Goal: Information Seeking & Learning: Check status

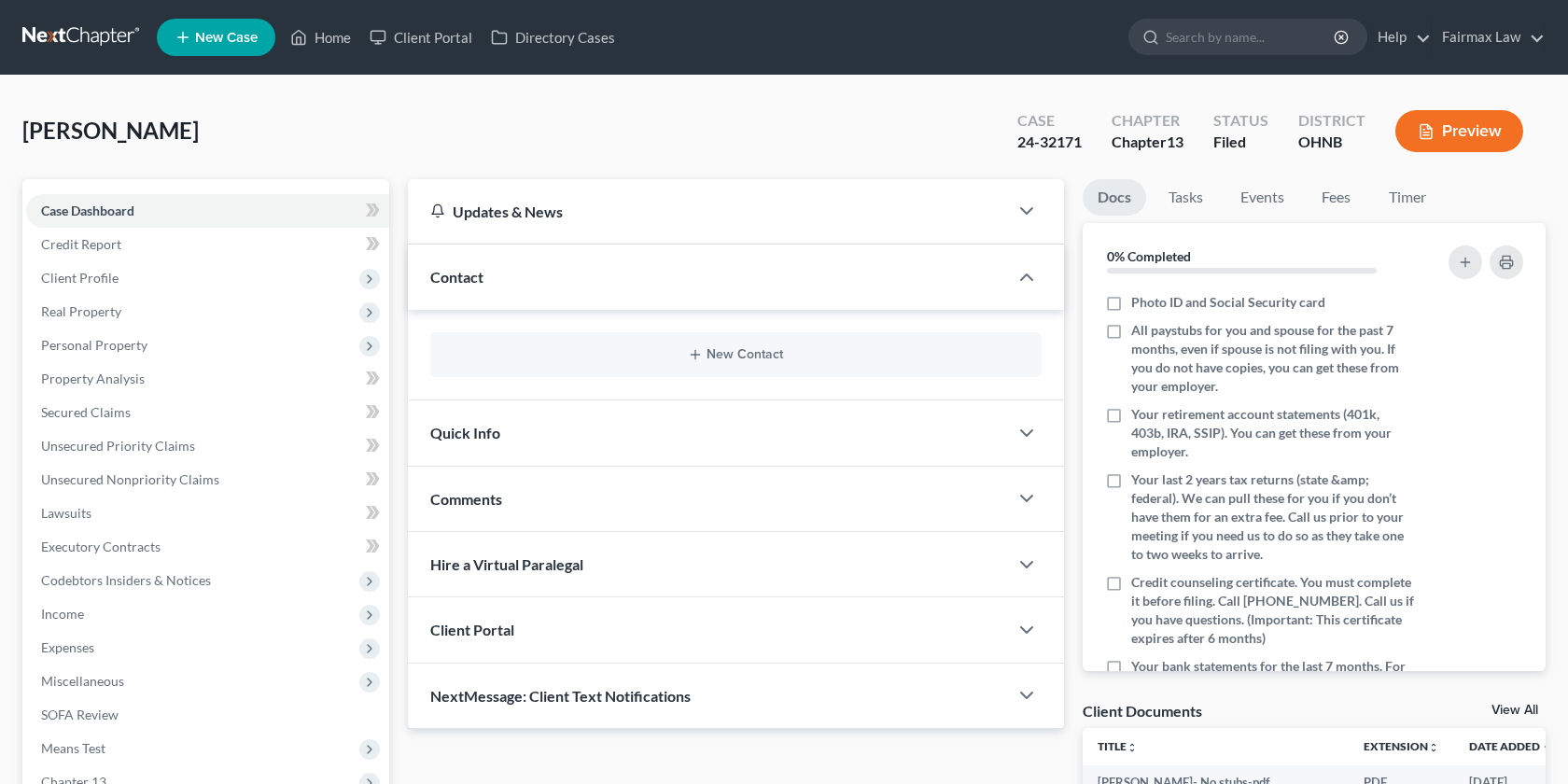
scroll to position [385, 0]
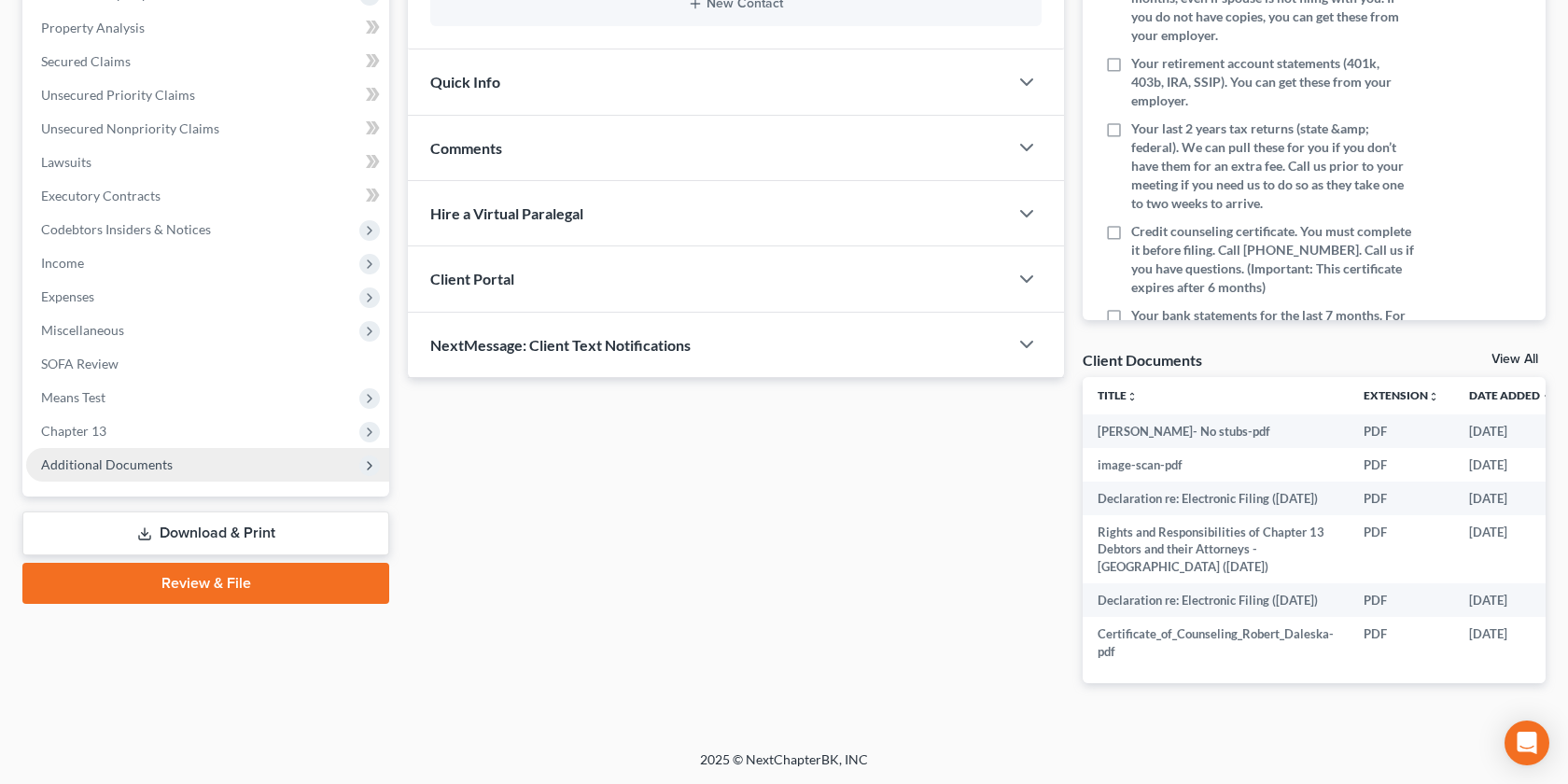
click at [170, 448] on span "Additional Documents" at bounding box center [207, 465] width 363 height 34
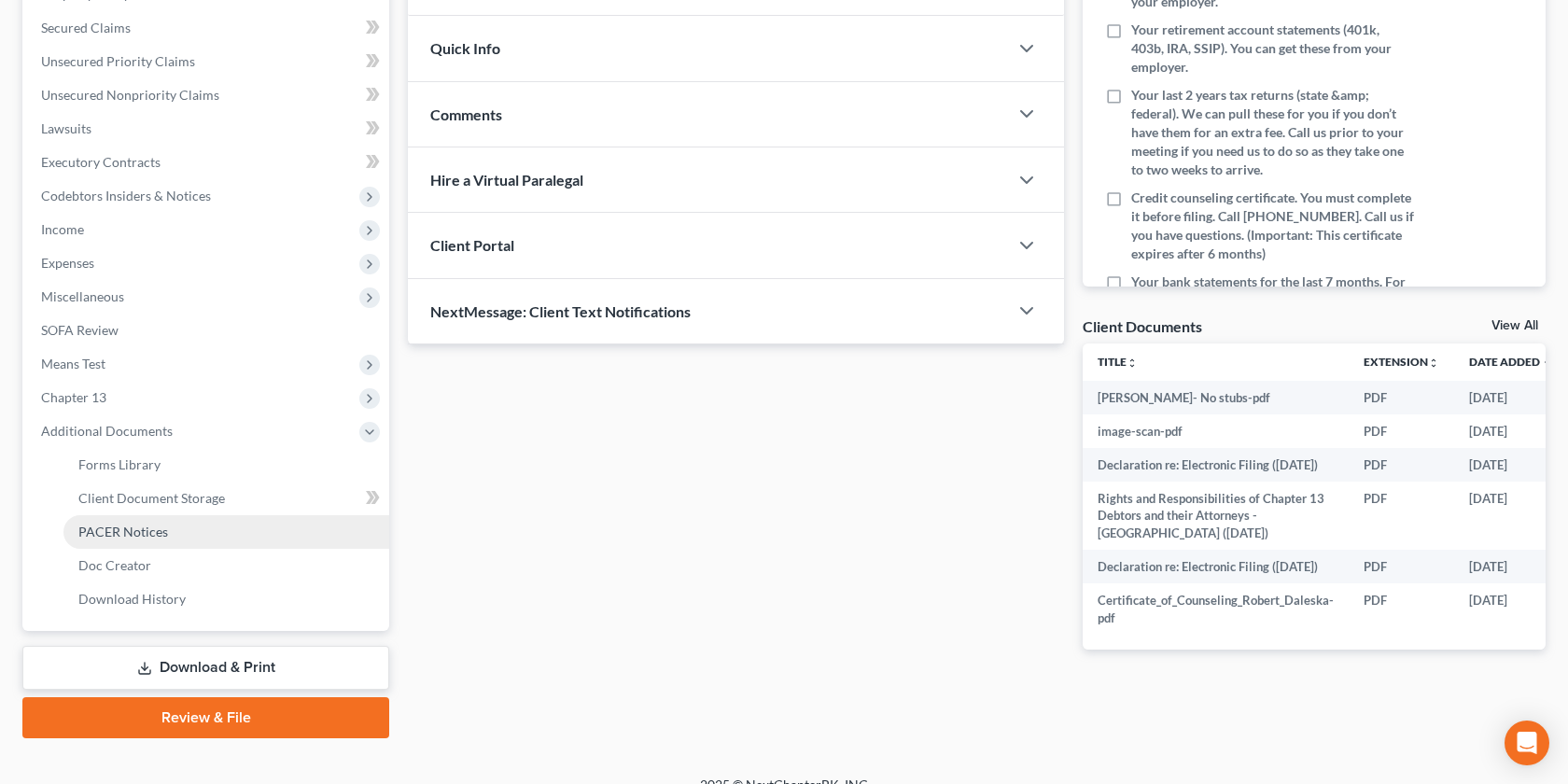
click at [196, 525] on link "PACER Notices" at bounding box center [226, 532] width 326 height 34
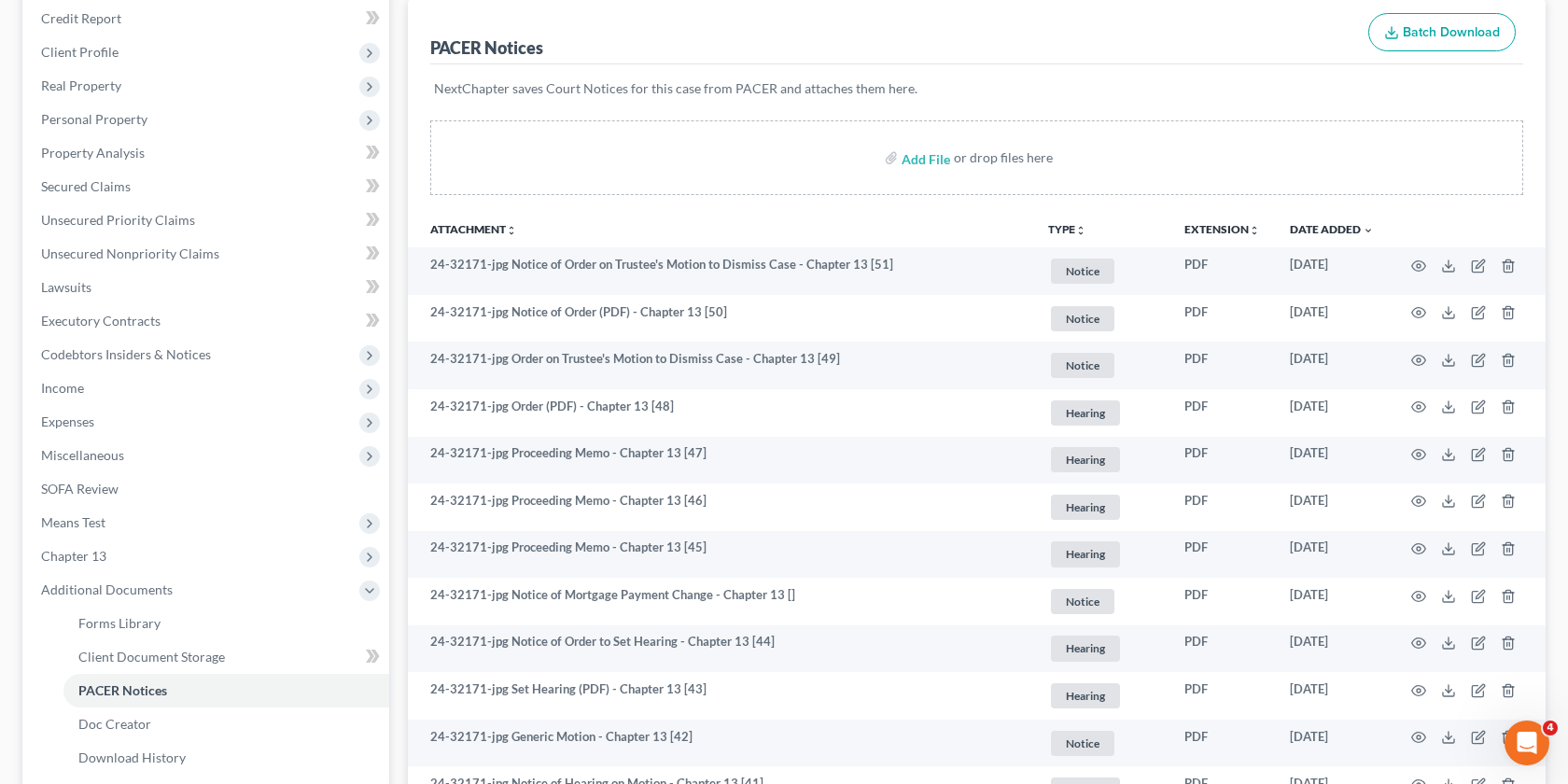
scroll to position [223, 0]
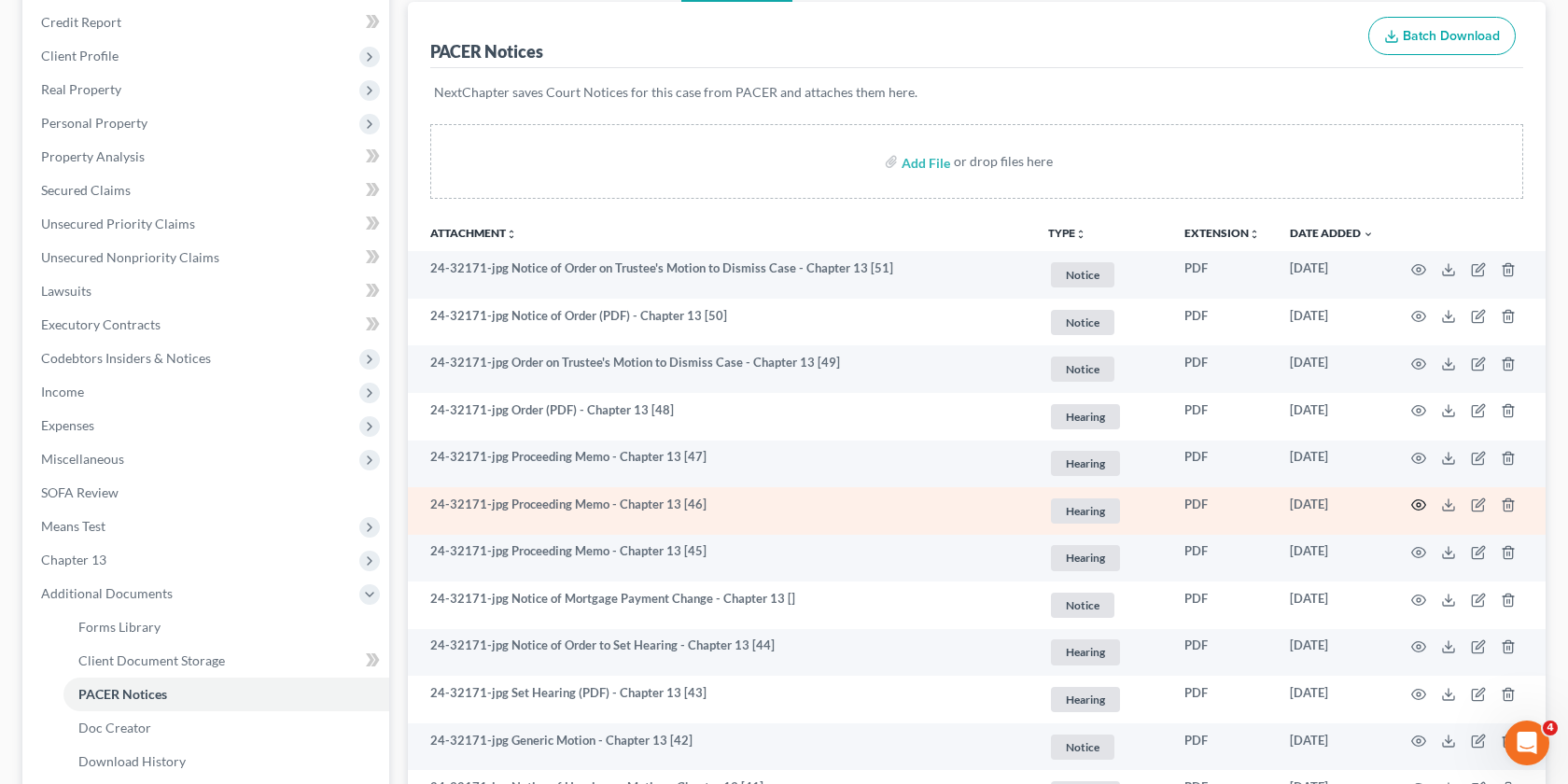
click at [1411, 508] on icon "button" at bounding box center [1419, 505] width 15 height 15
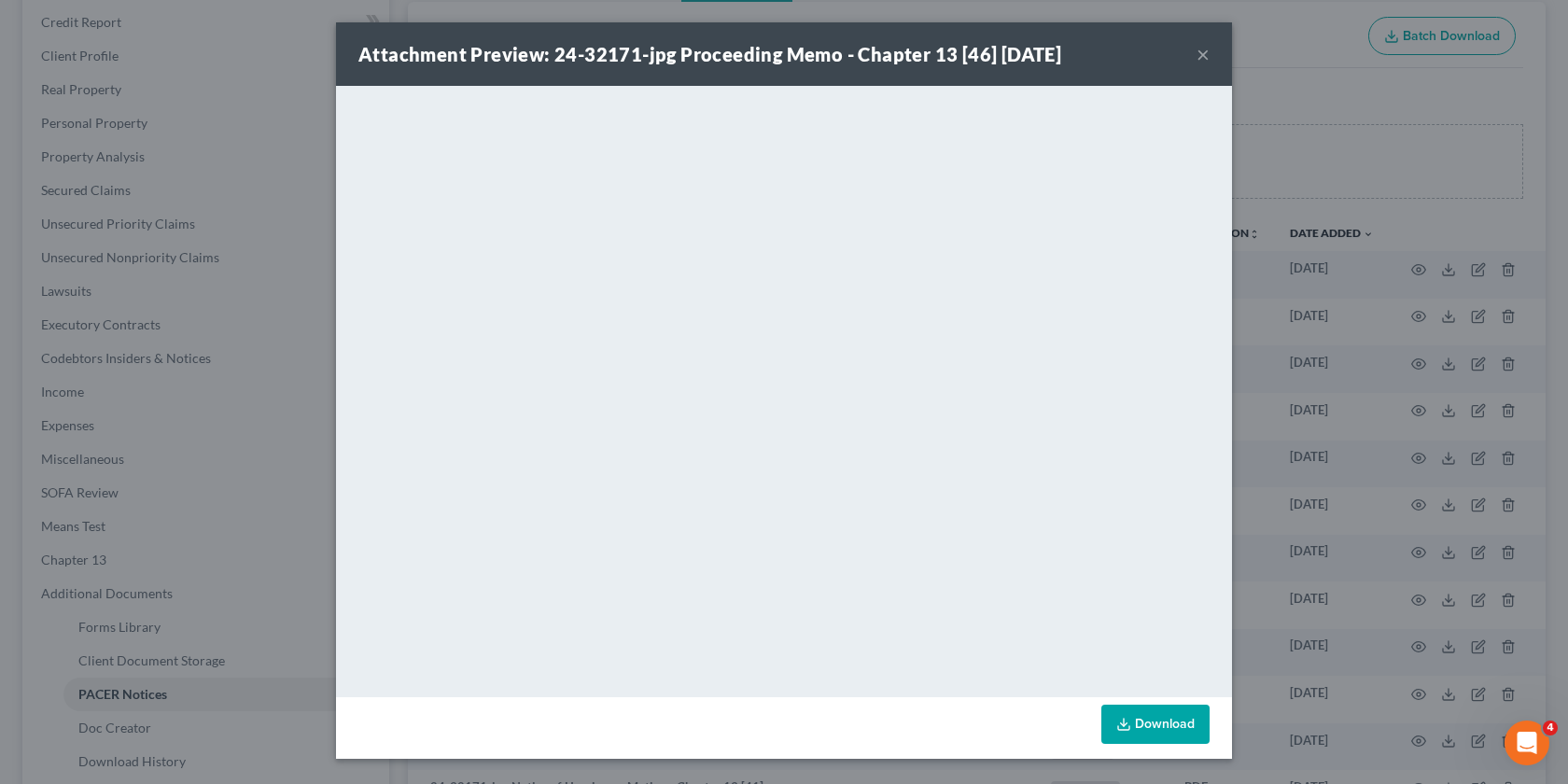
click at [1279, 465] on div "Attachment Preview: 24-32171-jpg Proceeding Memo - Chapter 13 [46] 10/09/2025 ×…" at bounding box center [784, 392] width 1568 height 784
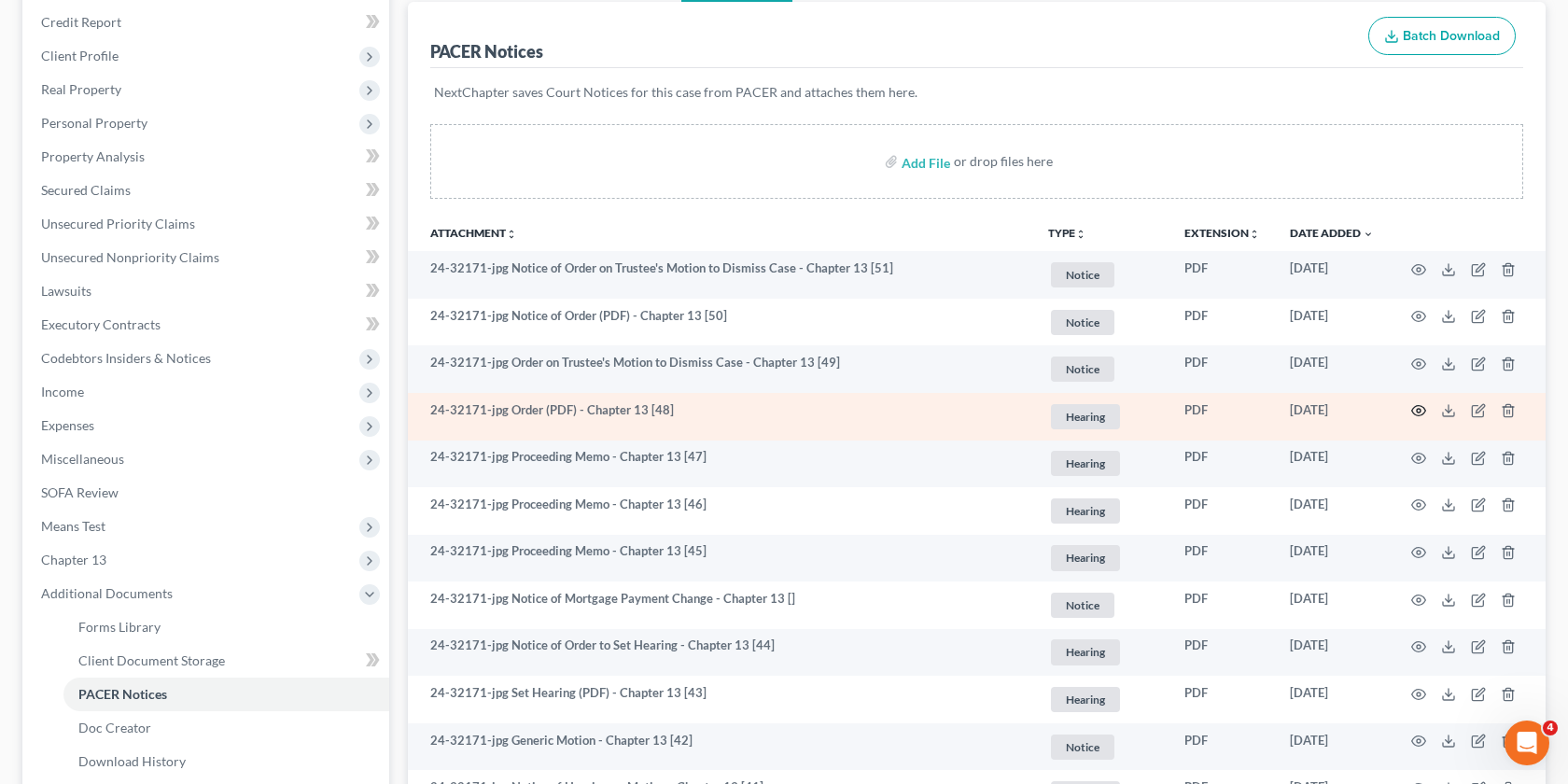
click at [1418, 409] on icon "button" at bounding box center [1419, 411] width 15 height 15
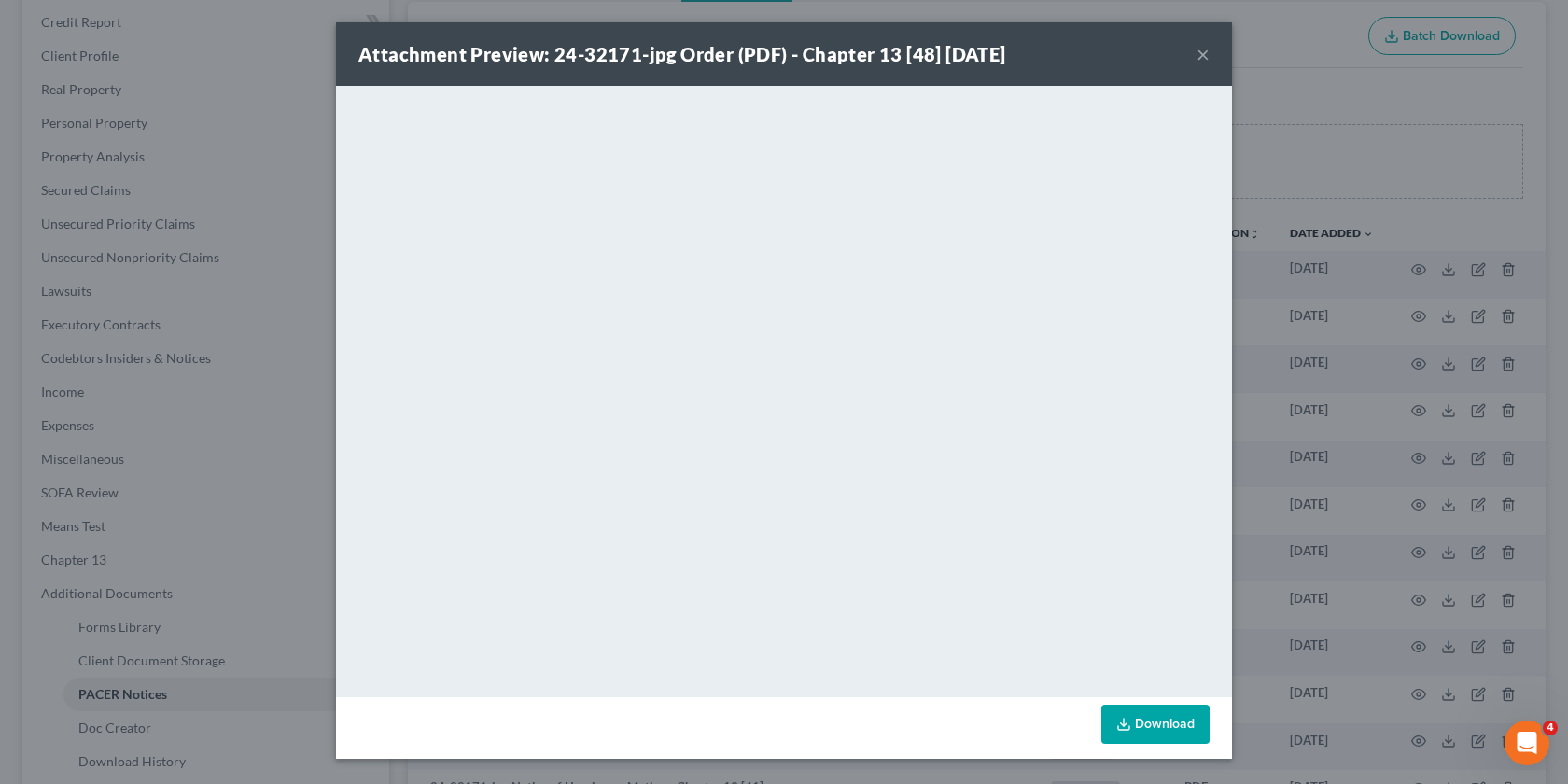
click at [1302, 500] on div "Attachment Preview: 24-32171-jpg Order (PDF) - Chapter 13 [48] 10/10/2025 × <ob…" at bounding box center [784, 392] width 1568 height 784
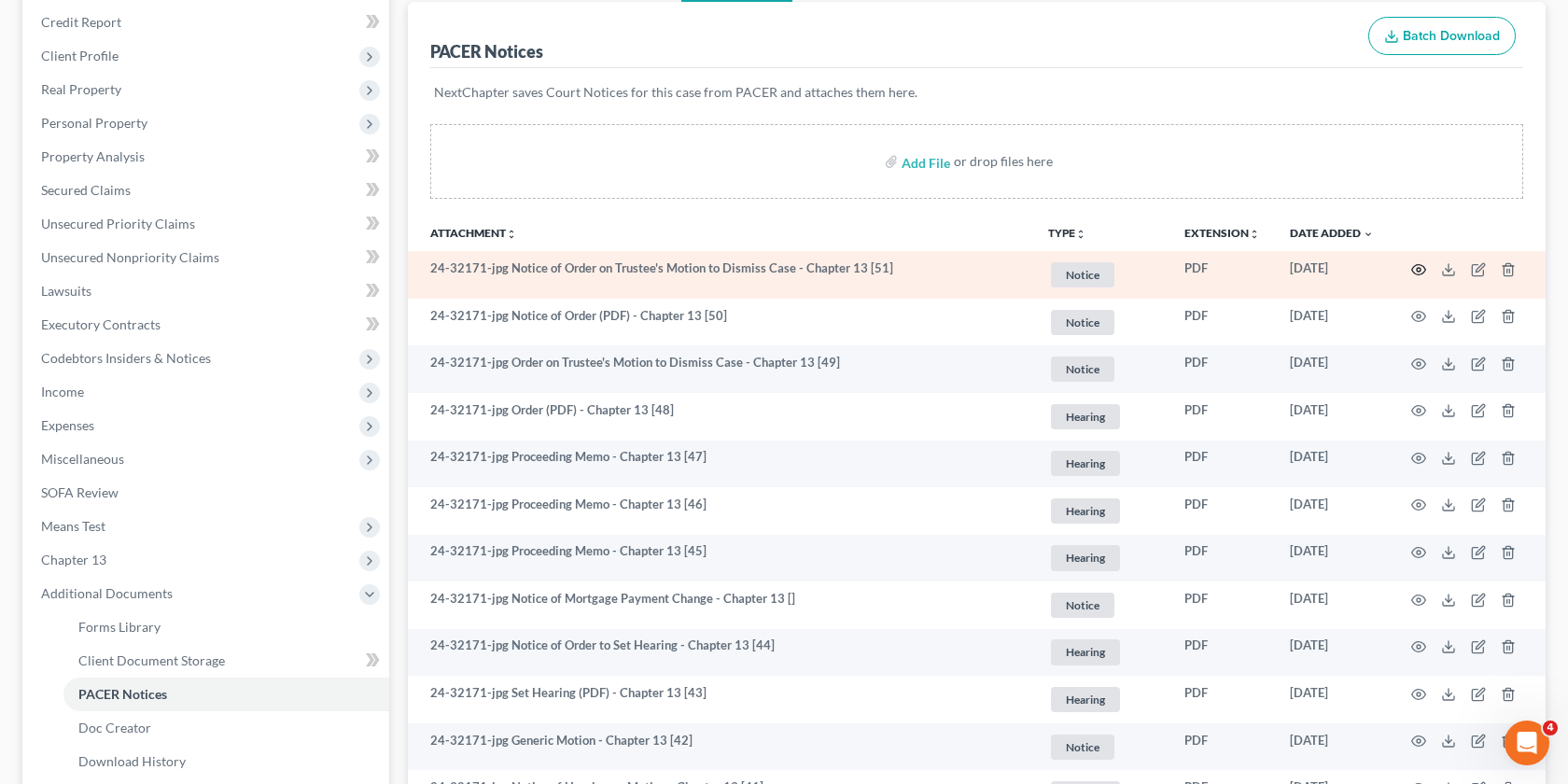
click at [1415, 266] on icon "button" at bounding box center [1419, 269] width 15 height 15
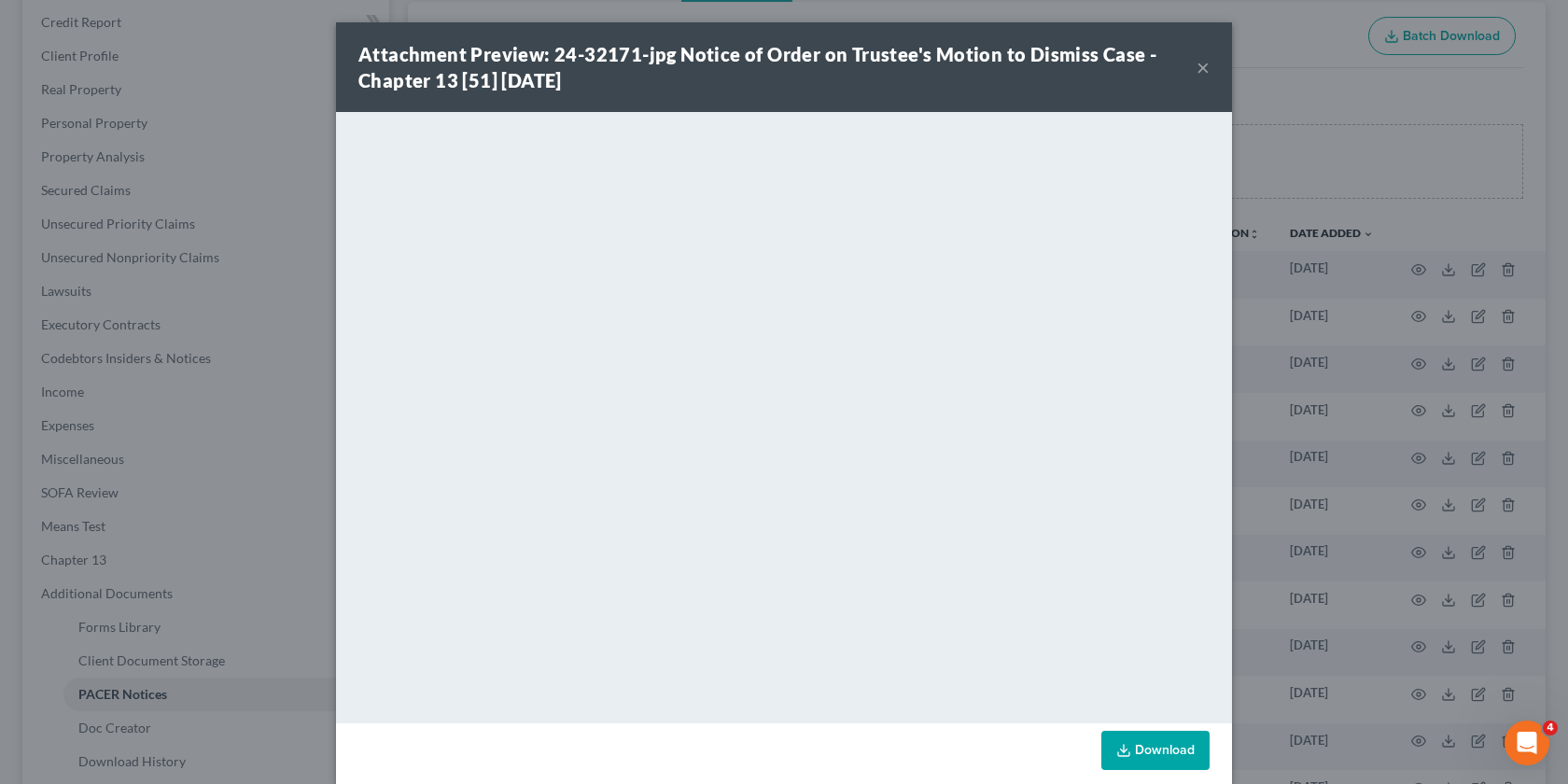
click at [1196, 63] on button "×" at bounding box center [1203, 68] width 13 height 23
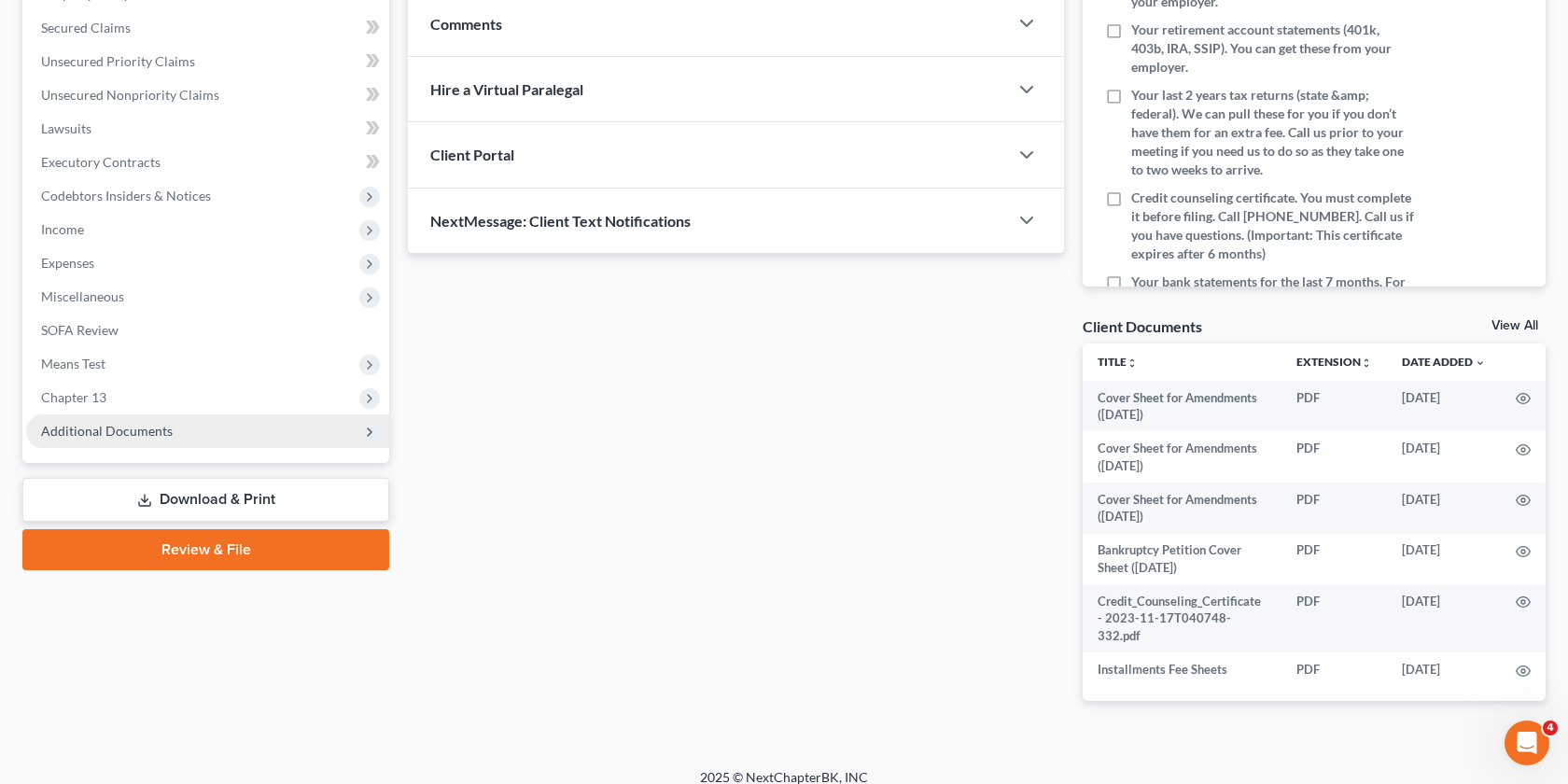
click at [248, 439] on span "Additional Documents" at bounding box center [207, 432] width 363 height 34
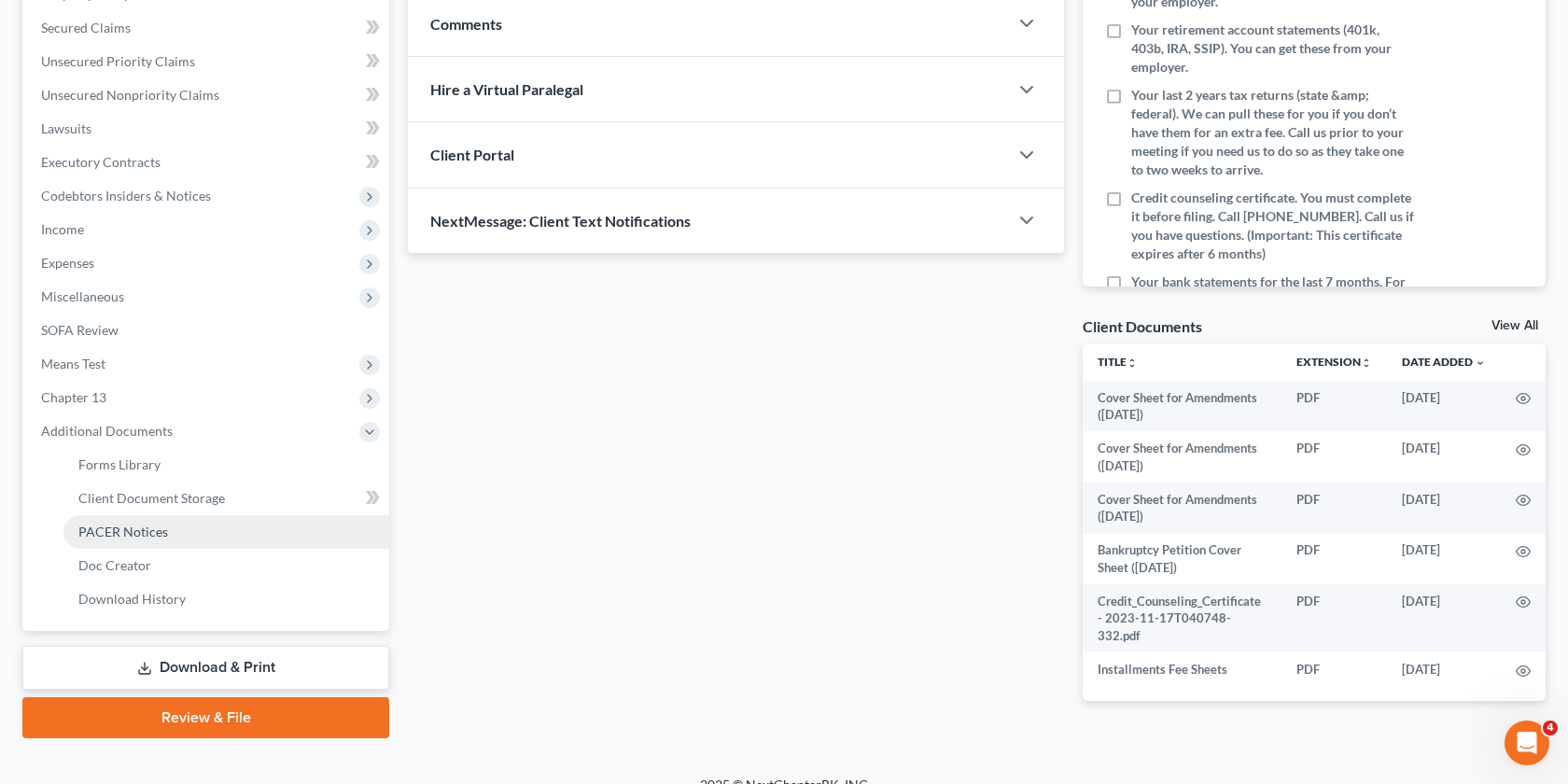
click at [164, 534] on span "PACER Notices" at bounding box center [123, 531] width 89 height 16
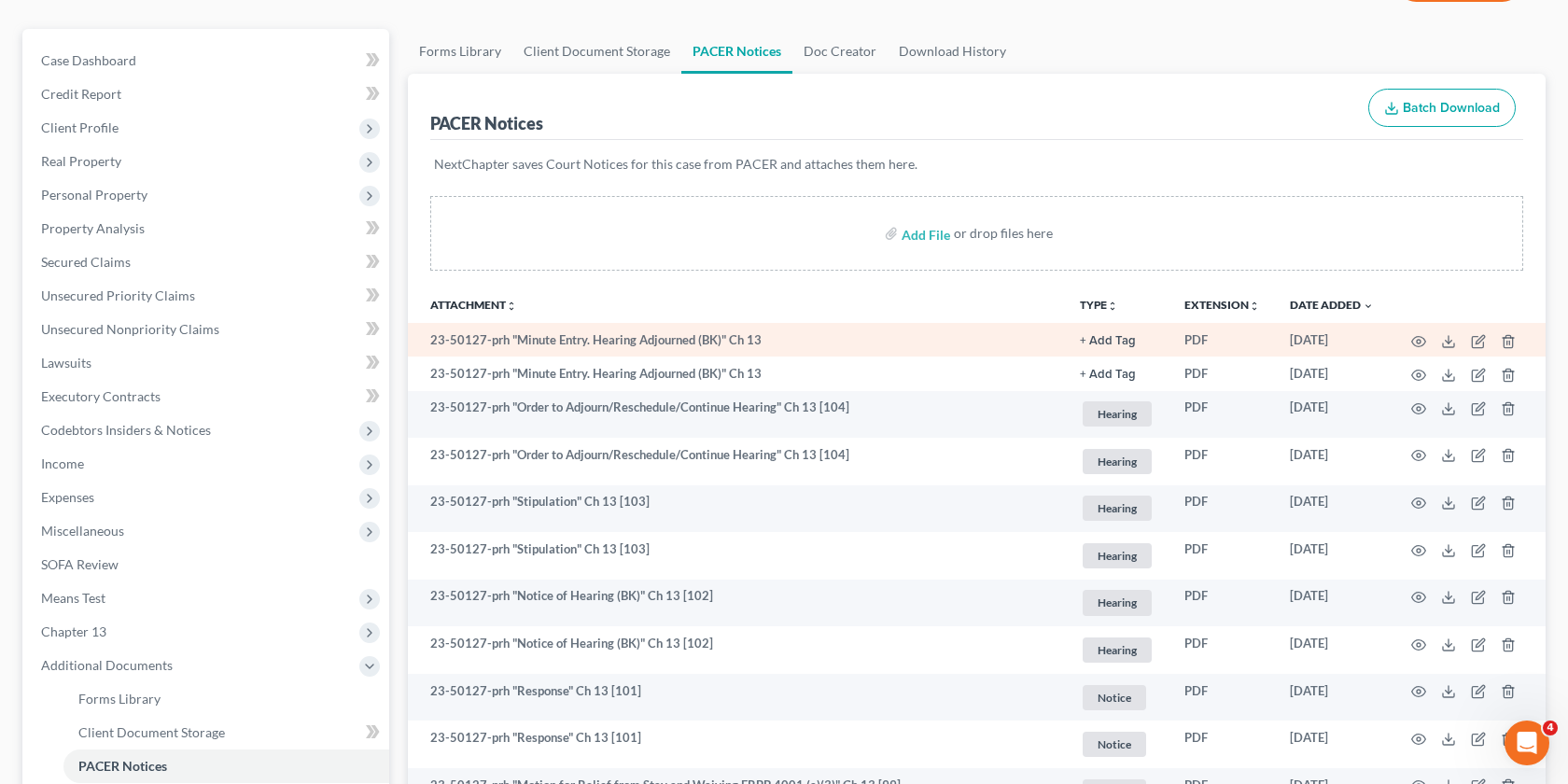
scroll to position [148, 0]
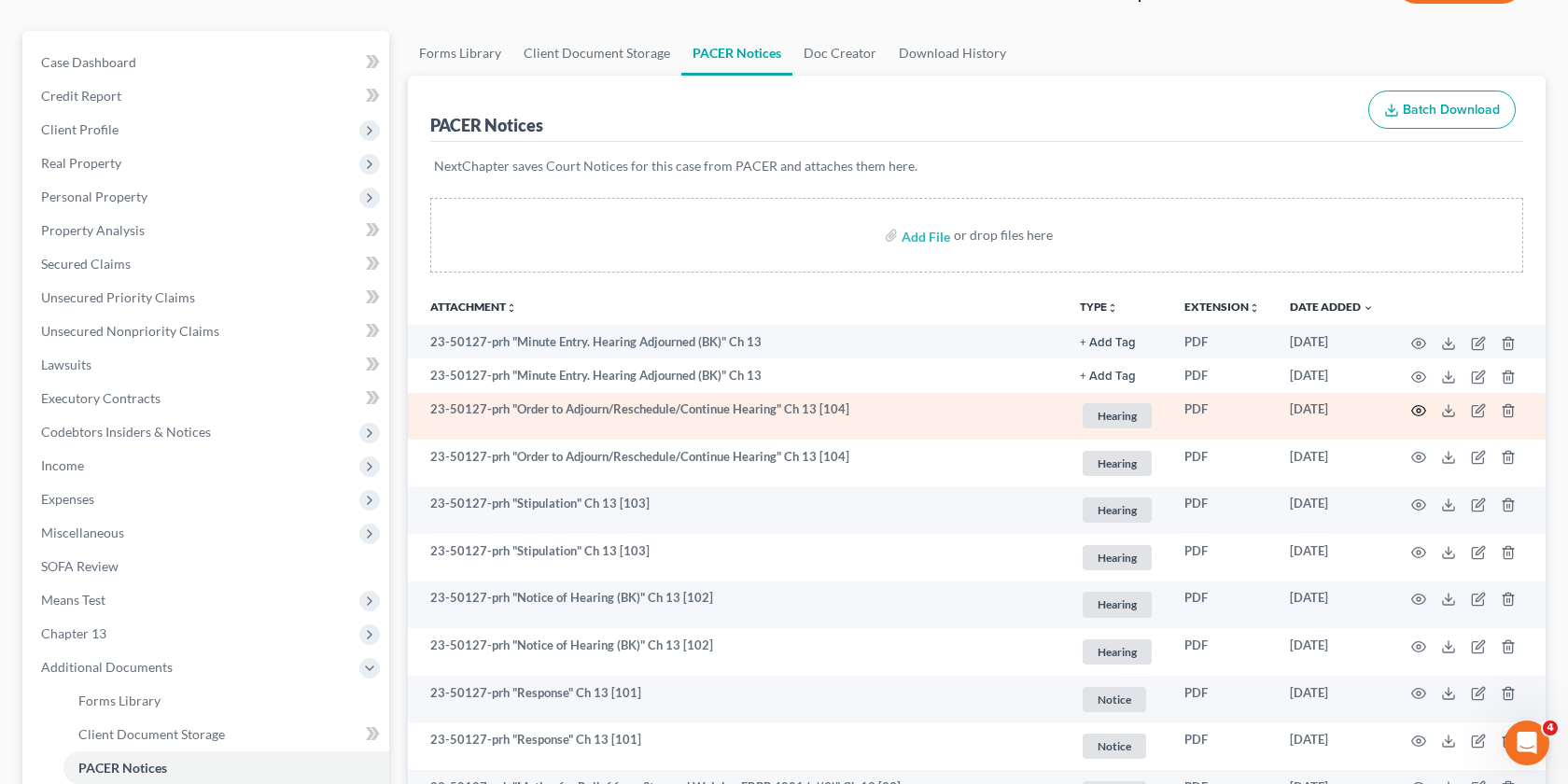
click at [1415, 412] on icon "button" at bounding box center [1419, 411] width 15 height 15
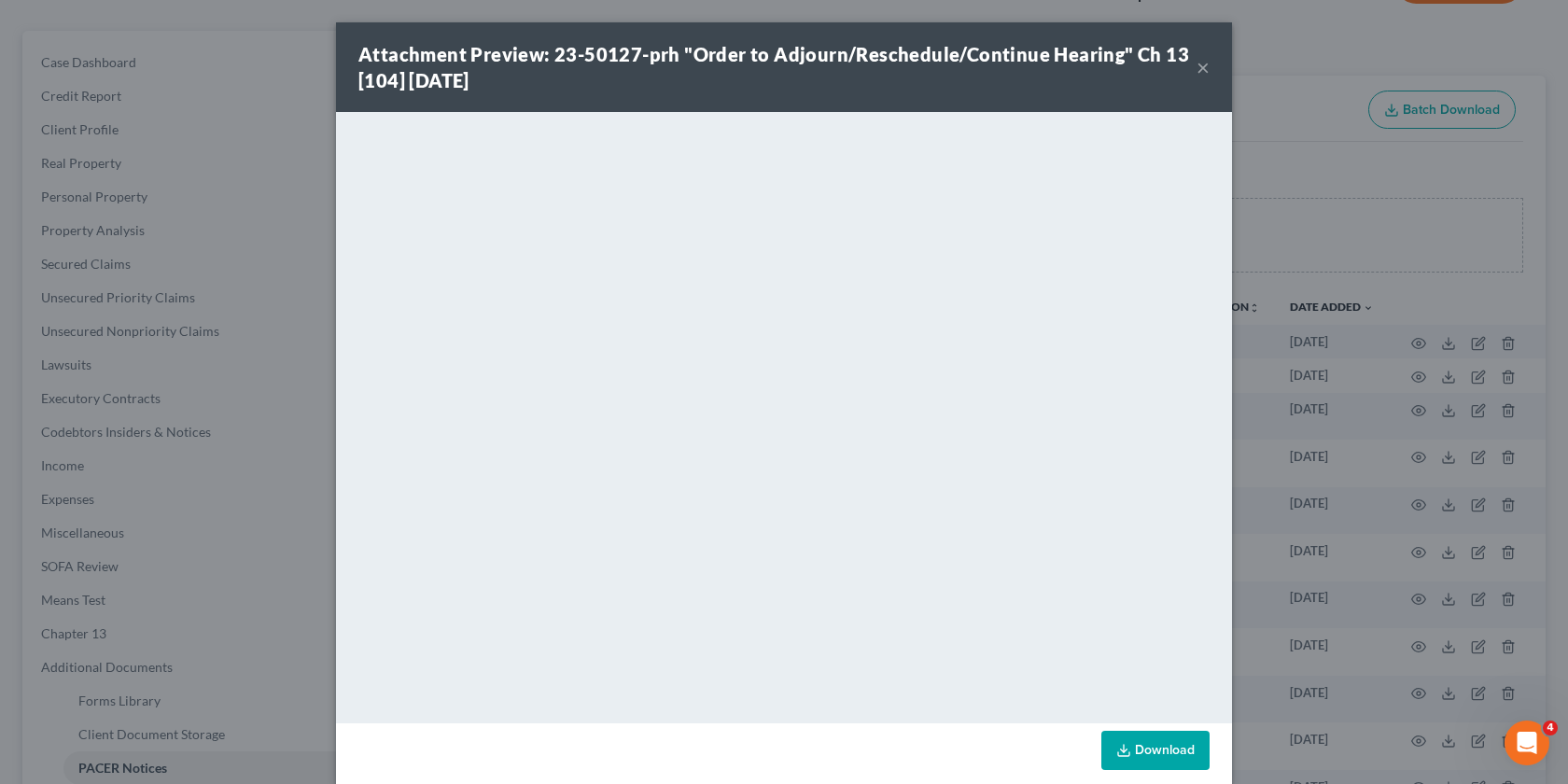
click at [1329, 354] on div "Attachment Preview: 23-50127-prh "Order to Adjourn/Reschedule/Continue Hearing"…" at bounding box center [784, 392] width 1568 height 784
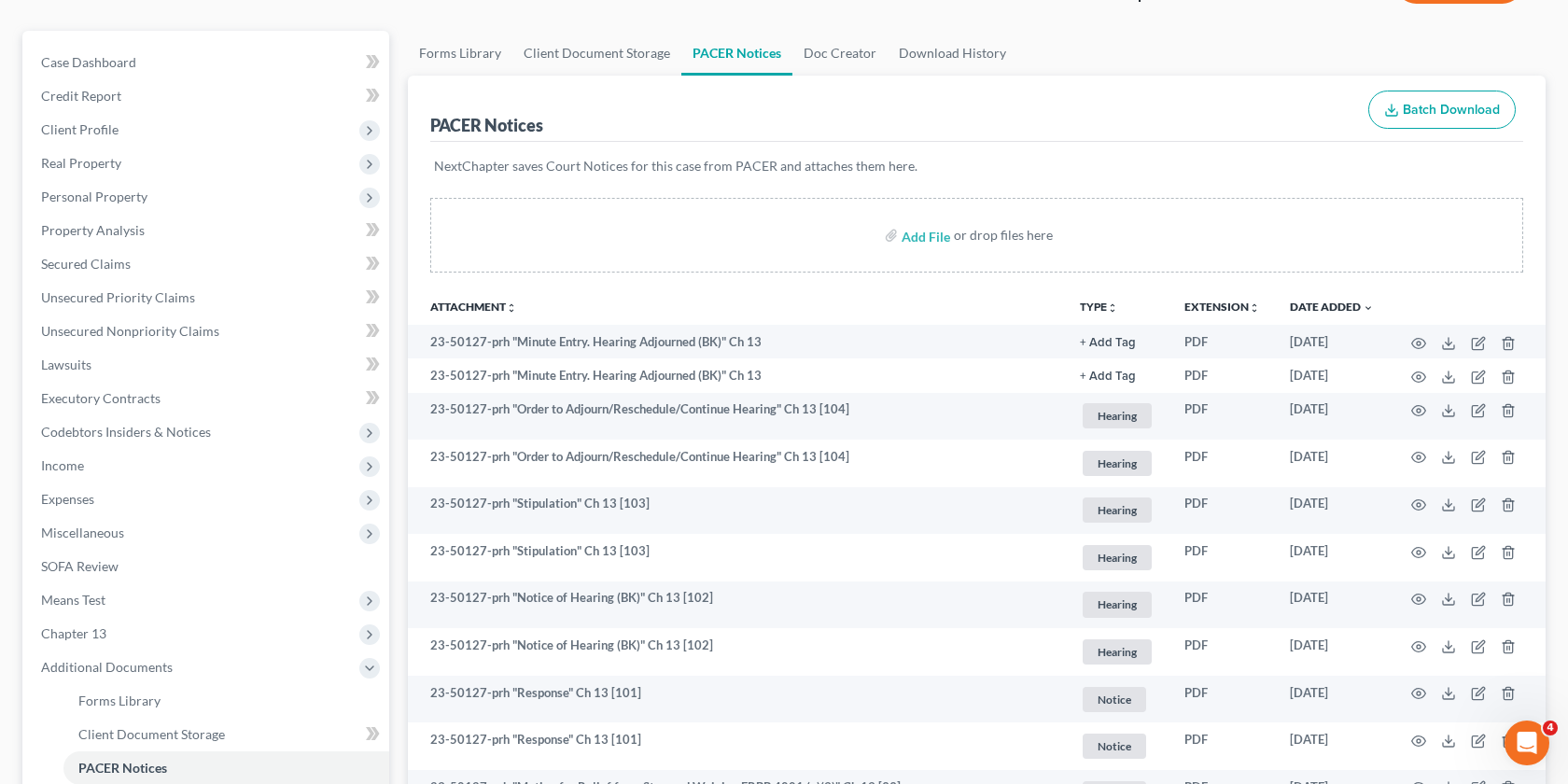
scroll to position [0, 0]
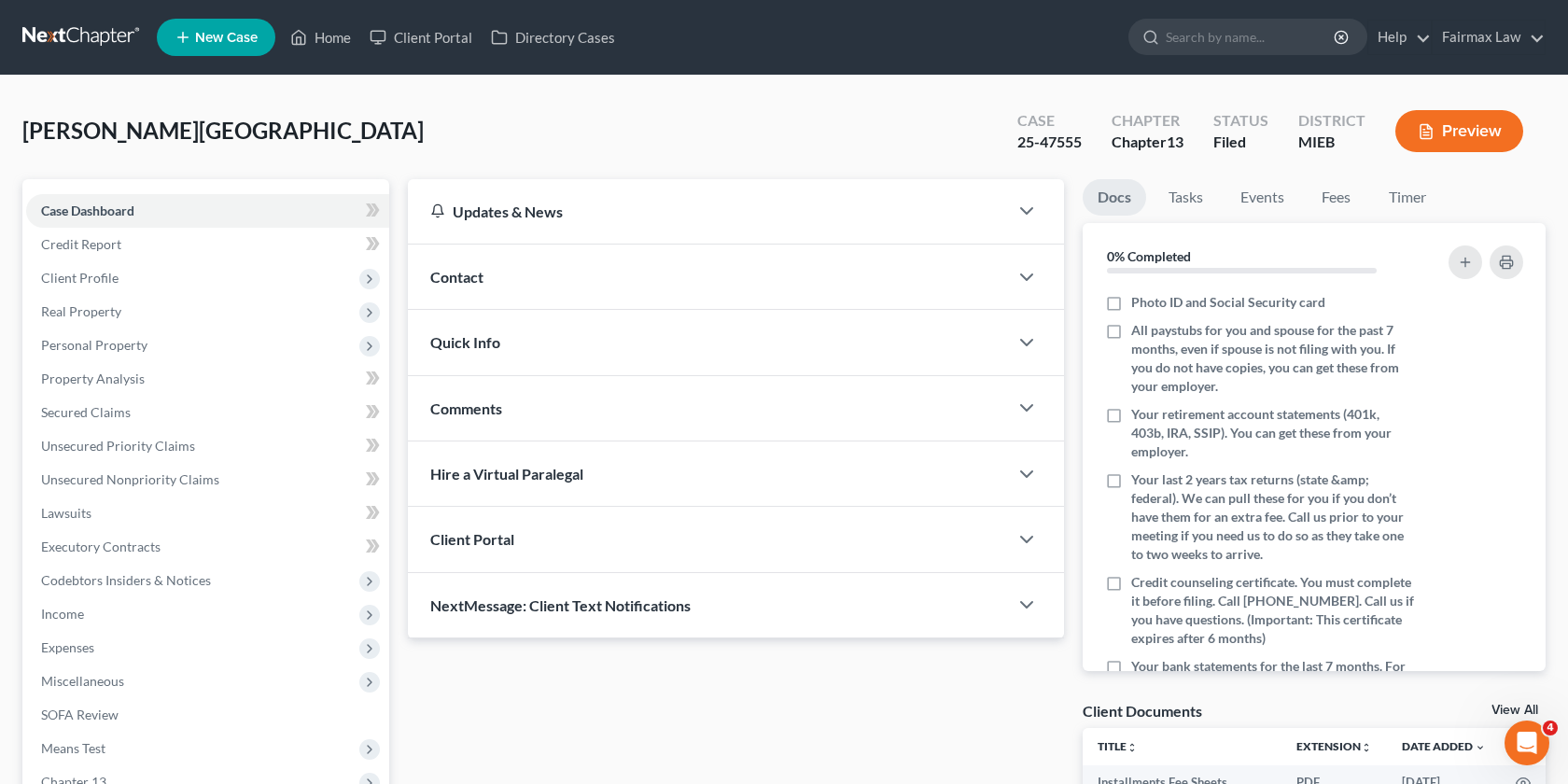
scroll to position [240, 0]
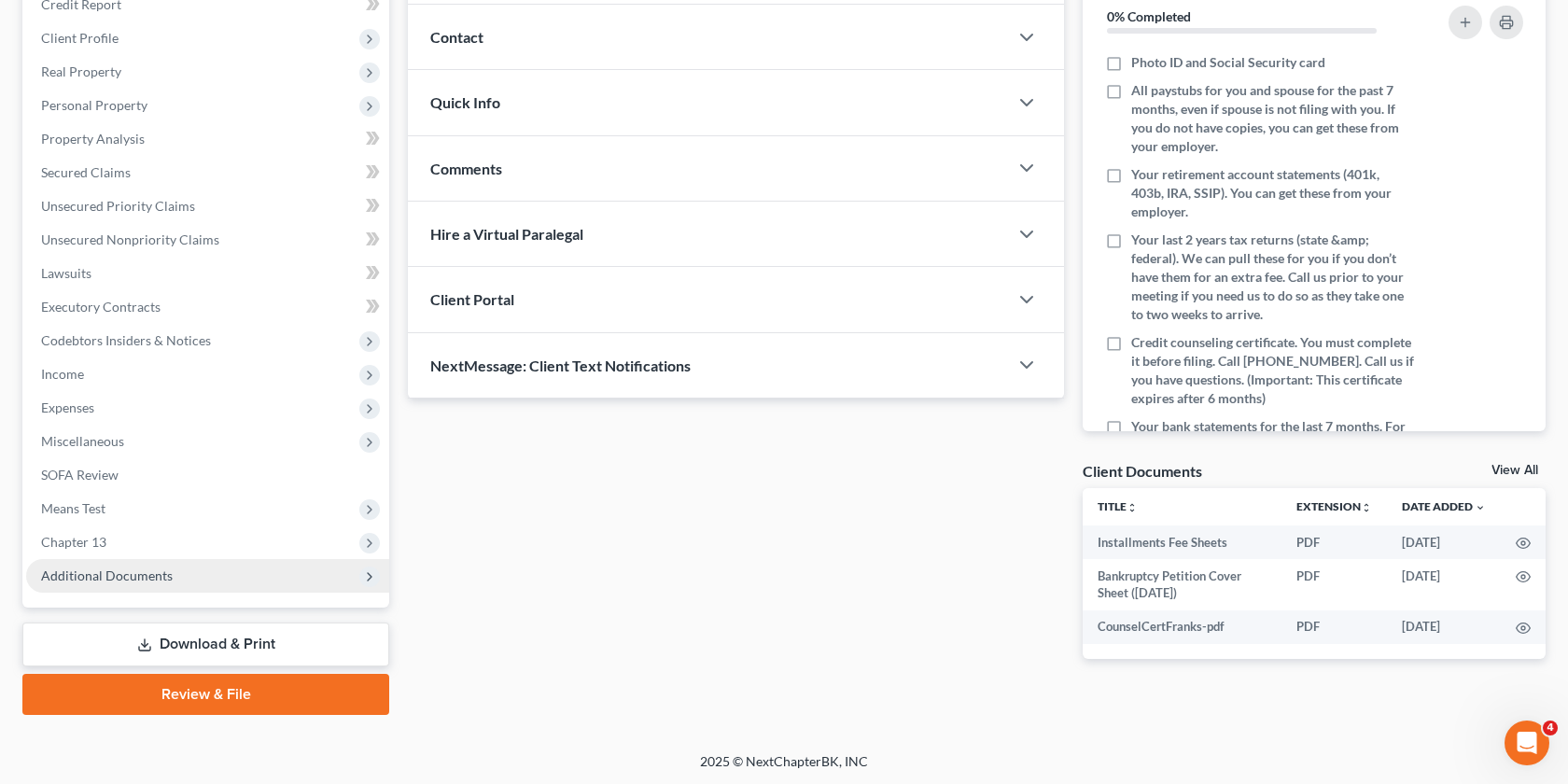
click at [86, 569] on span "Additional Documents" at bounding box center [107, 576] width 131 height 16
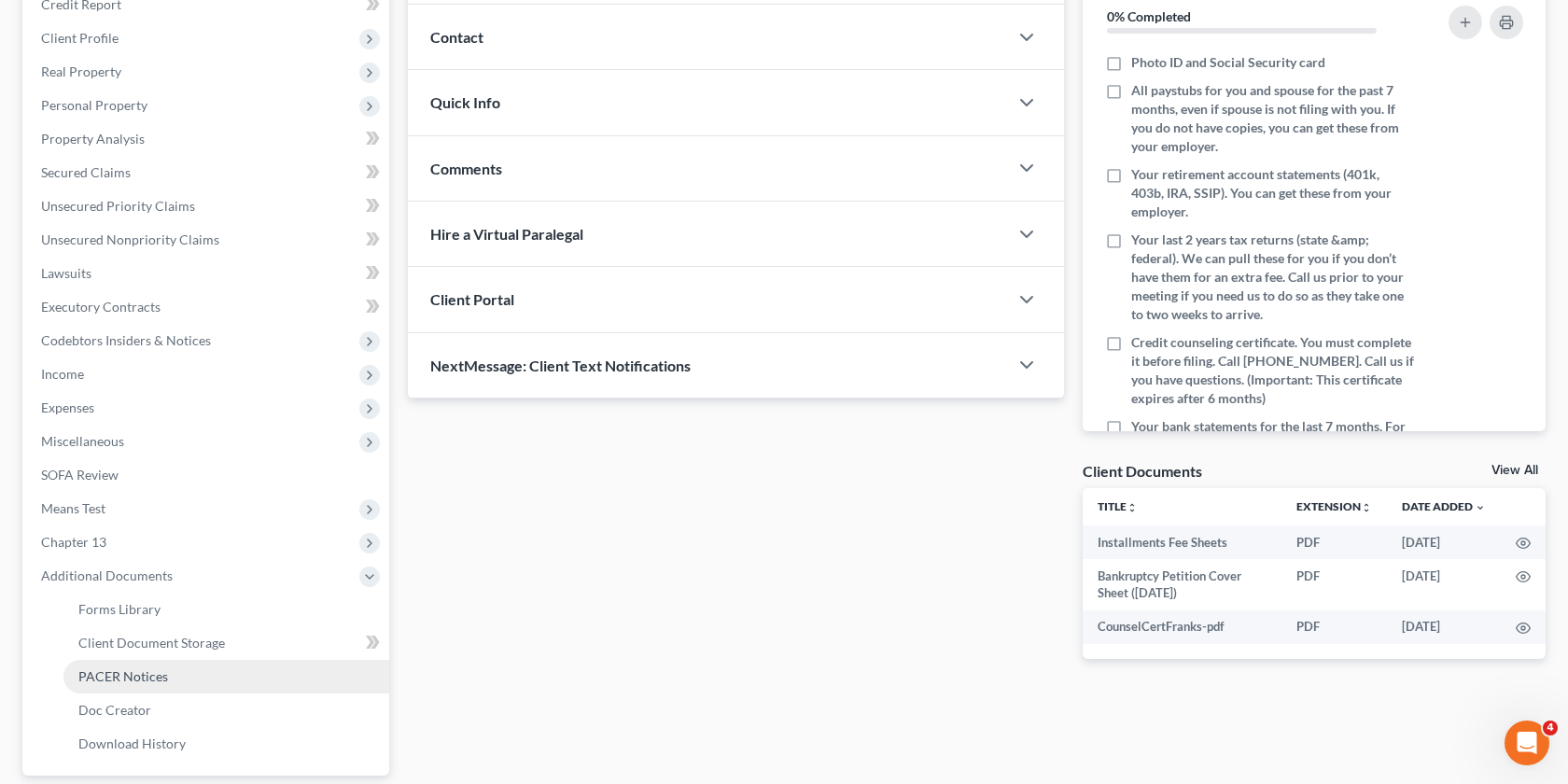
click at [175, 683] on link "PACER Notices" at bounding box center [226, 677] width 326 height 34
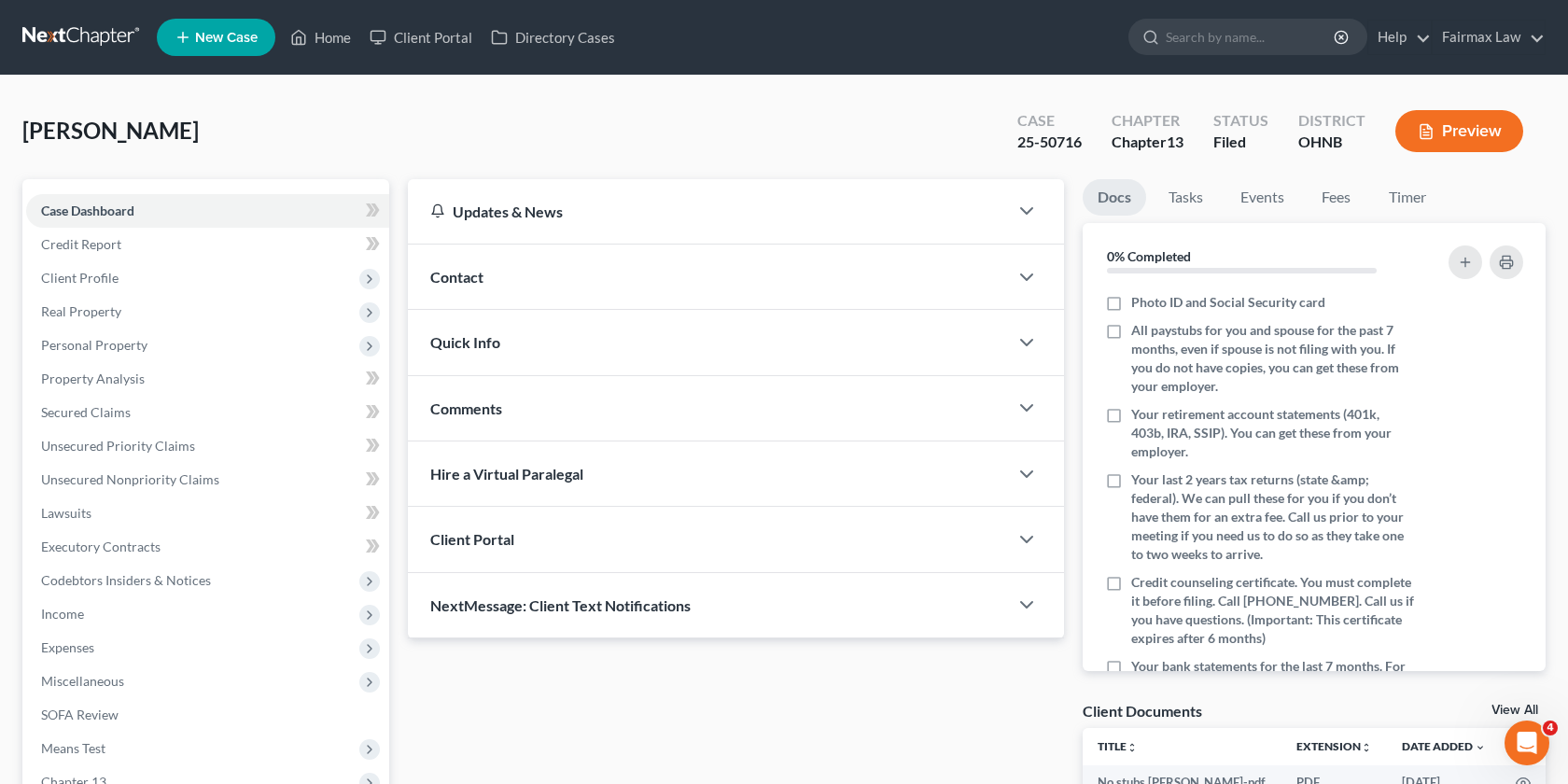
scroll to position [368, 0]
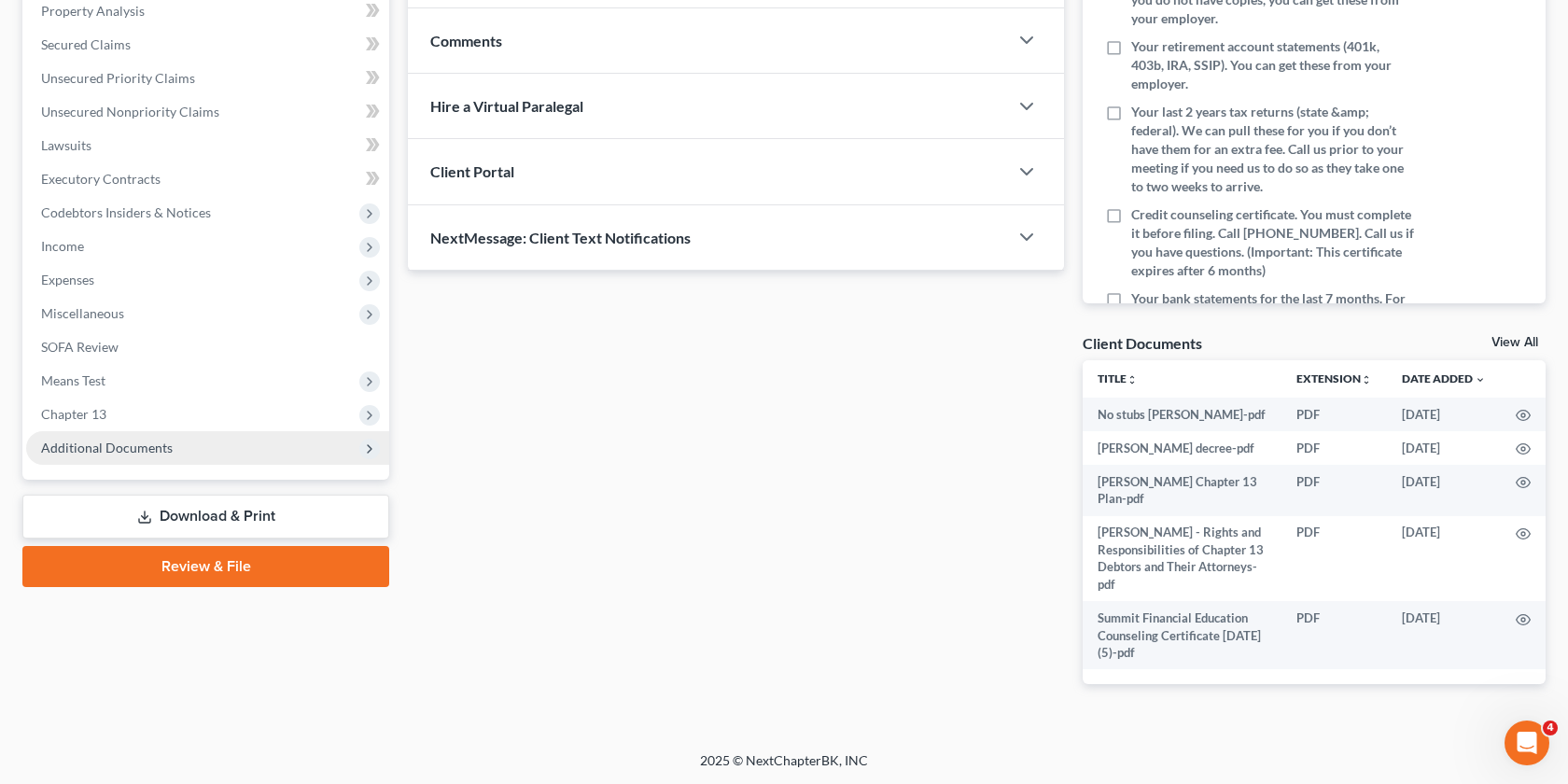
click at [231, 452] on span "Additional Documents" at bounding box center [207, 448] width 363 height 34
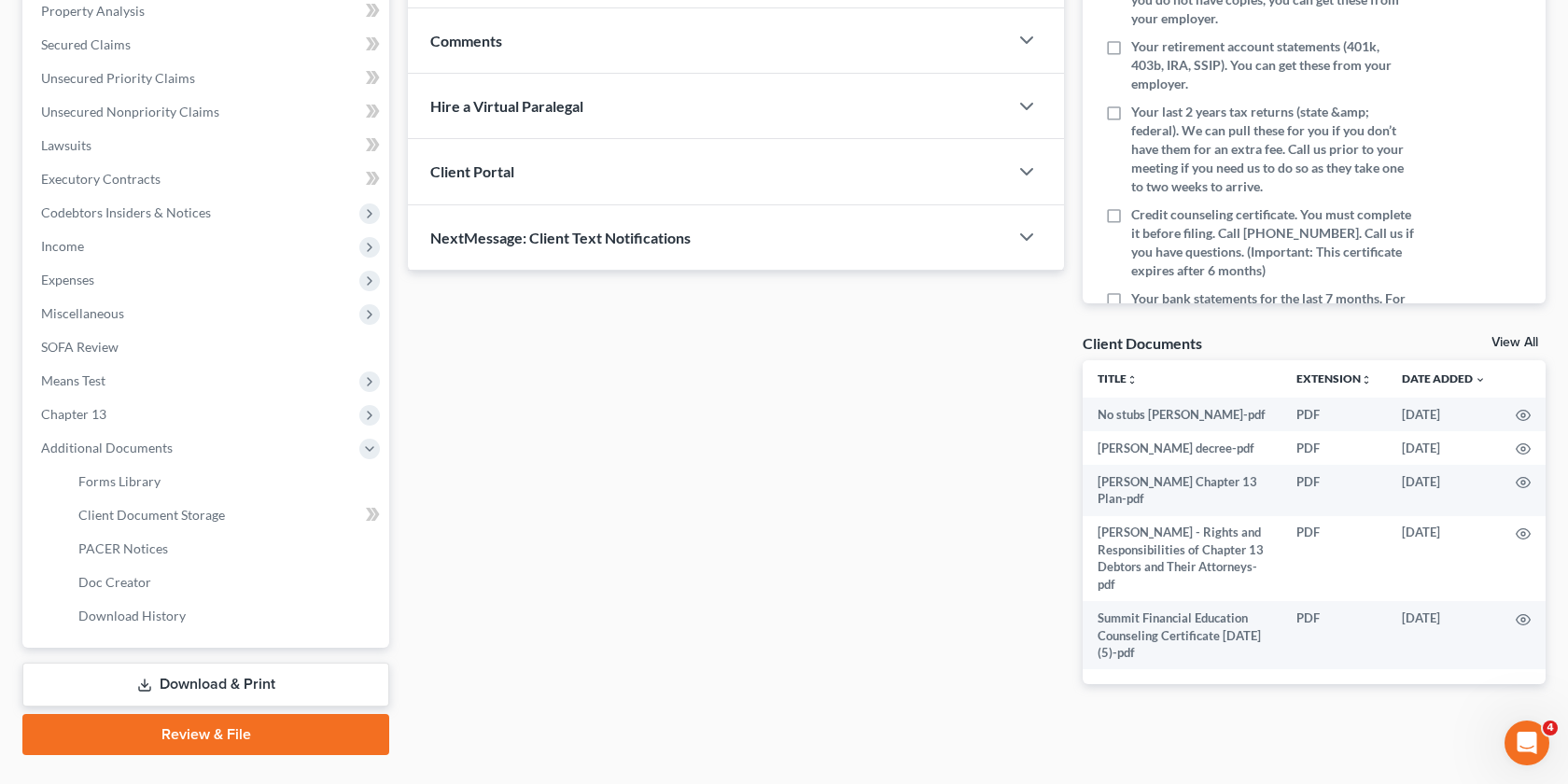
scroll to position [408, 0]
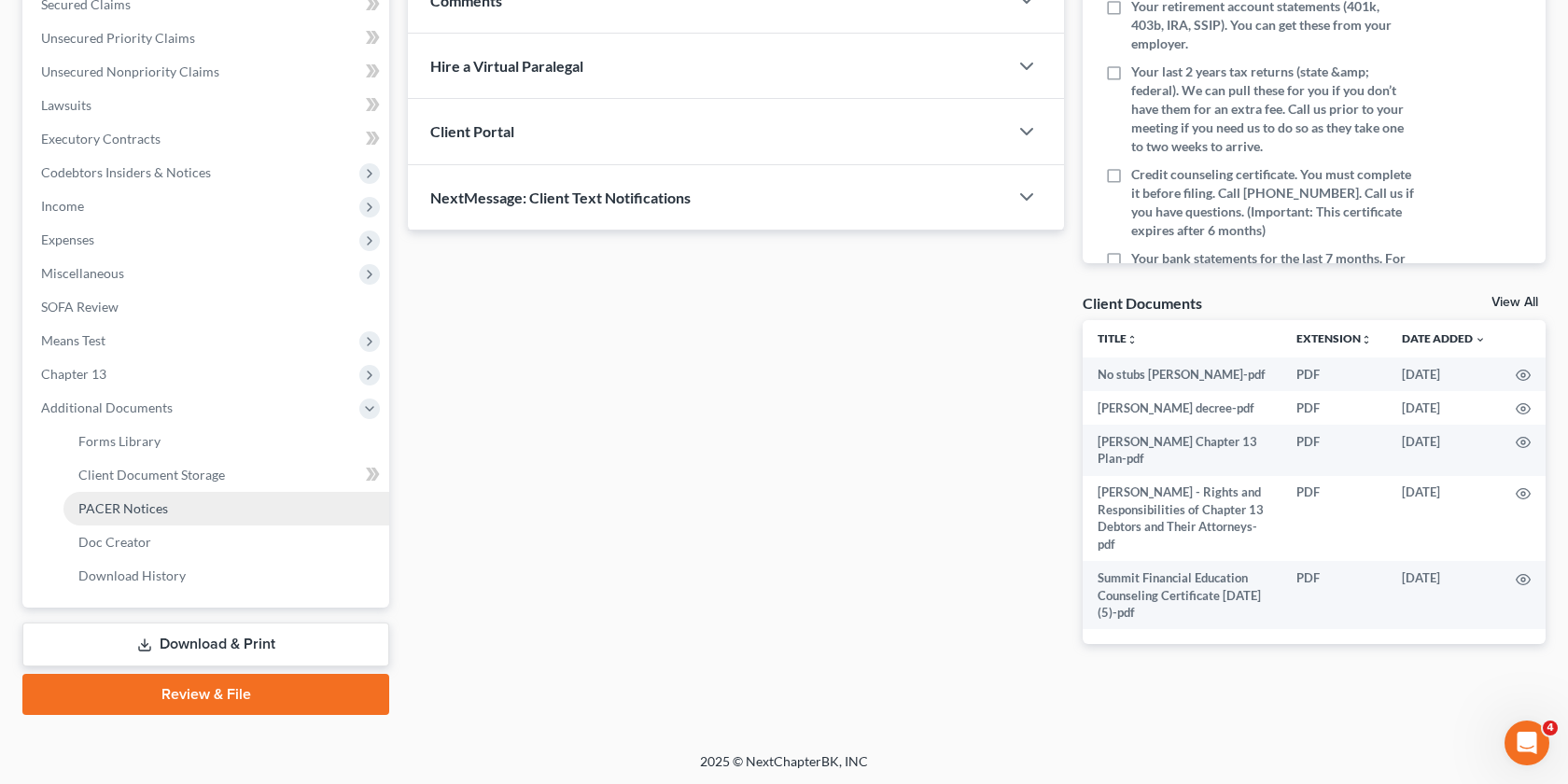
click at [168, 520] on link "PACER Notices" at bounding box center [226, 509] width 326 height 34
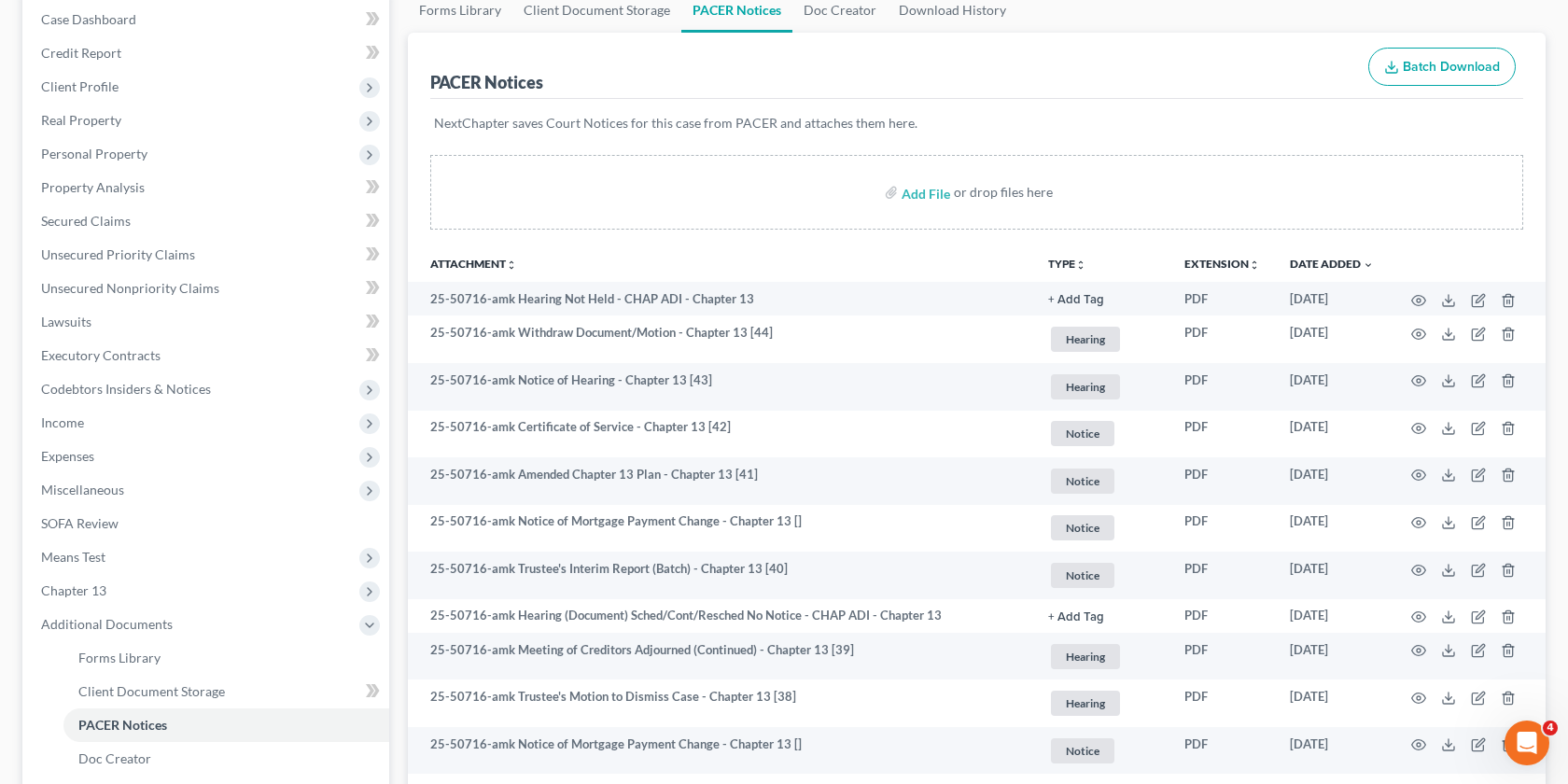
scroll to position [193, 0]
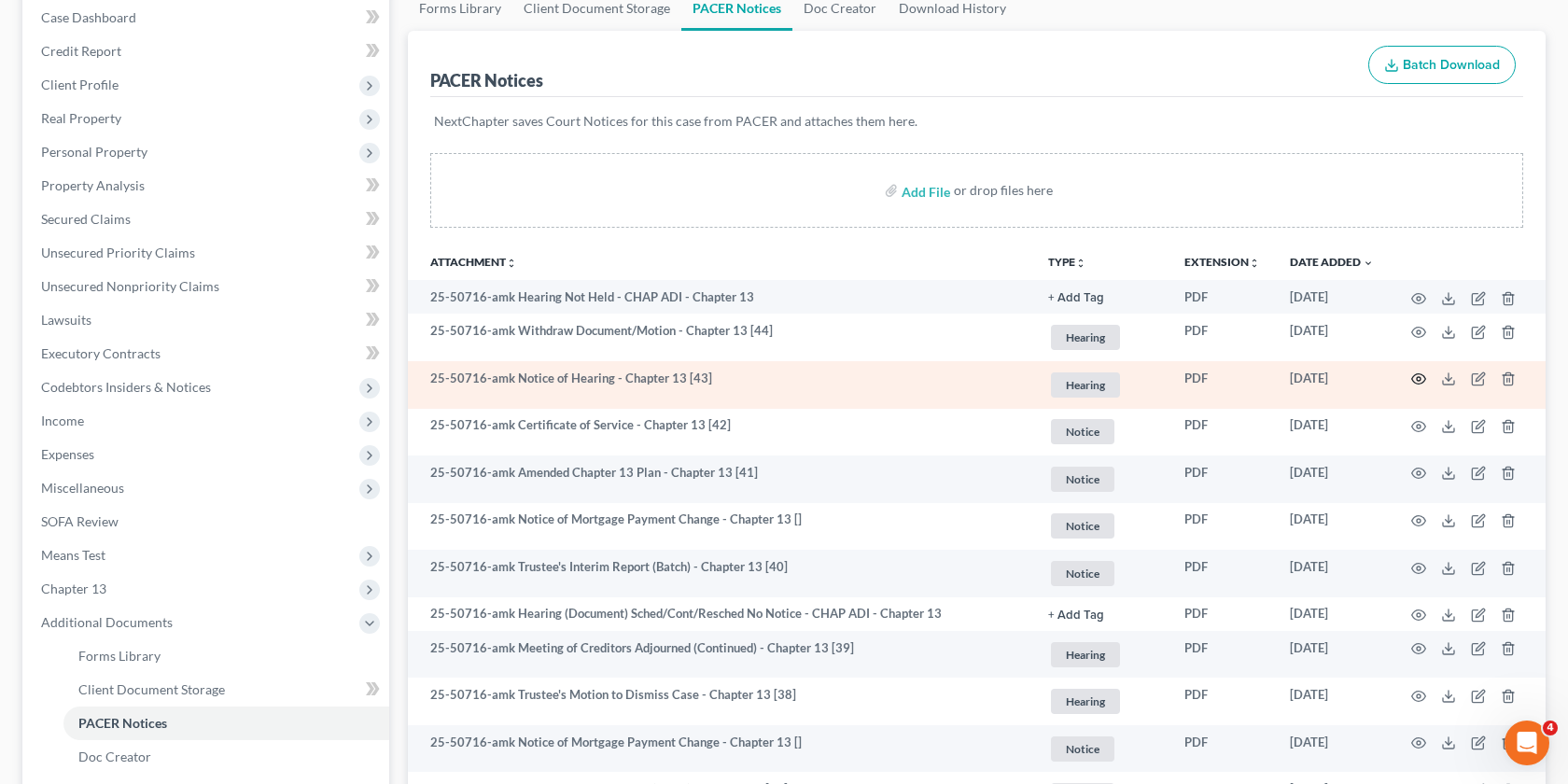
click at [1421, 380] on icon "button" at bounding box center [1419, 379] width 15 height 15
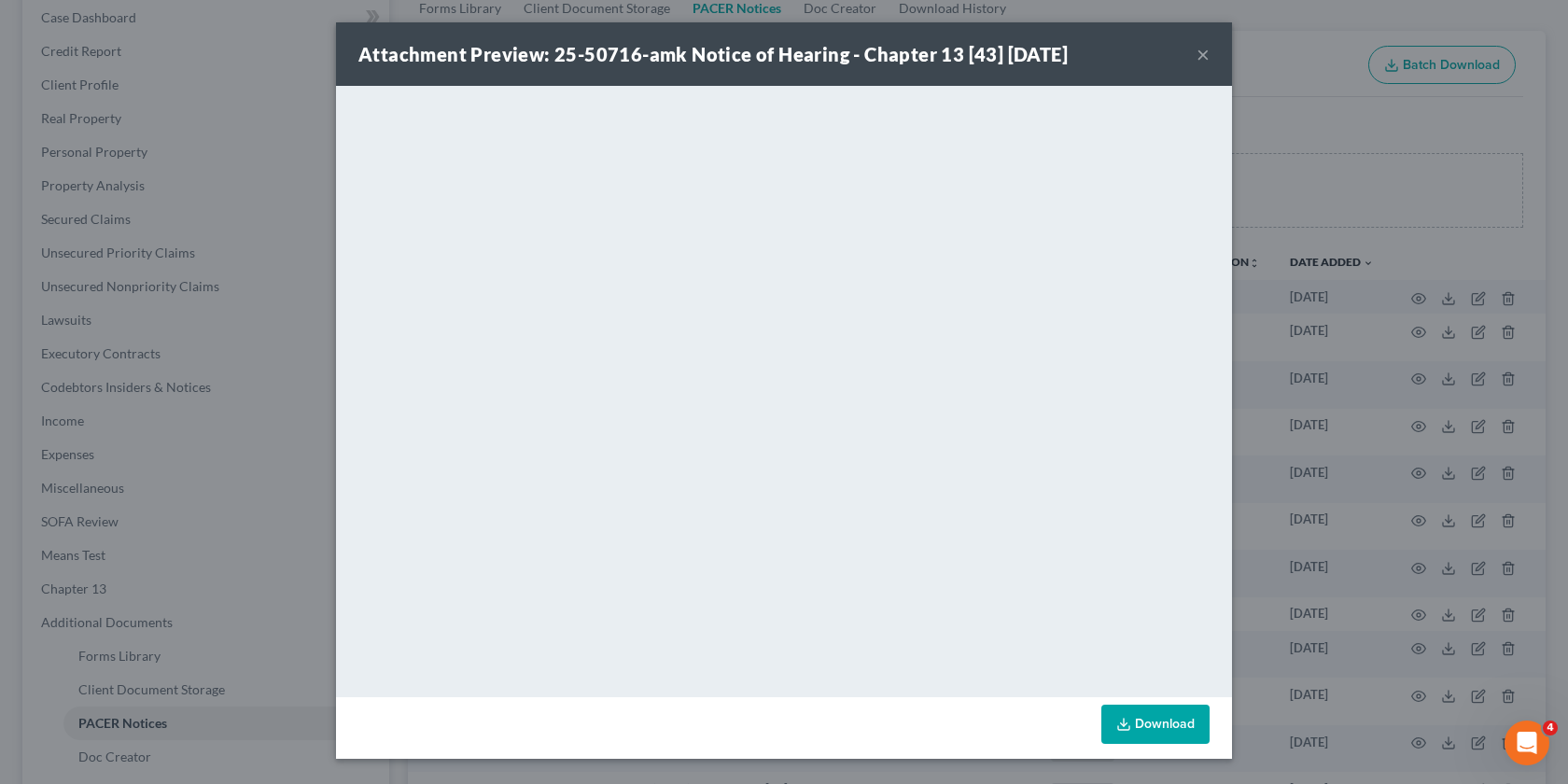
click at [1331, 315] on div "Attachment Preview: 25-50716-amk Notice of Hearing - Chapter 13 [43] 10/06/2025…" at bounding box center [784, 392] width 1568 height 784
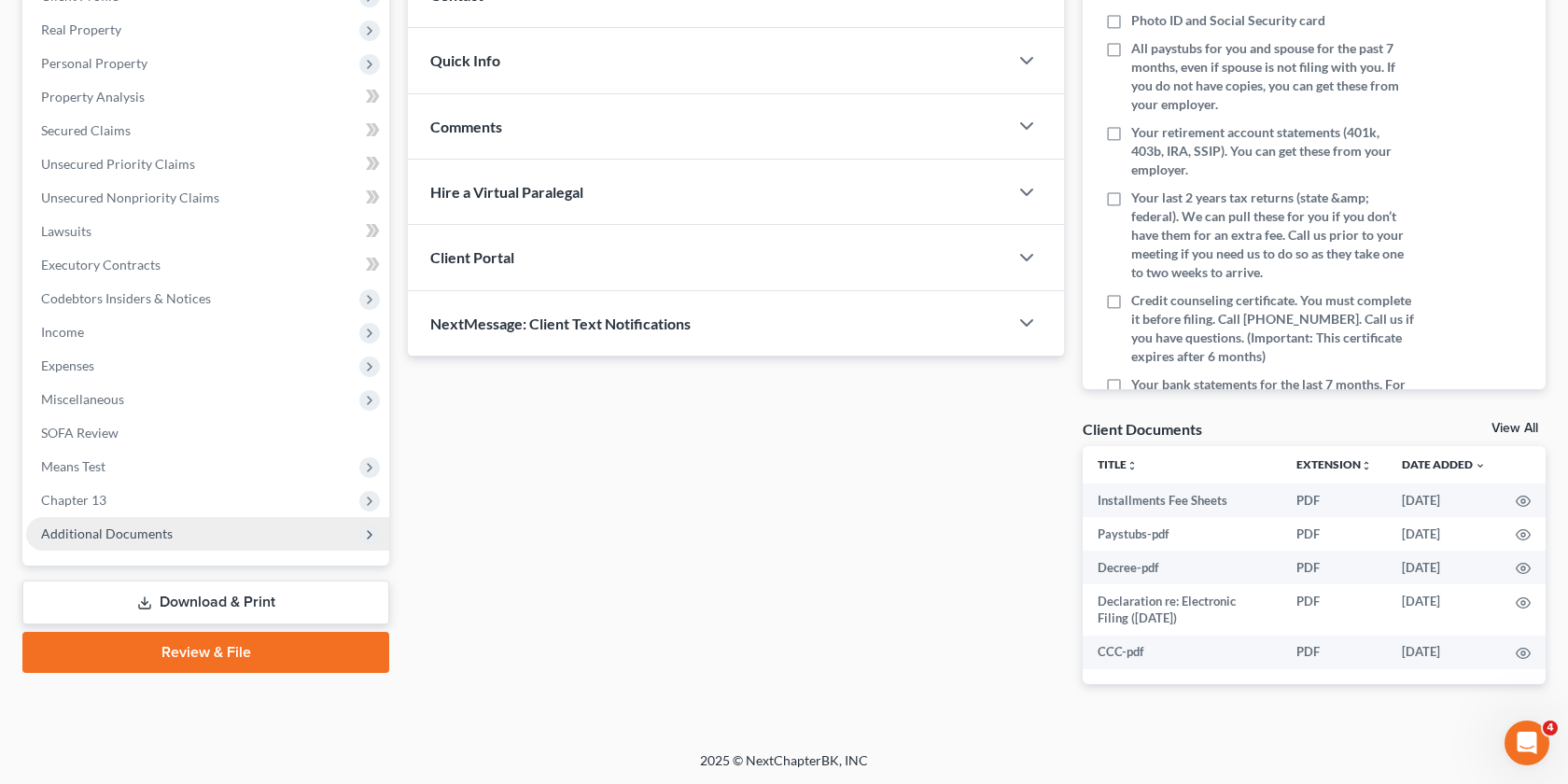
click at [158, 544] on span "Additional Documents" at bounding box center [207, 534] width 363 height 34
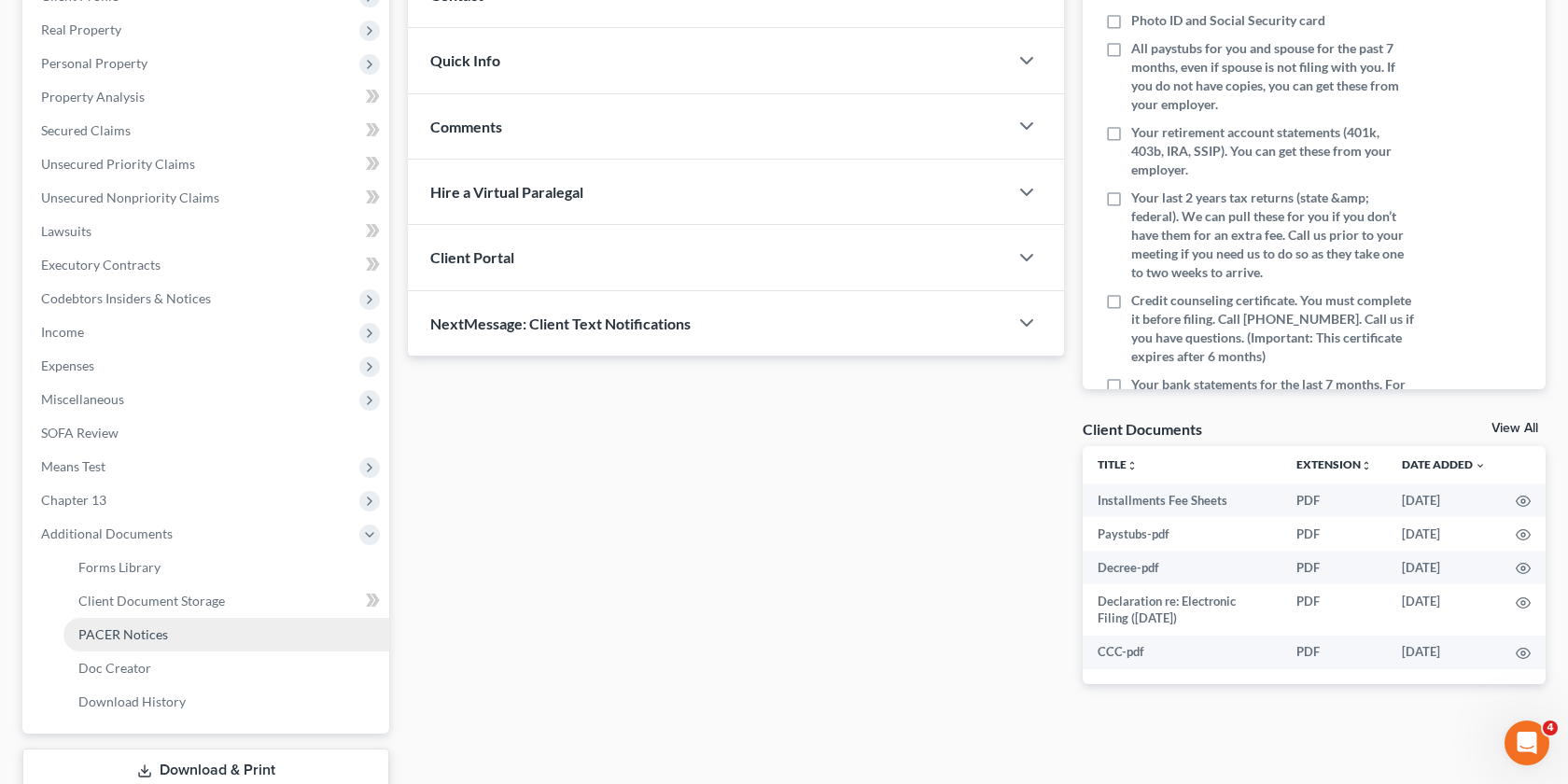
click at [135, 626] on span "PACER Notices" at bounding box center [123, 634] width 89 height 16
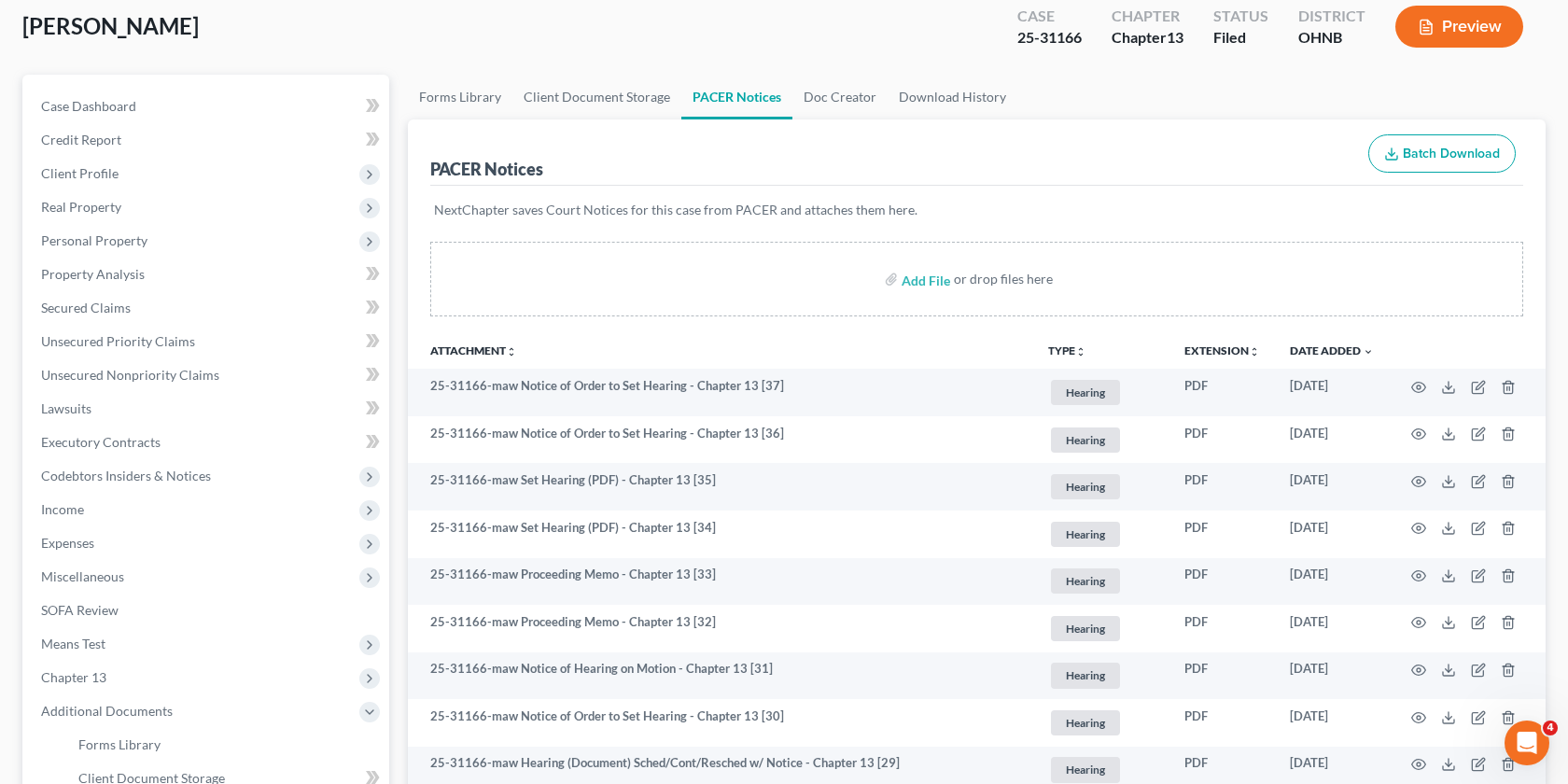
scroll to position [105, 0]
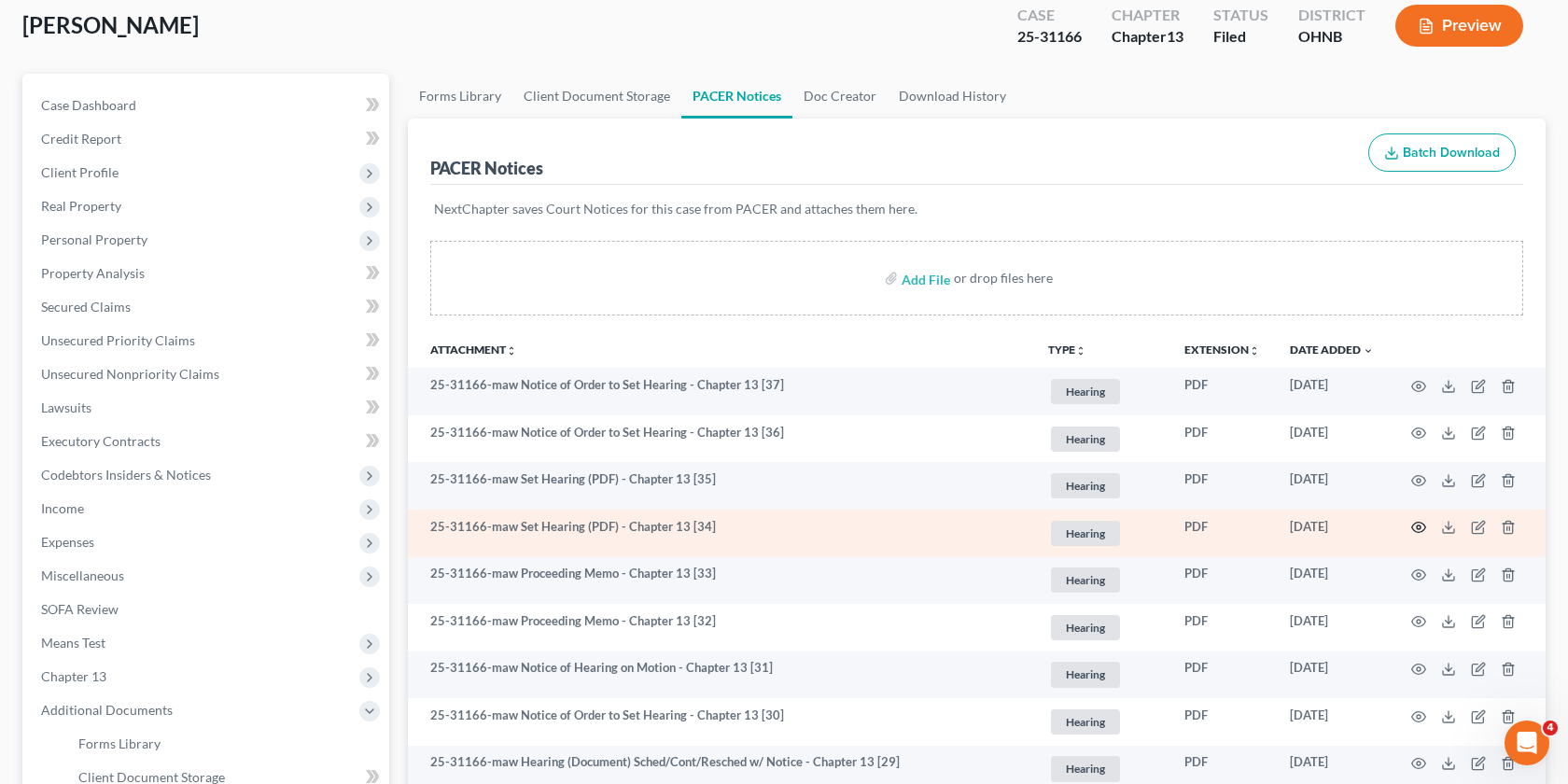
click at [1417, 526] on circle "button" at bounding box center [1419, 528] width 4 height 4
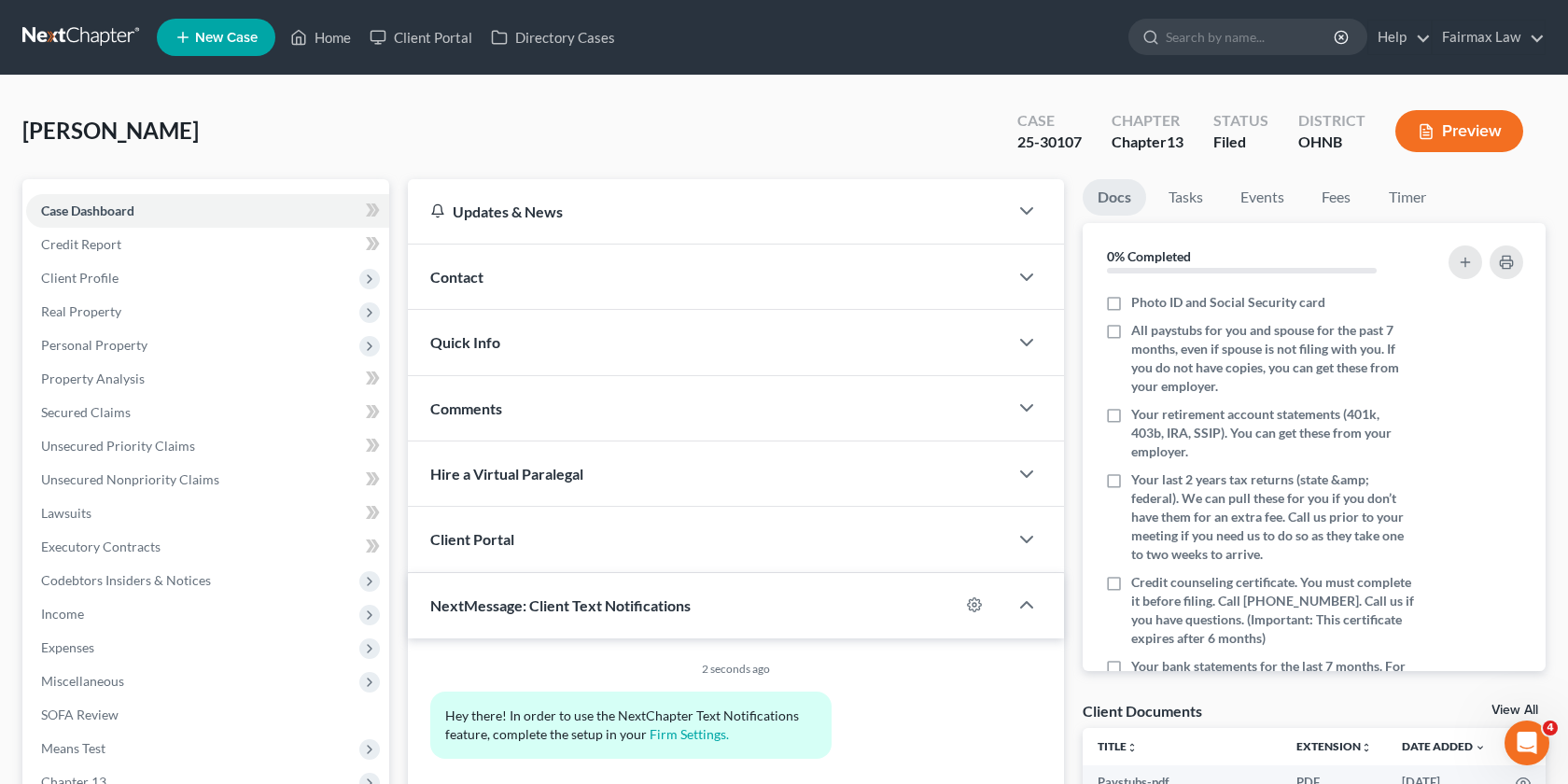
scroll to position [385, 0]
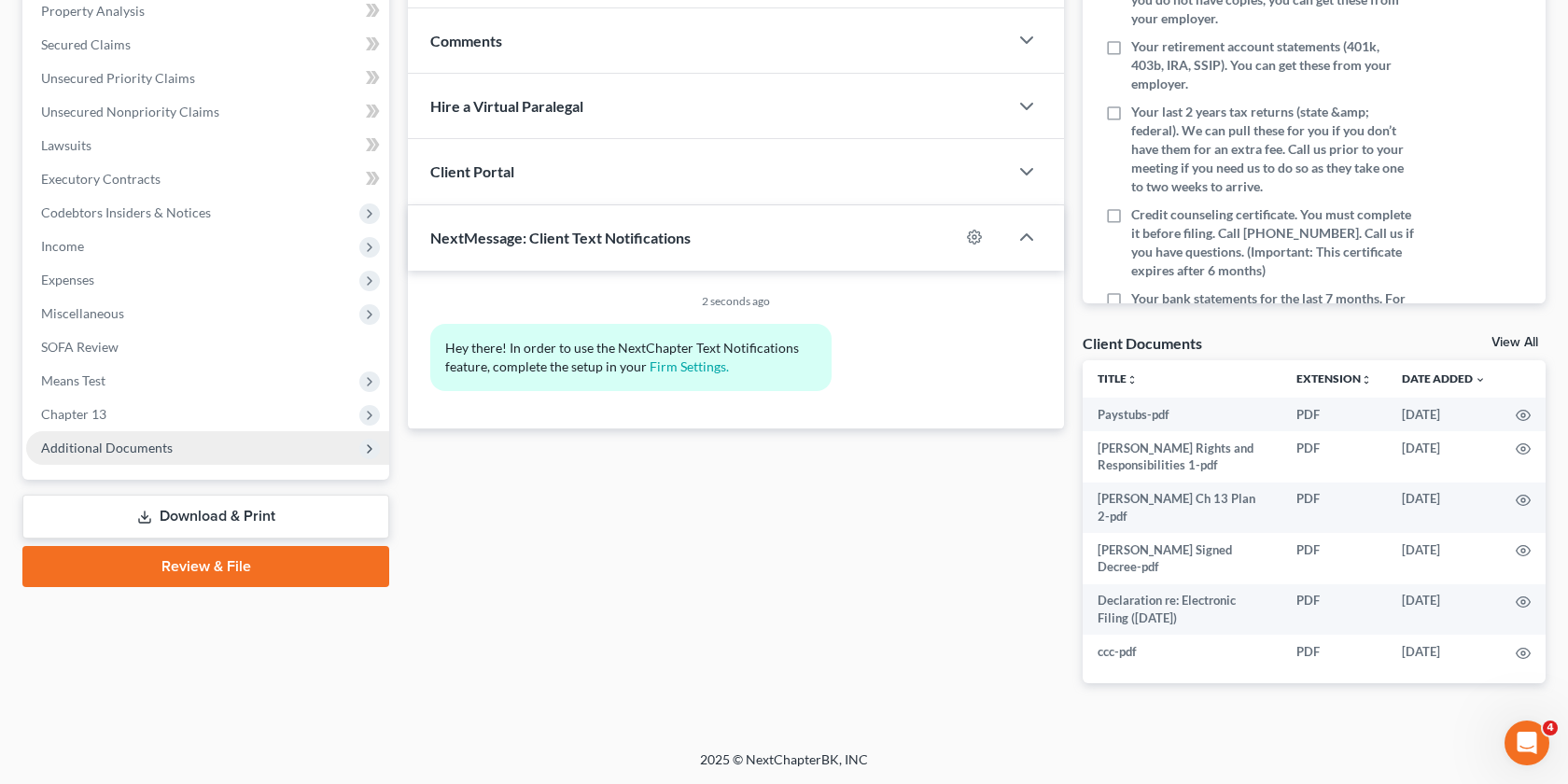
click at [200, 438] on span "Additional Documents" at bounding box center [207, 448] width 363 height 34
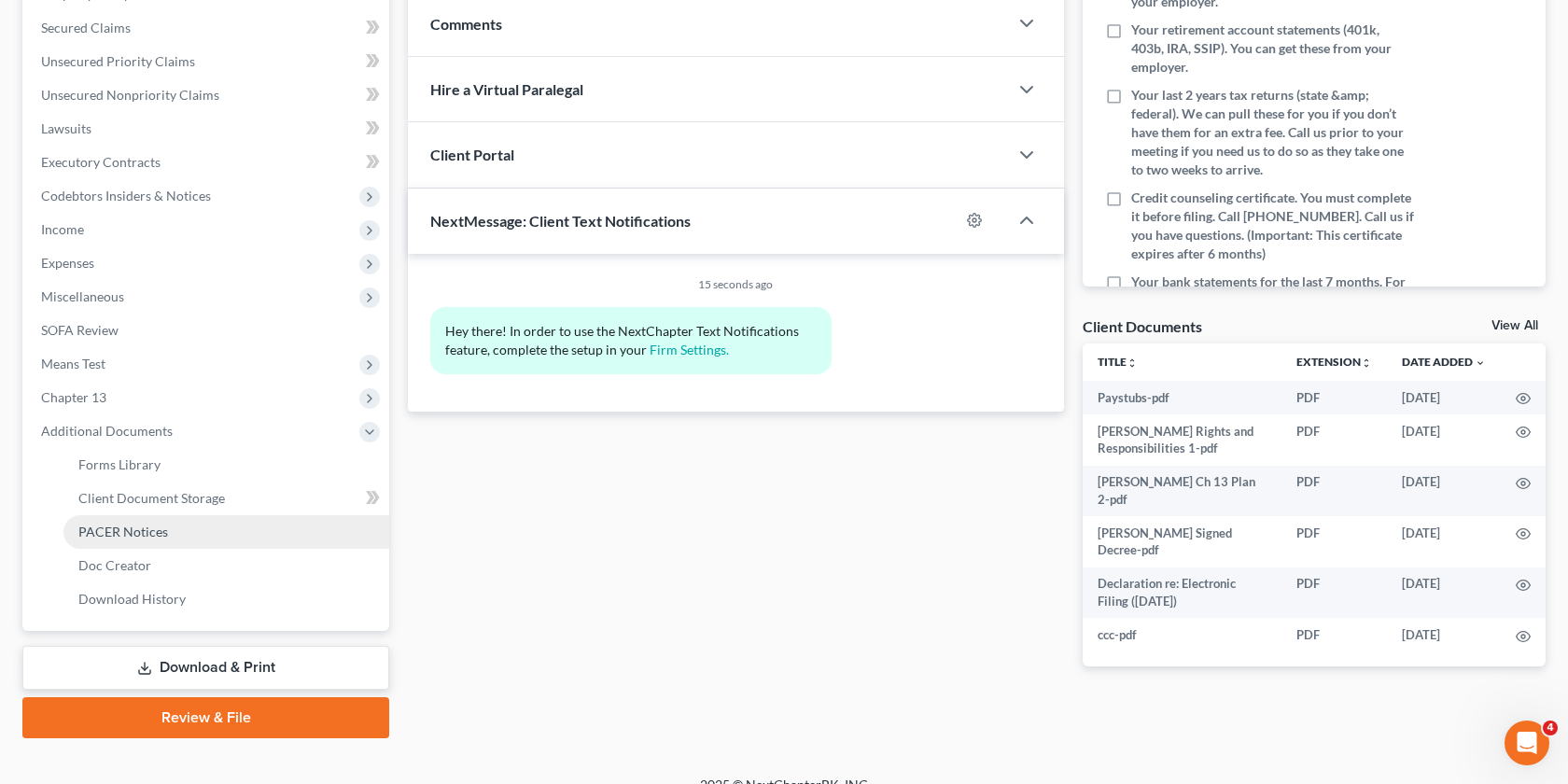
click at [151, 535] on span "PACER Notices" at bounding box center [123, 531] width 89 height 16
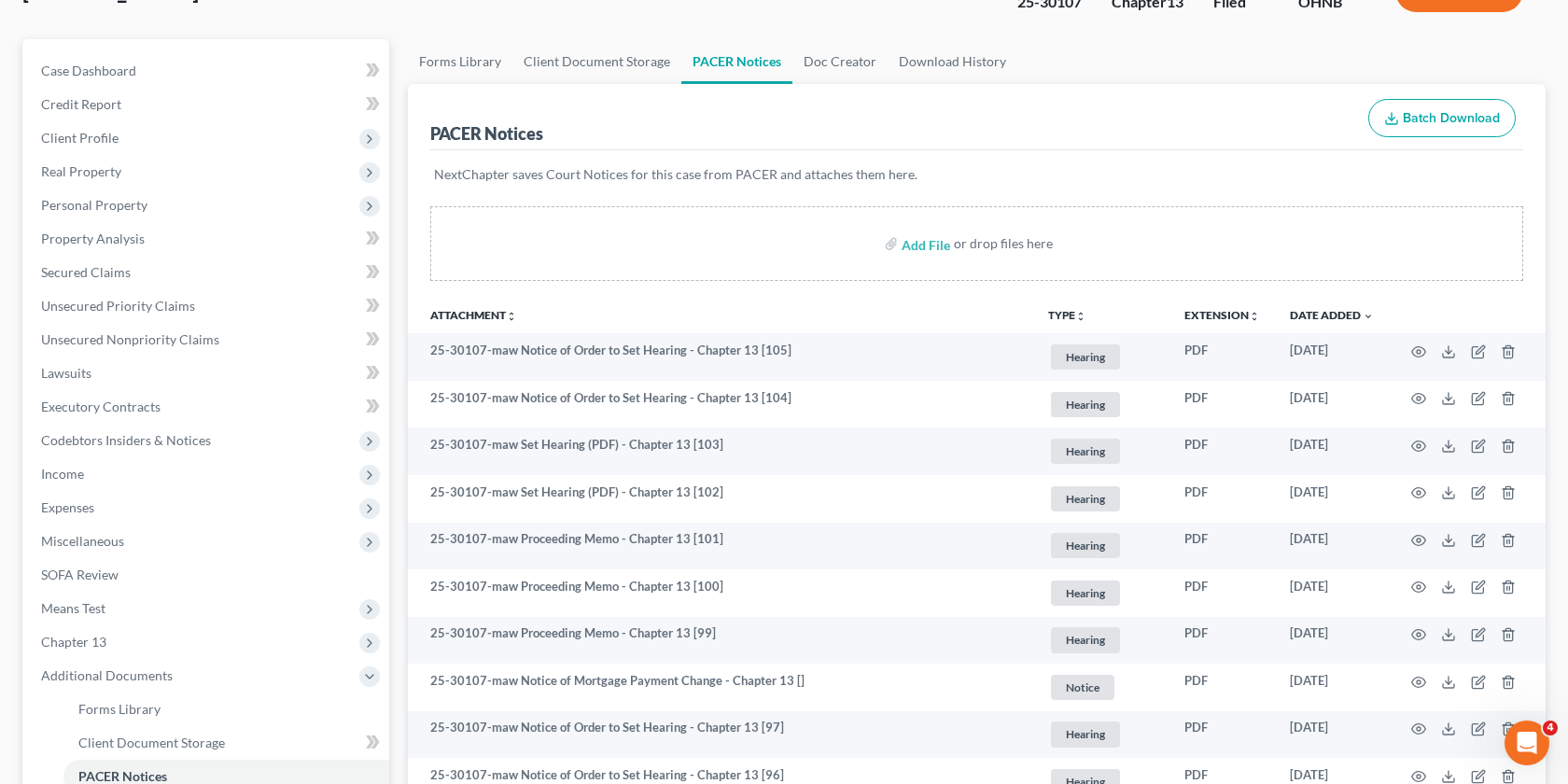
scroll to position [140, 0]
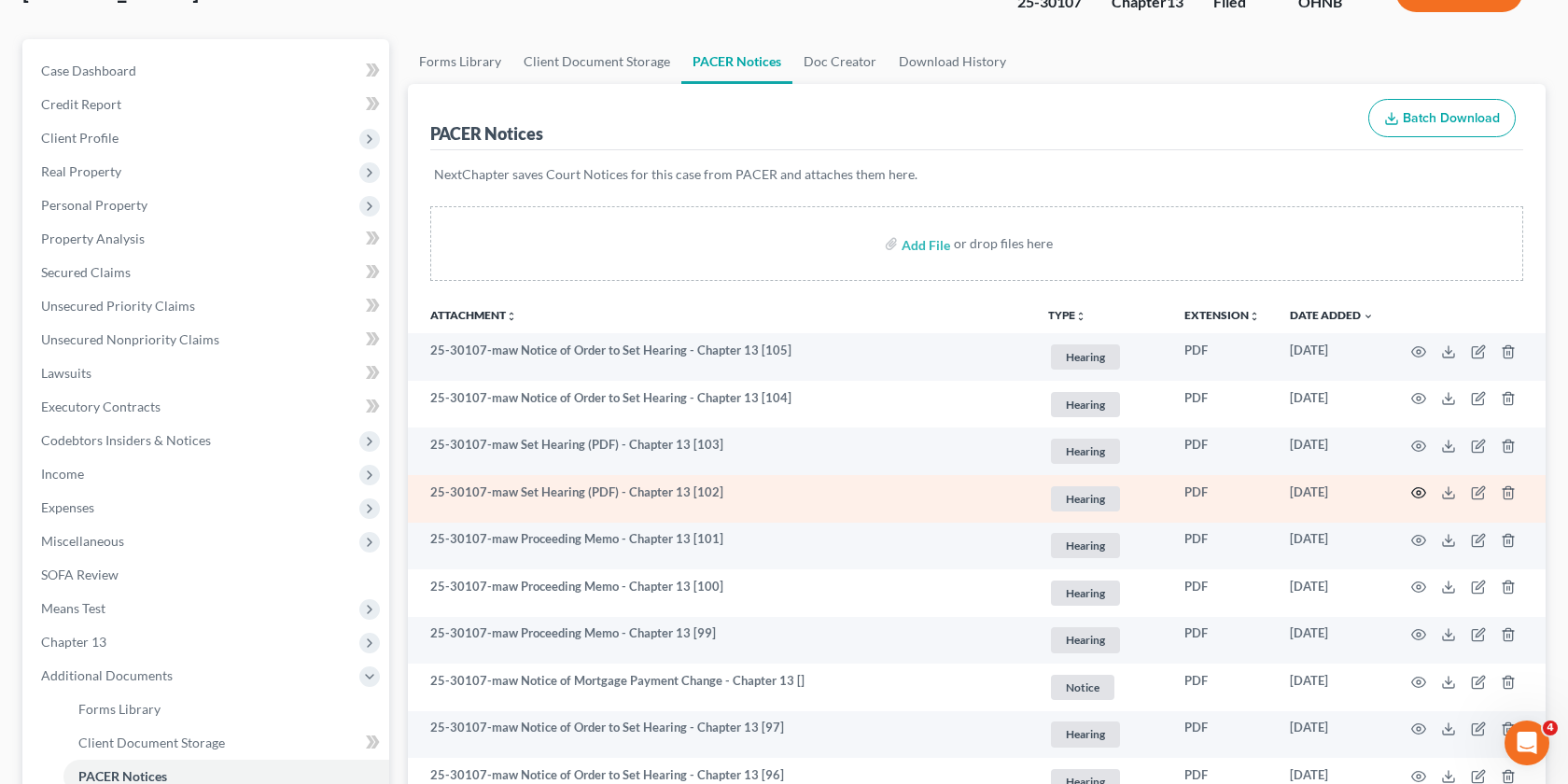
click at [1421, 490] on icon "button" at bounding box center [1419, 493] width 15 height 15
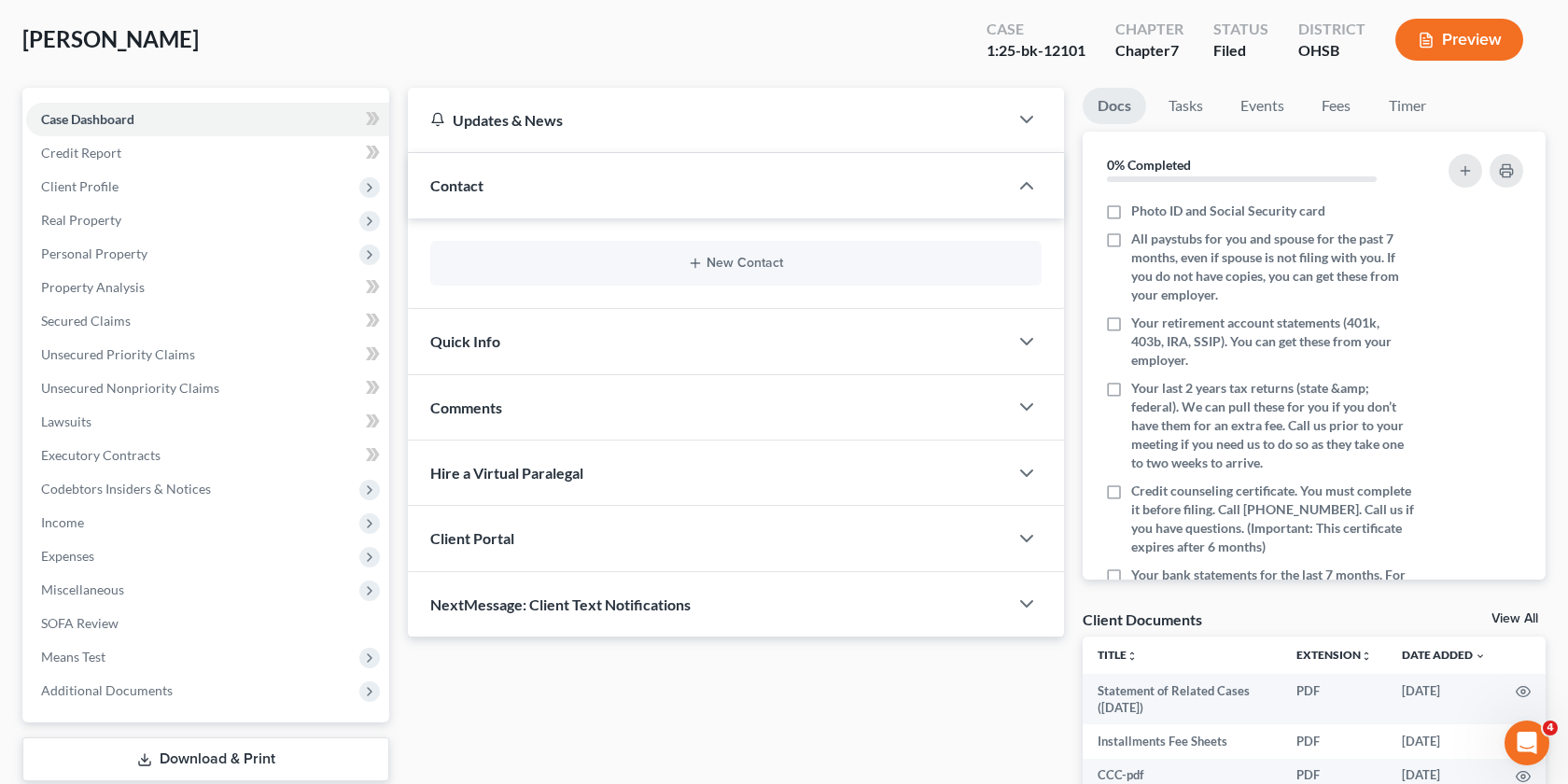
scroll to position [214, 0]
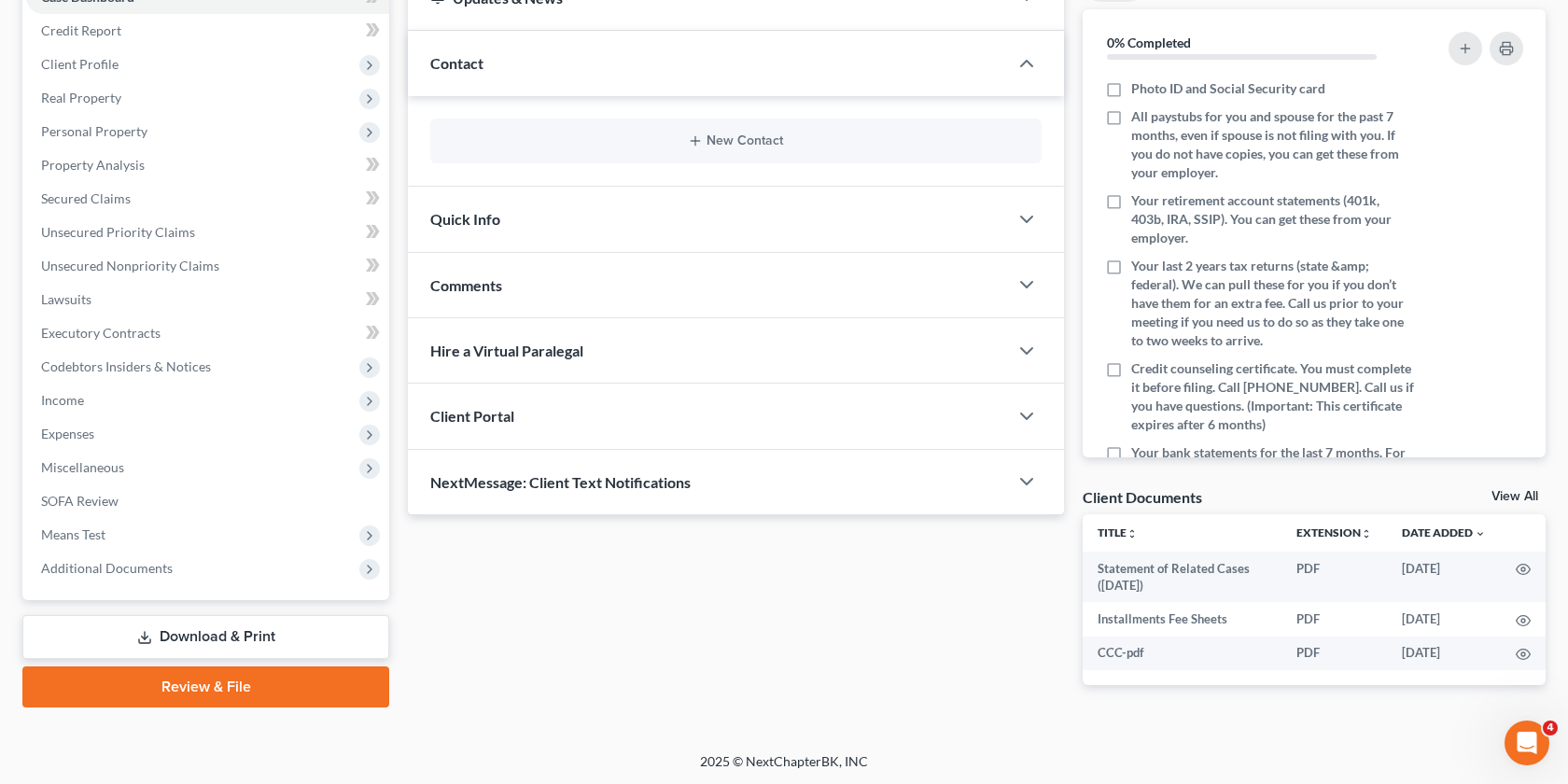
click at [206, 589] on div "Case Dashboard Payments Invoices Payments Payments Credit Report Client Profile…" at bounding box center [206, 283] width 367 height 635
click at [185, 576] on span "Additional Documents" at bounding box center [207, 569] width 363 height 34
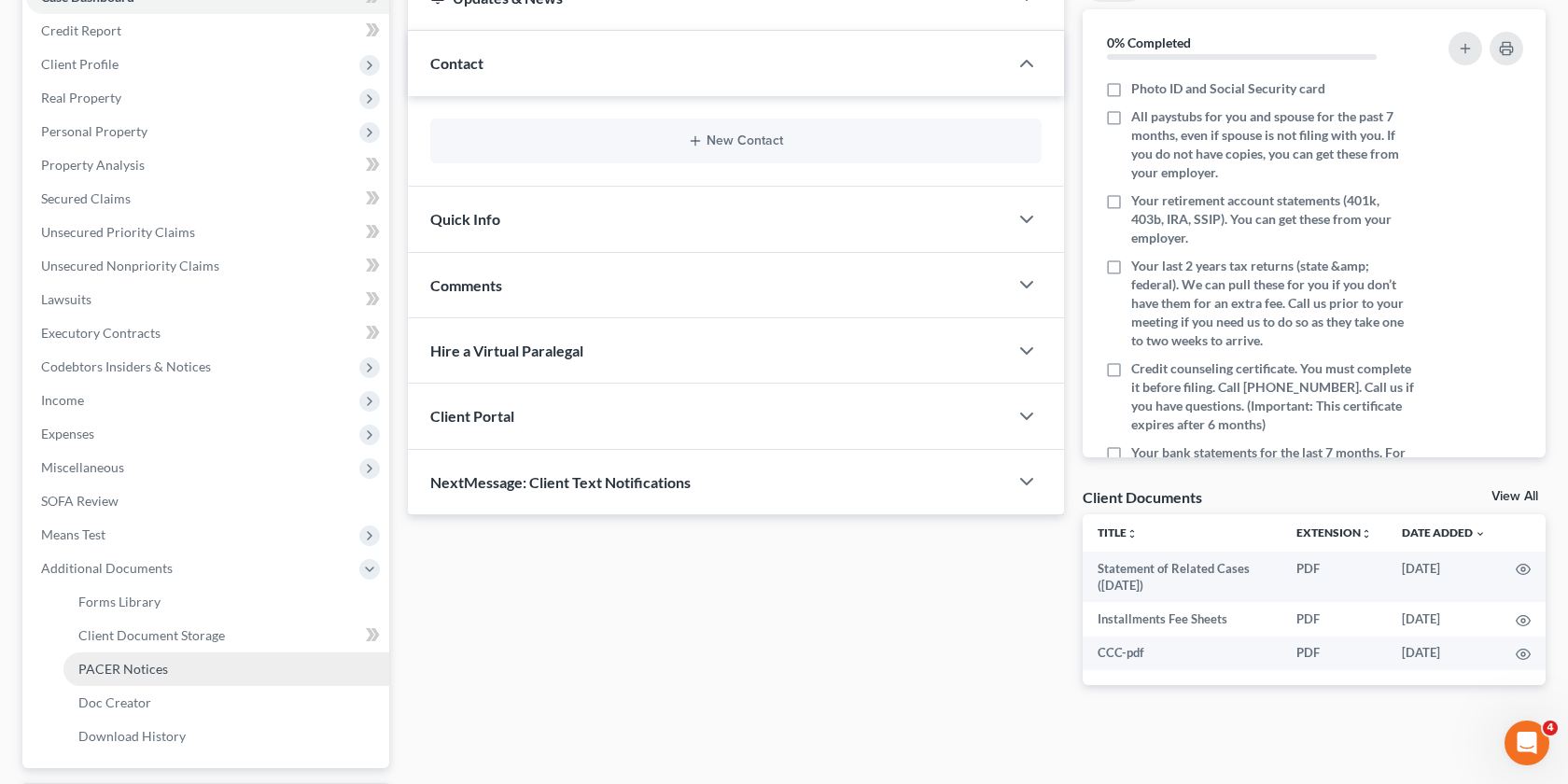
click at [169, 667] on link "PACER Notices" at bounding box center [226, 669] width 326 height 34
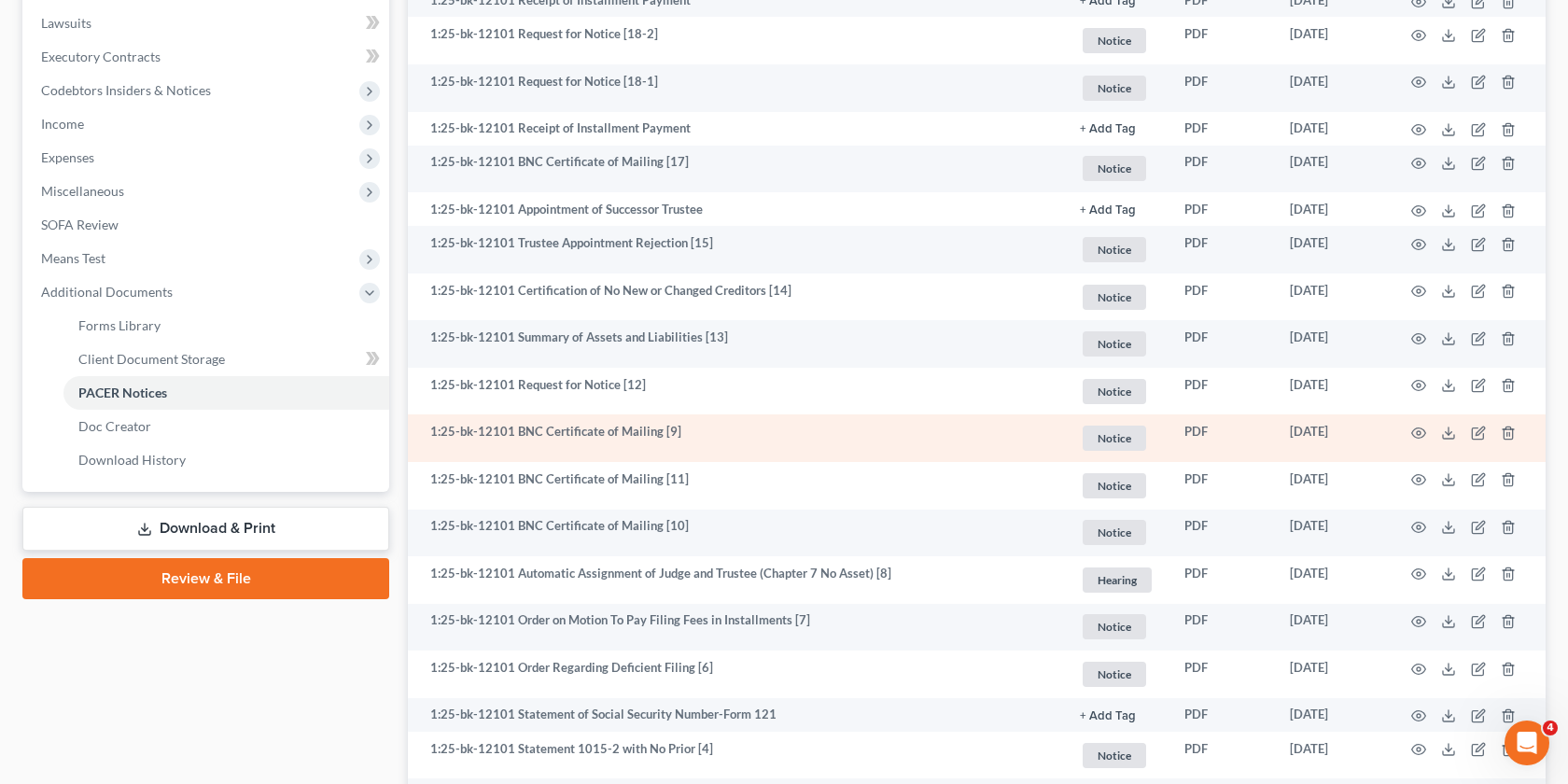
scroll to position [510, 0]
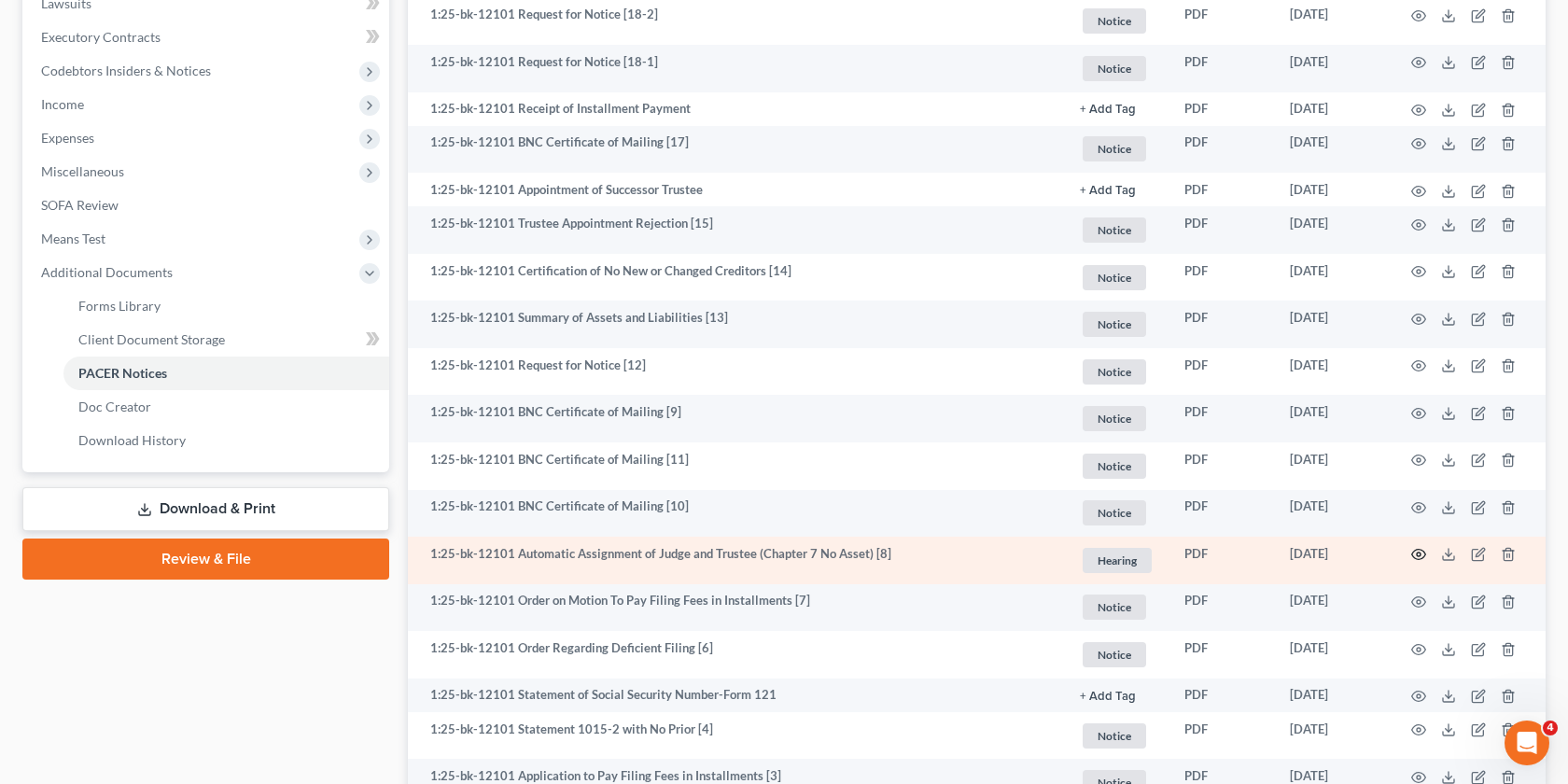
click at [1411, 561] on icon "button" at bounding box center [1419, 555] width 15 height 15
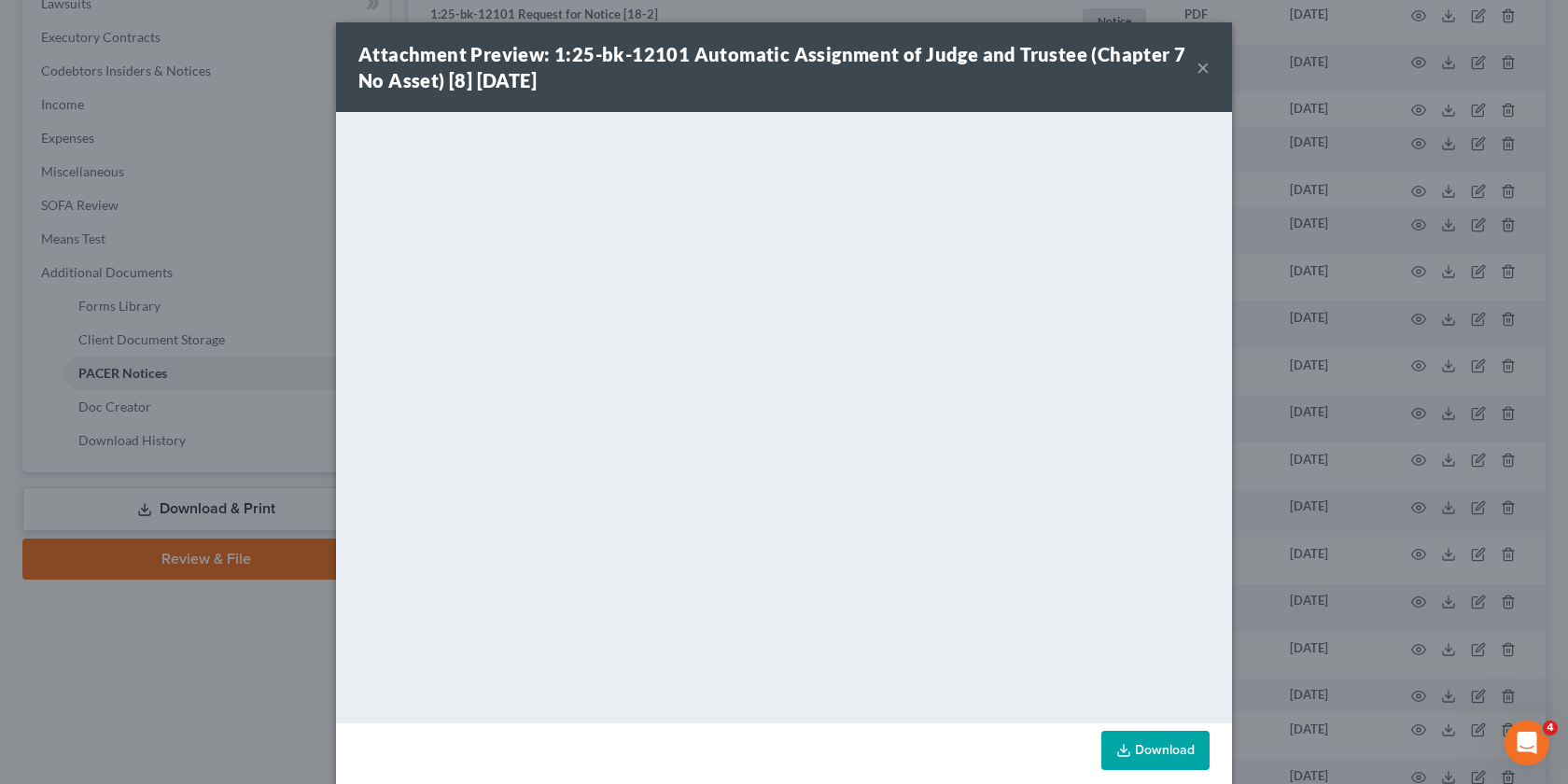
click at [1246, 395] on div "Attachment Preview: 1:25-bk-12101 Automatic Assignment of Judge and Trustee (Ch…" at bounding box center [784, 392] width 1568 height 784
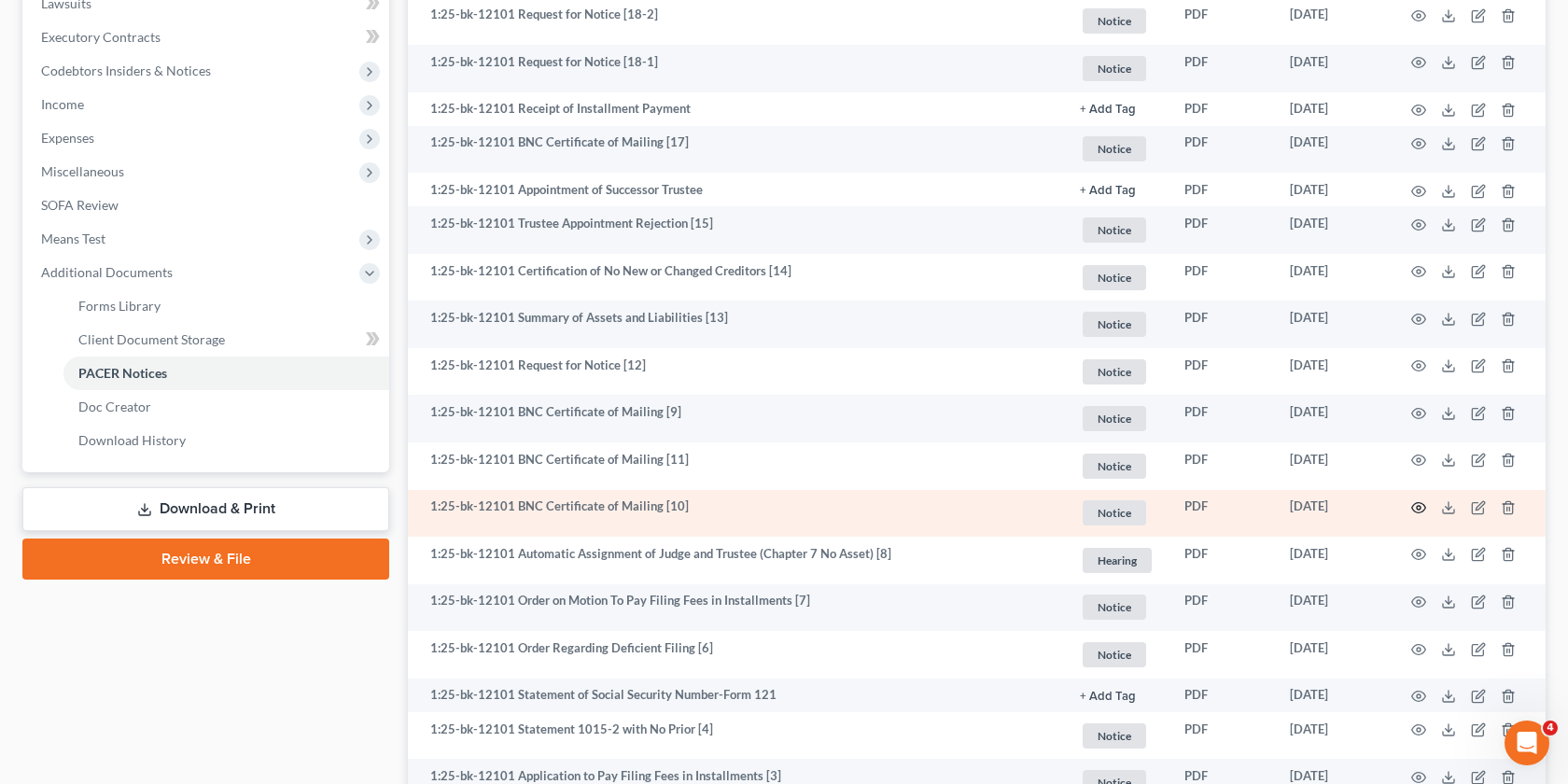
click at [1415, 503] on icon "button" at bounding box center [1419, 508] width 14 height 10
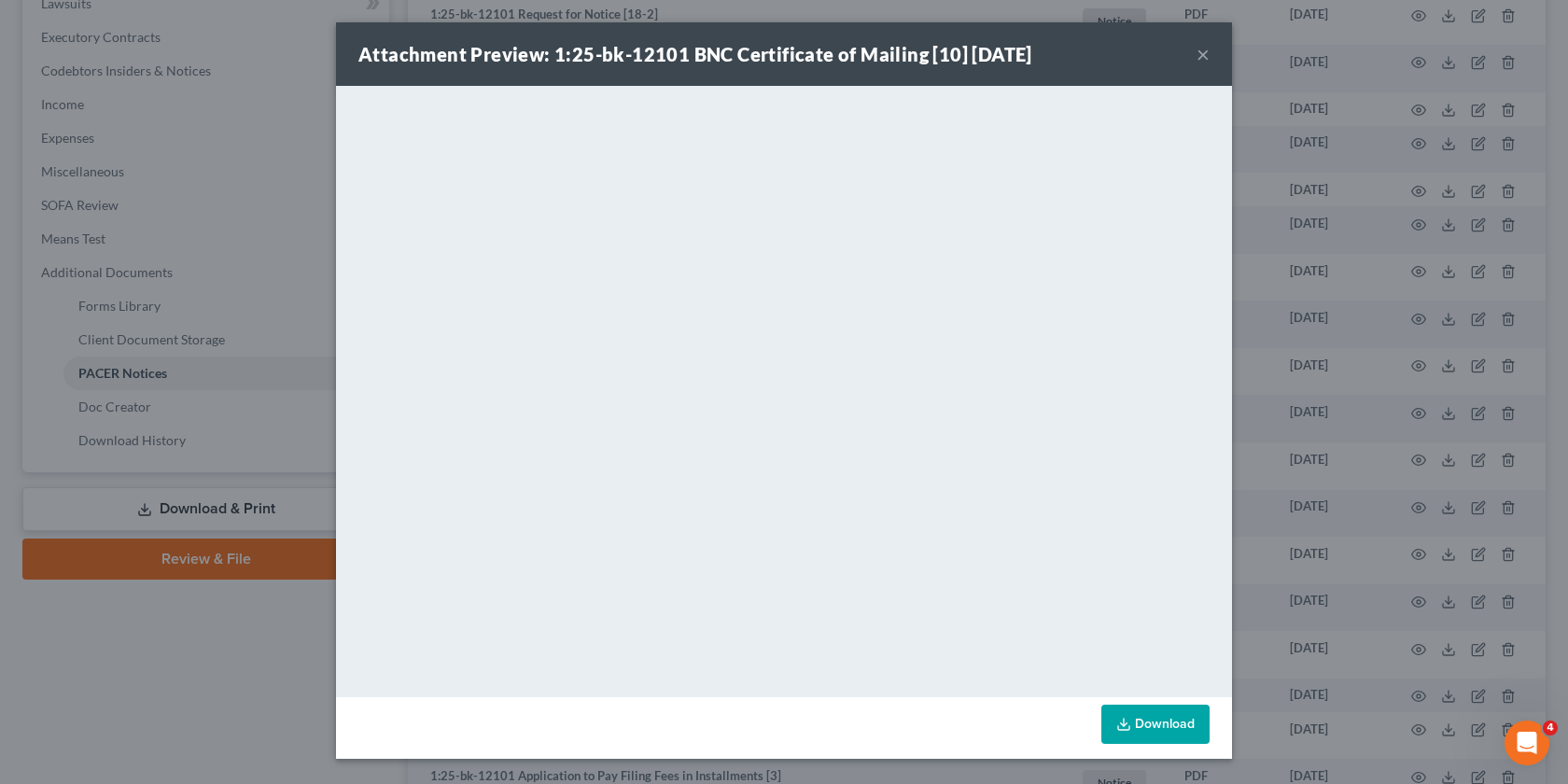
click at [1340, 456] on div "Attachment Preview: 1:25-bk-12101 BNC Certificate of Mailing [10] [DATE] × <obj…" at bounding box center [784, 392] width 1568 height 784
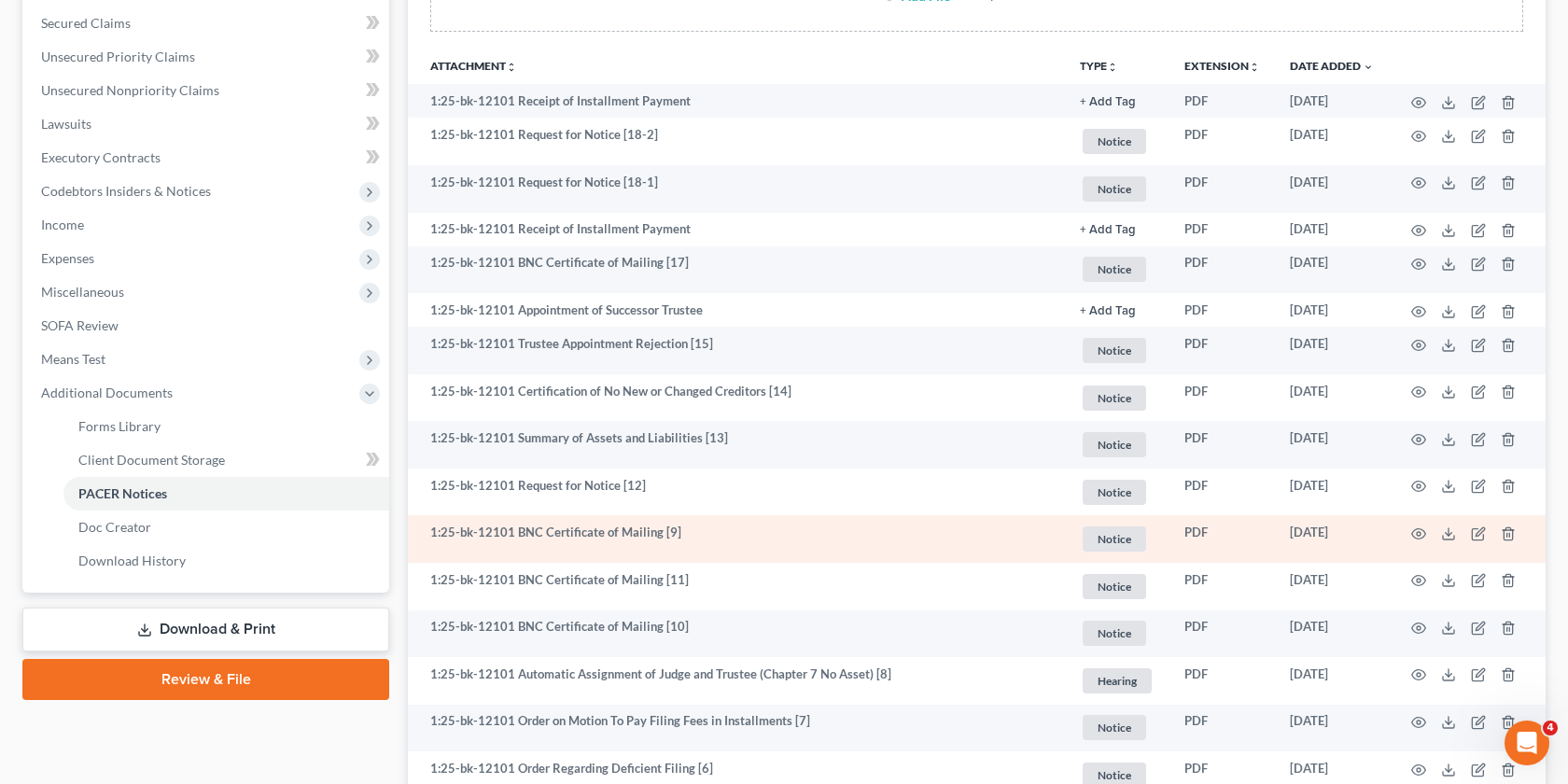
scroll to position [388, 0]
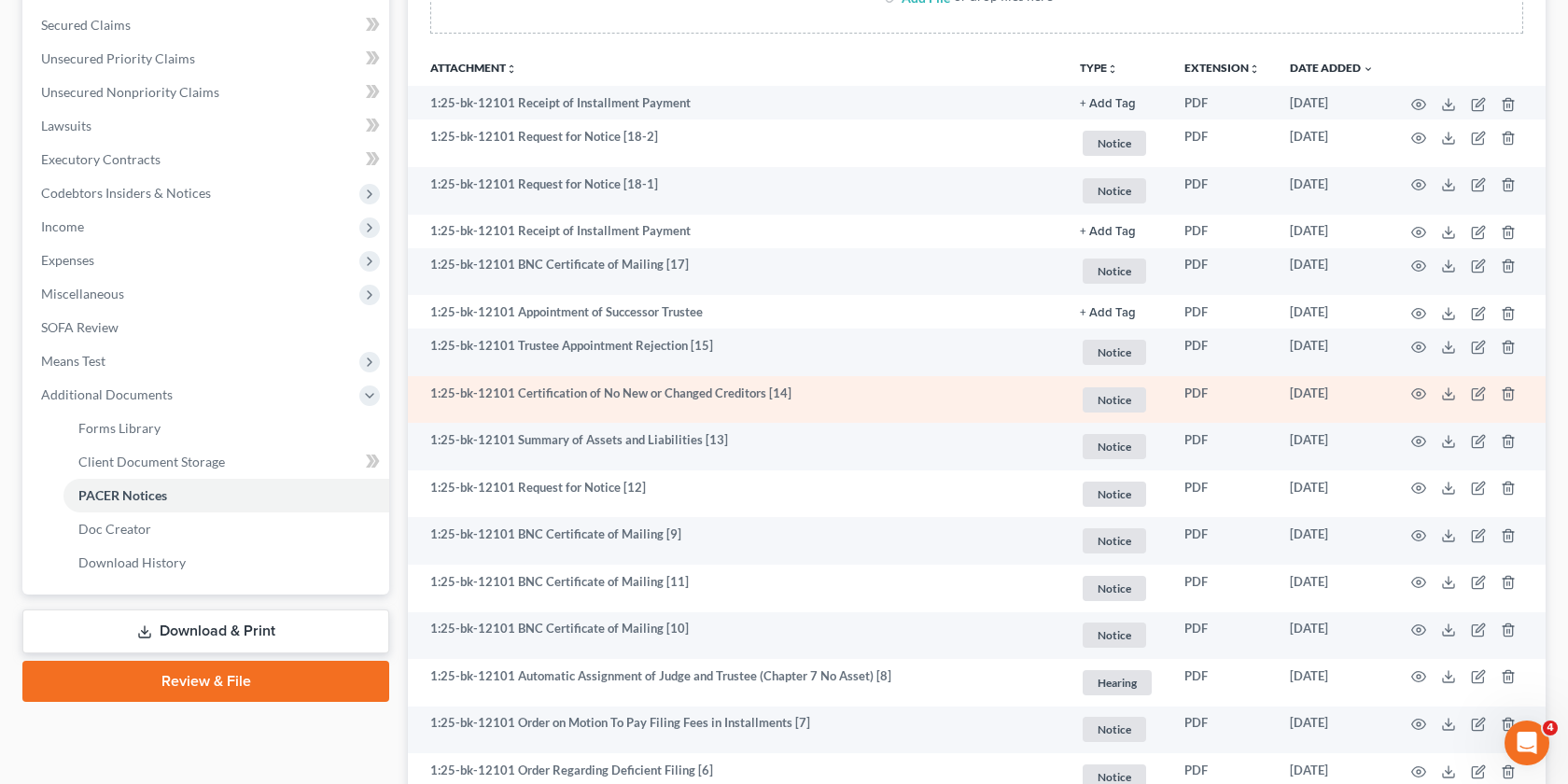
click at [1408, 392] on td at bounding box center [1467, 400] width 157 height 48
click at [1415, 391] on icon "button" at bounding box center [1419, 394] width 15 height 15
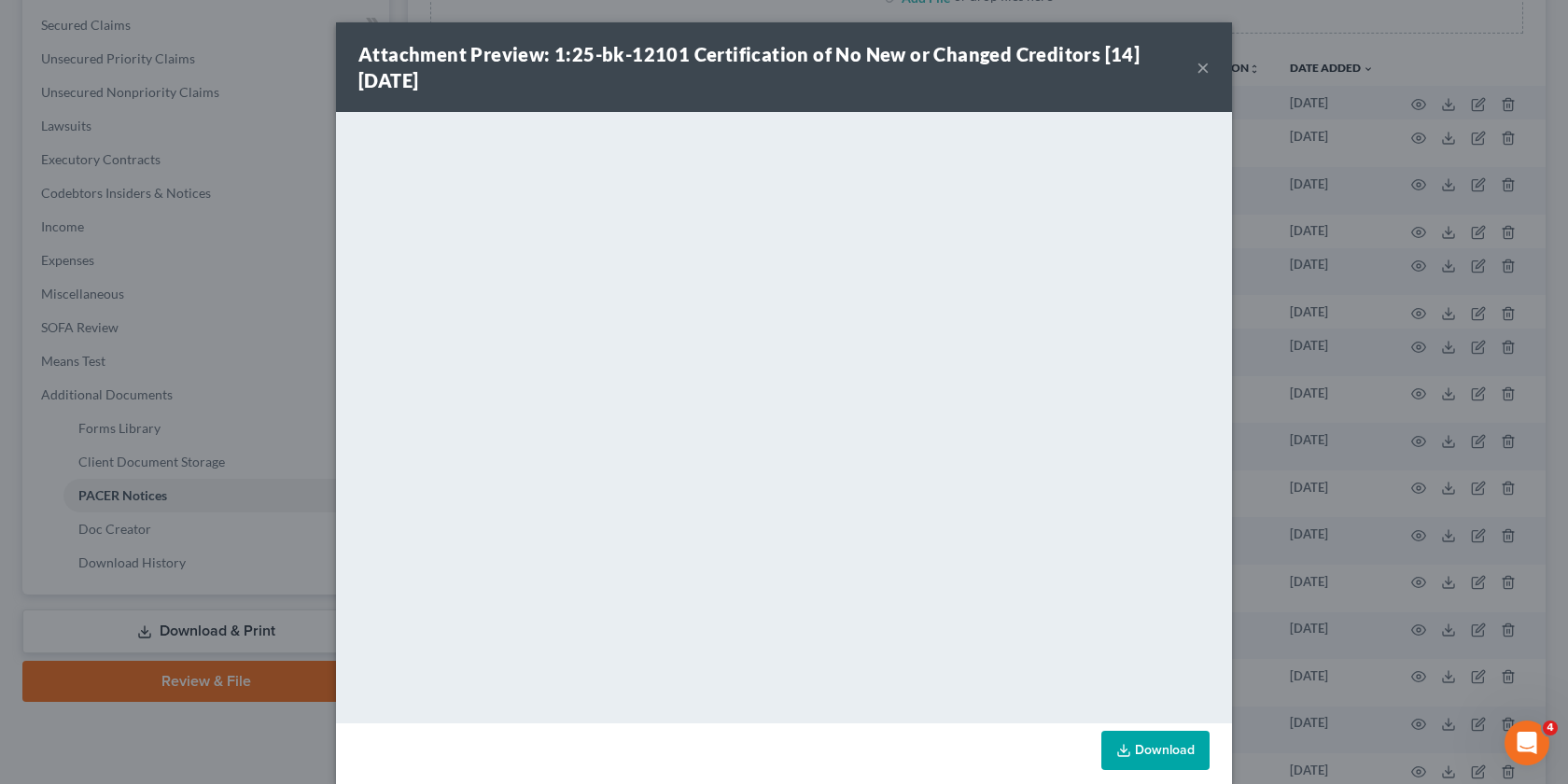
scroll to position [23, 0]
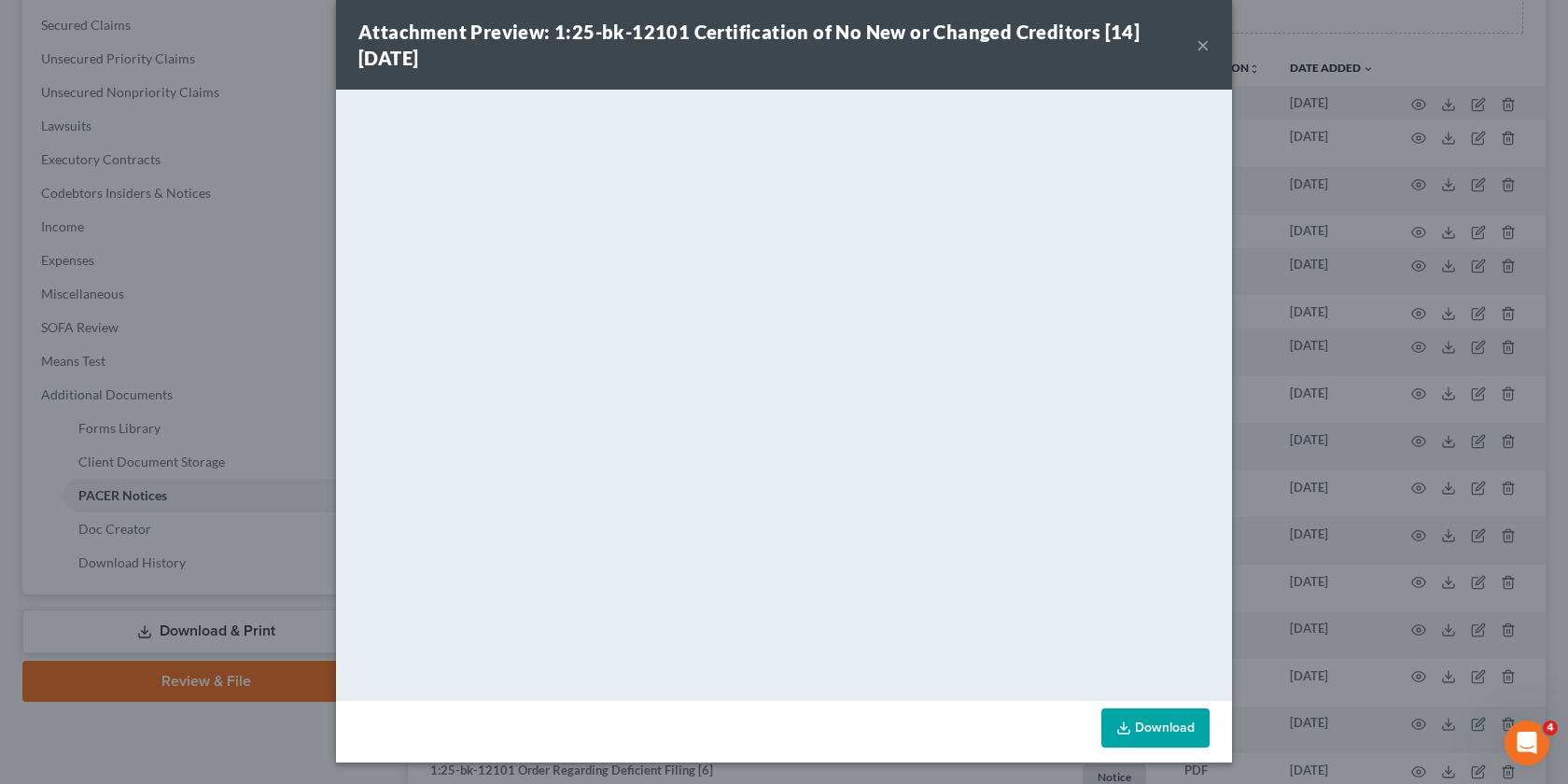
click at [1302, 471] on div "Attachment Preview: 1:25-bk-12101 Certification of No New or Changed Creditors …" at bounding box center [784, 392] width 1568 height 784
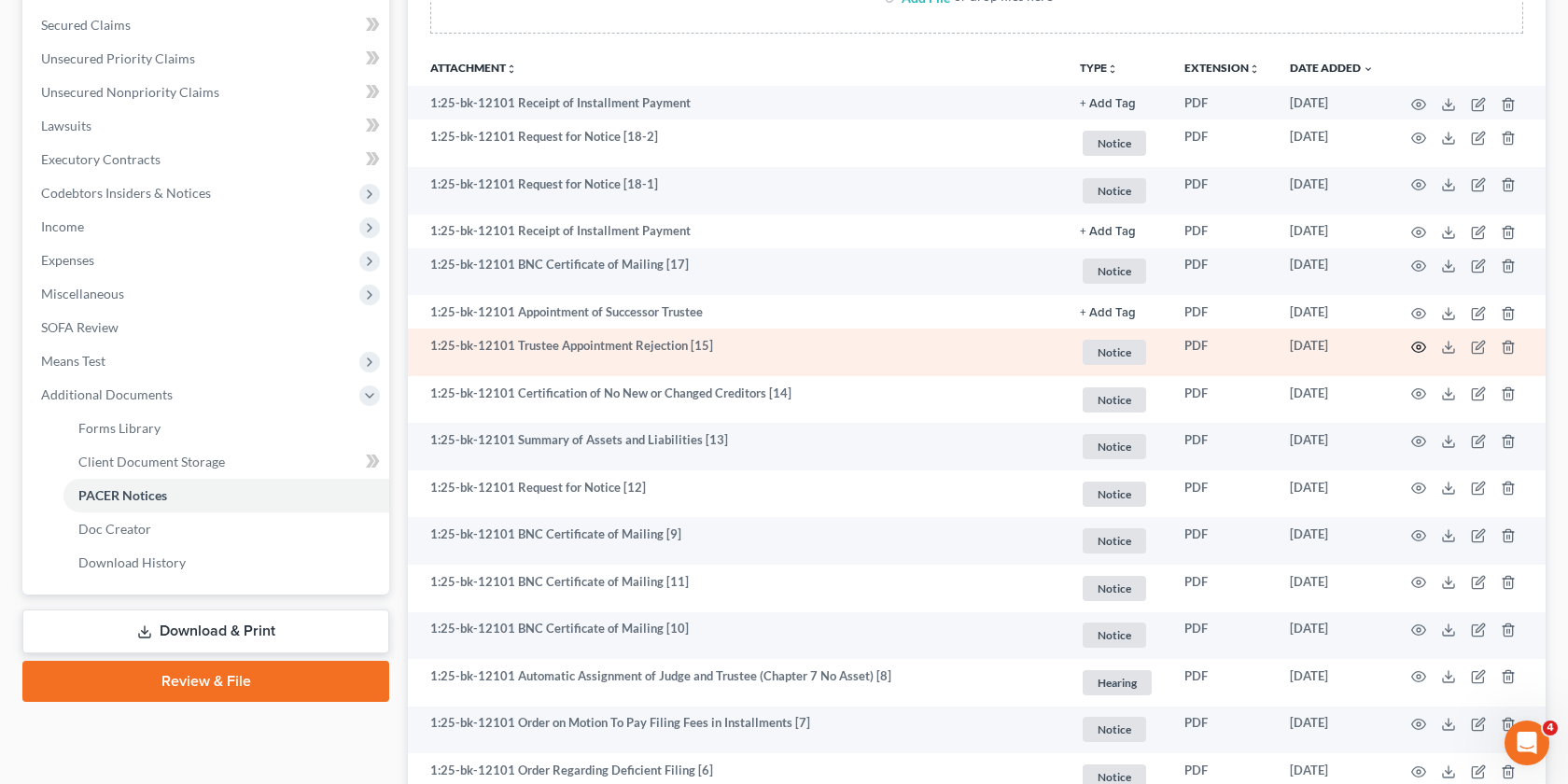
click at [1421, 342] on icon "button" at bounding box center [1419, 347] width 15 height 15
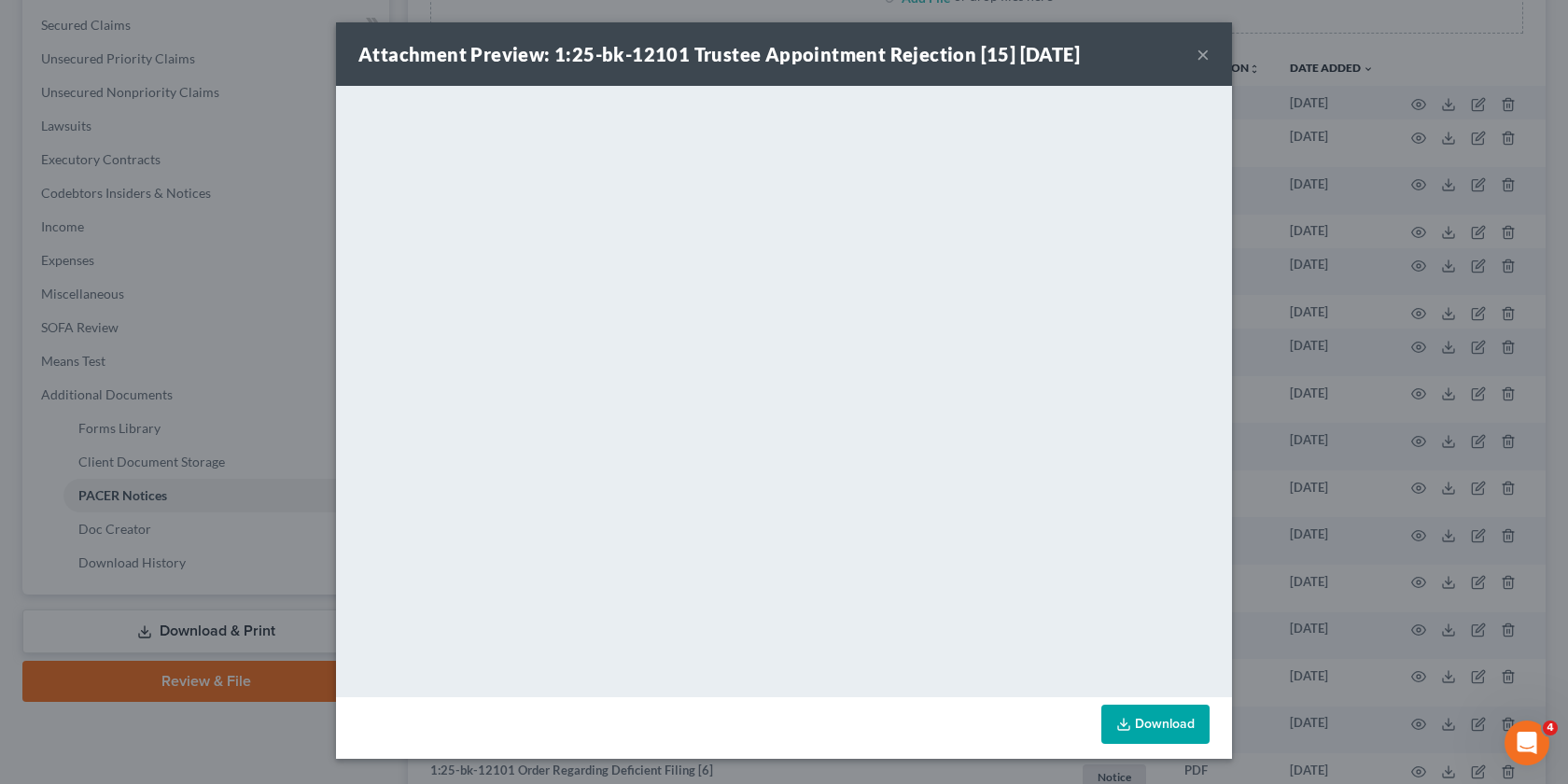
click at [1261, 502] on div "Attachment Preview: 1:25-bk-12101 Trustee Appointment Rejection [15] 09/16/2025…" at bounding box center [784, 392] width 1568 height 784
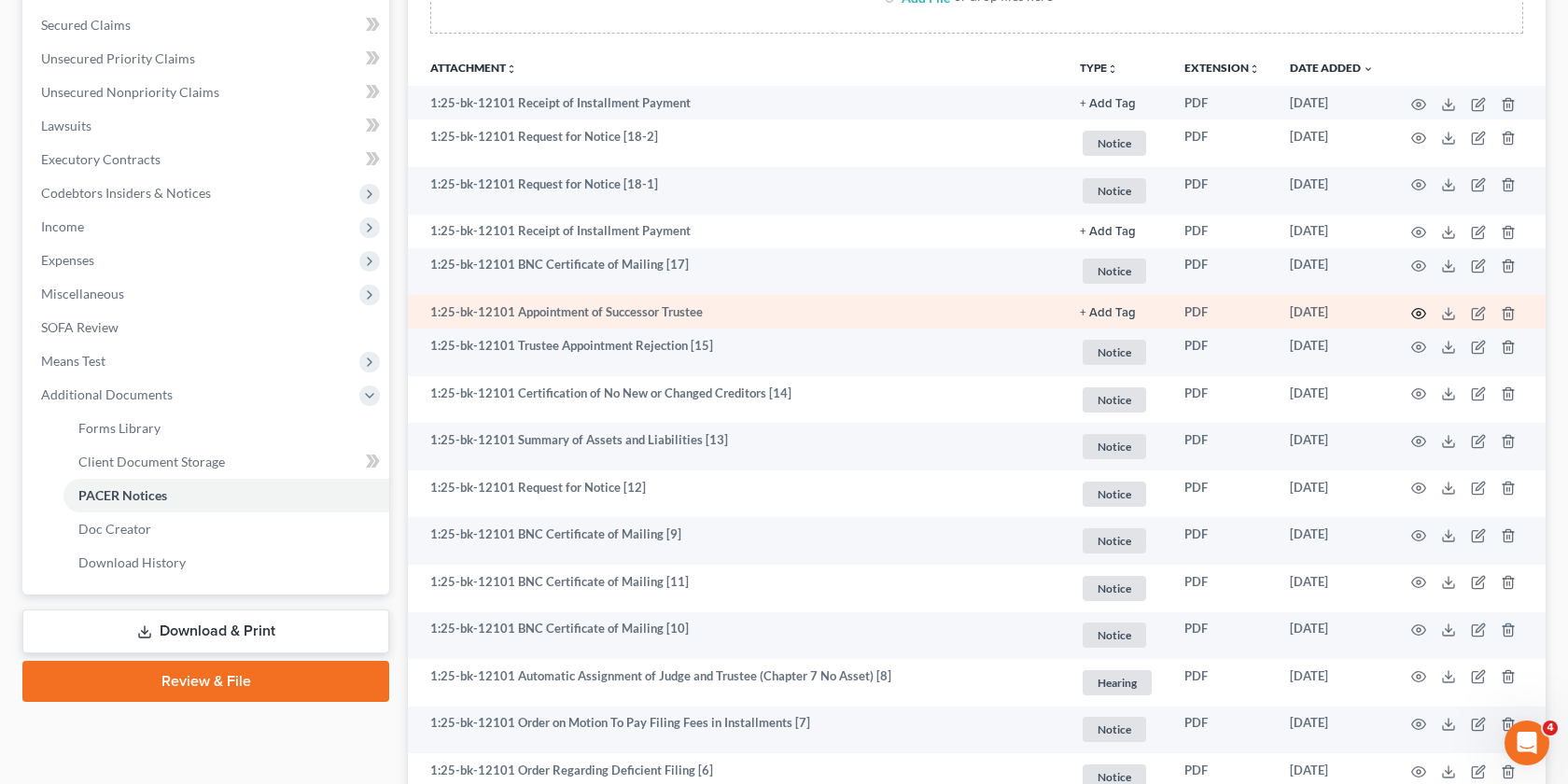
click at [1421, 306] on icon "button" at bounding box center [1419, 314] width 15 height 15
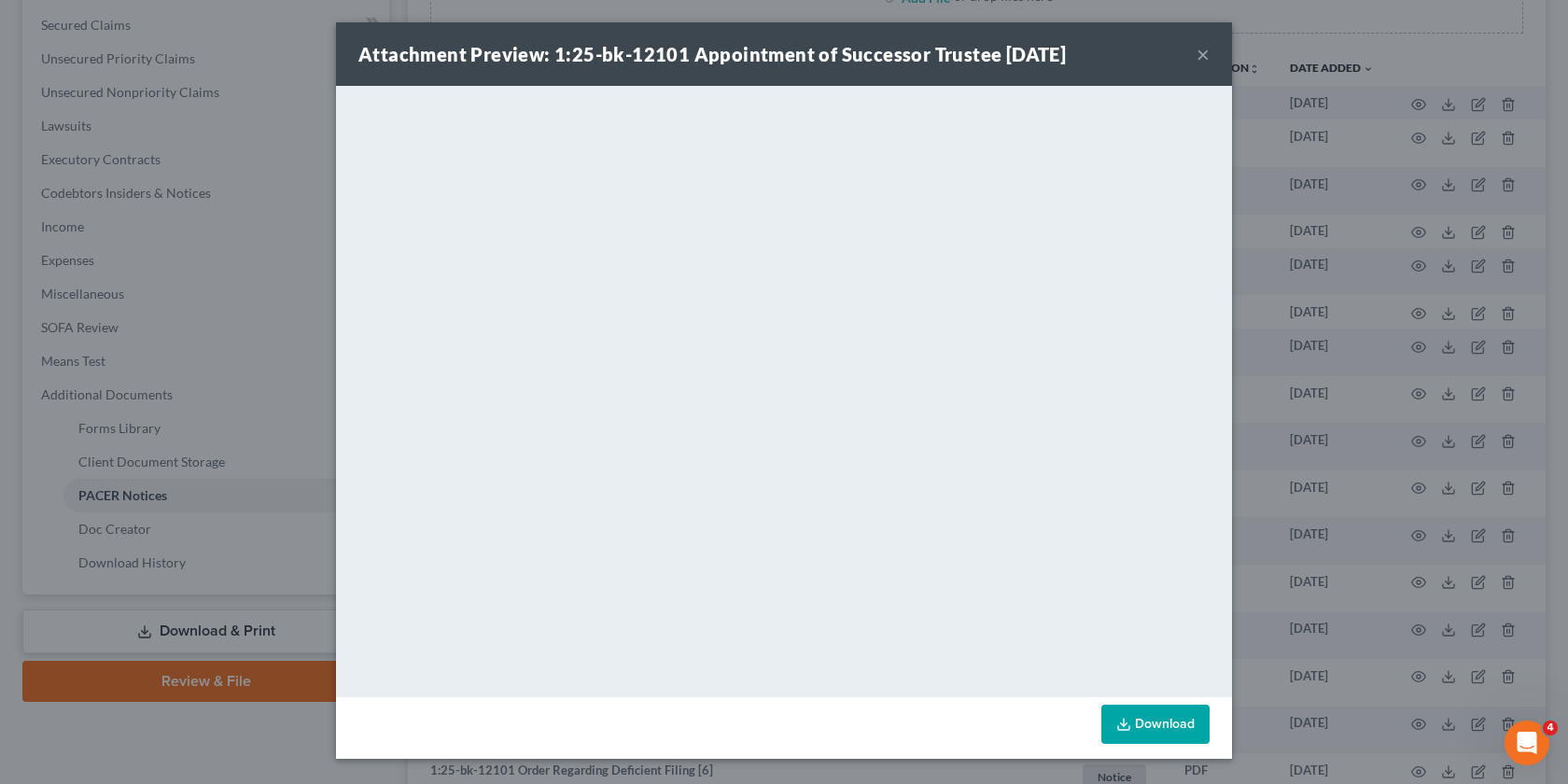
click at [1376, 350] on div "Attachment Preview: 1:25-bk-12101 Appointment of Successor Trustee 09/16/2025 ×…" at bounding box center [784, 392] width 1568 height 784
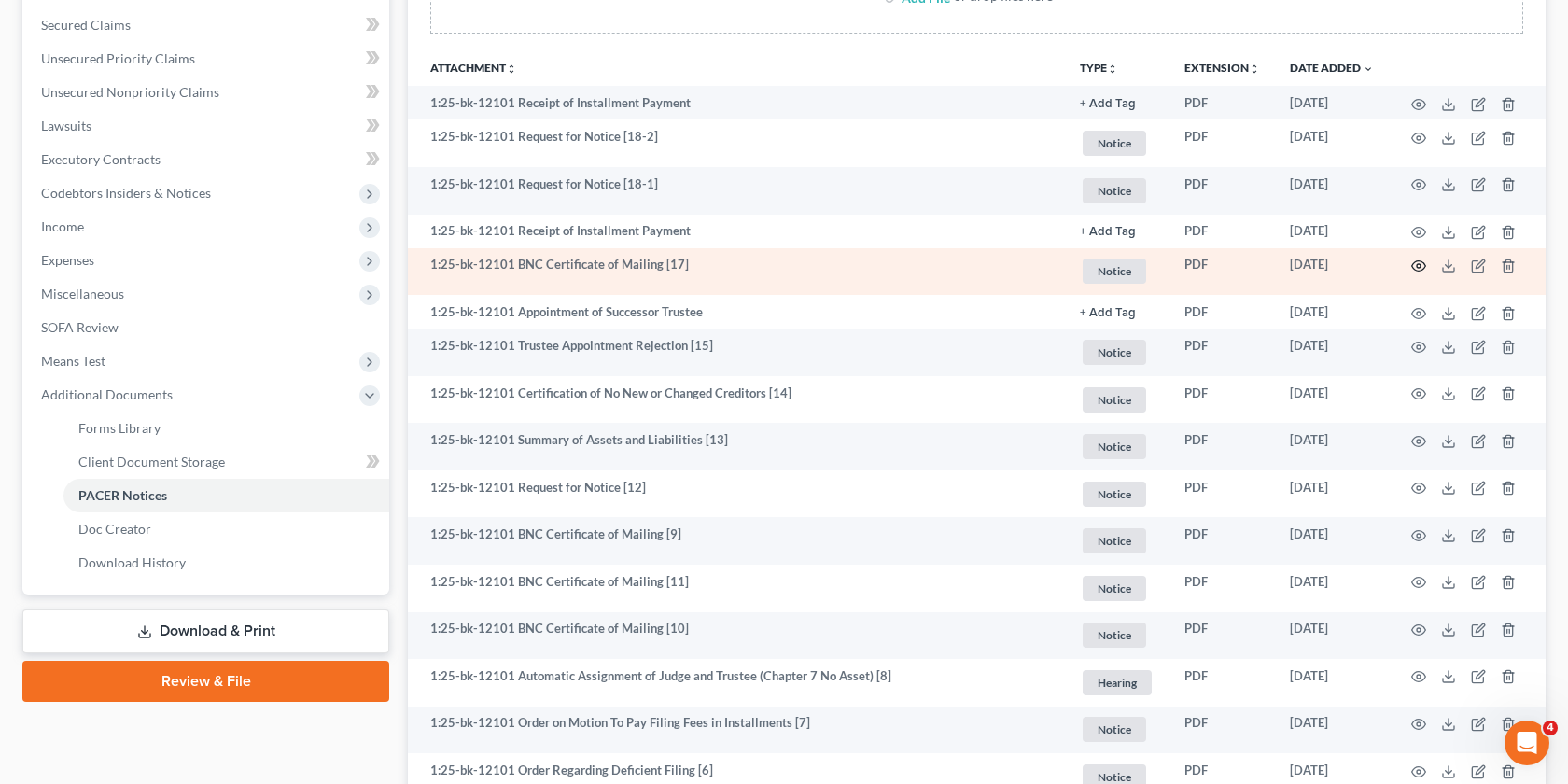
click at [1415, 266] on icon "button" at bounding box center [1419, 266] width 15 height 15
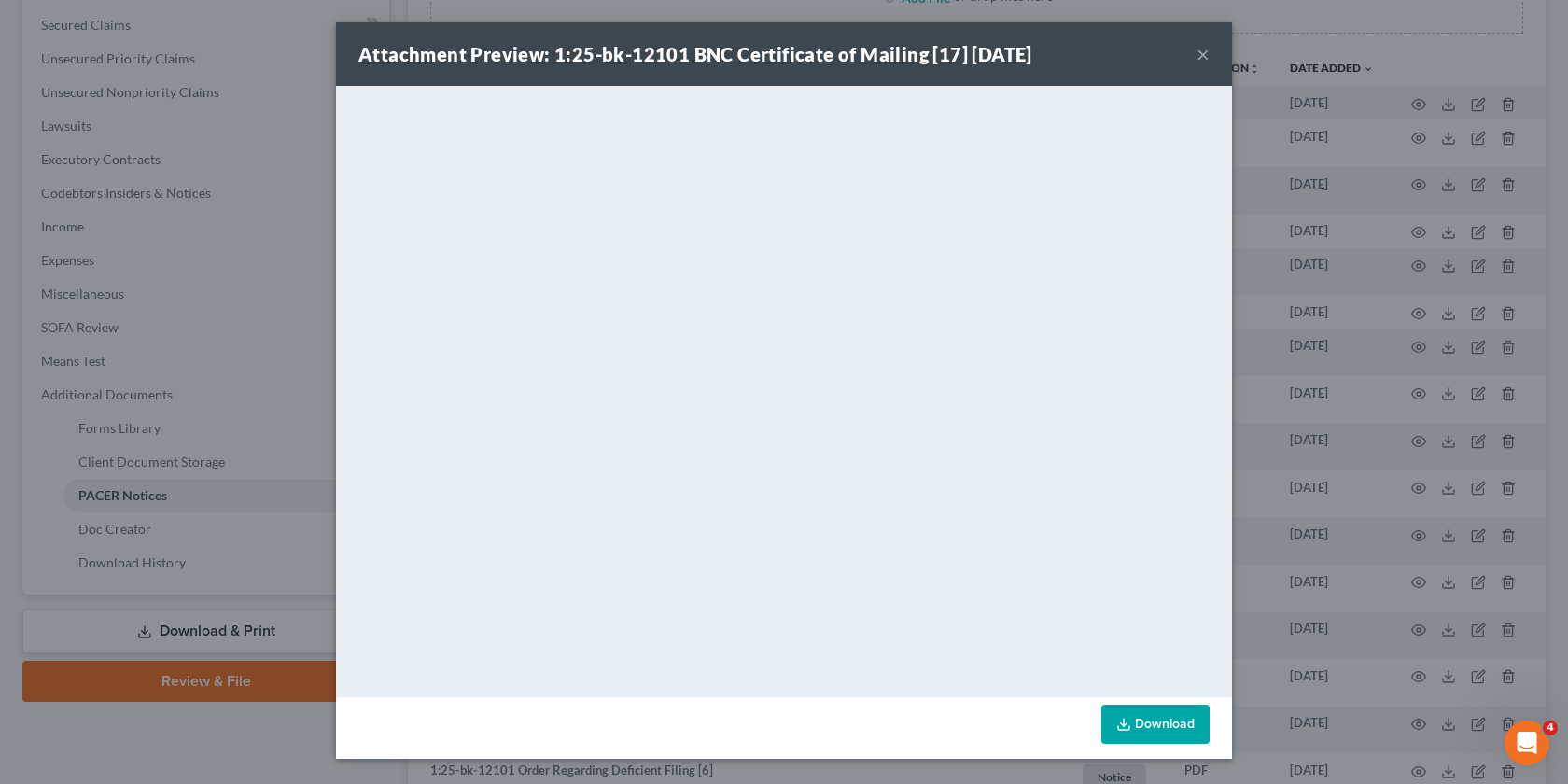
click at [1342, 103] on div "Attachment Preview: 1:25-bk-12101 BNC Certificate of Mailing [17] 09/20/2025 × …" at bounding box center [784, 392] width 1568 height 784
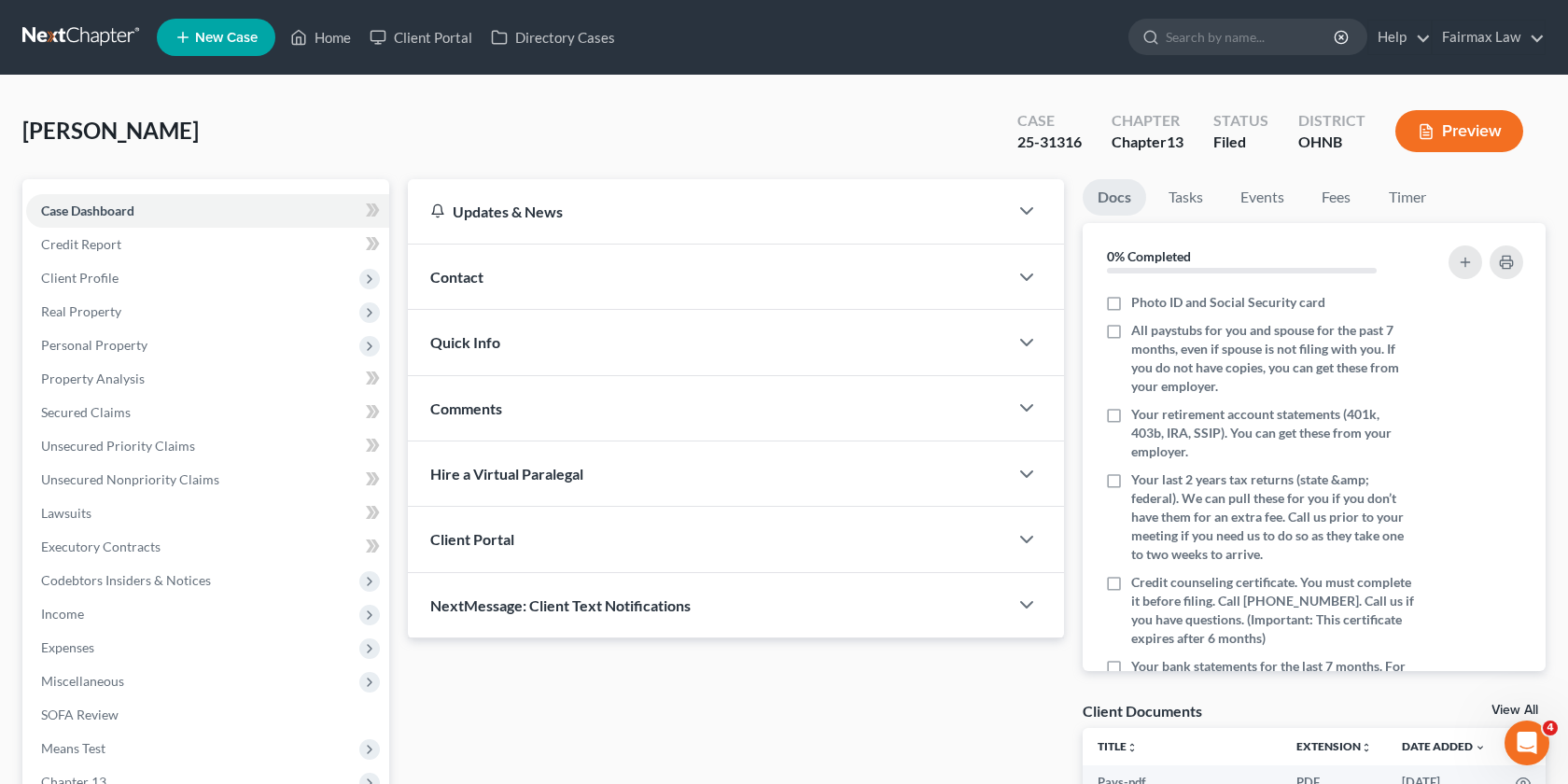
scroll to position [333, 0]
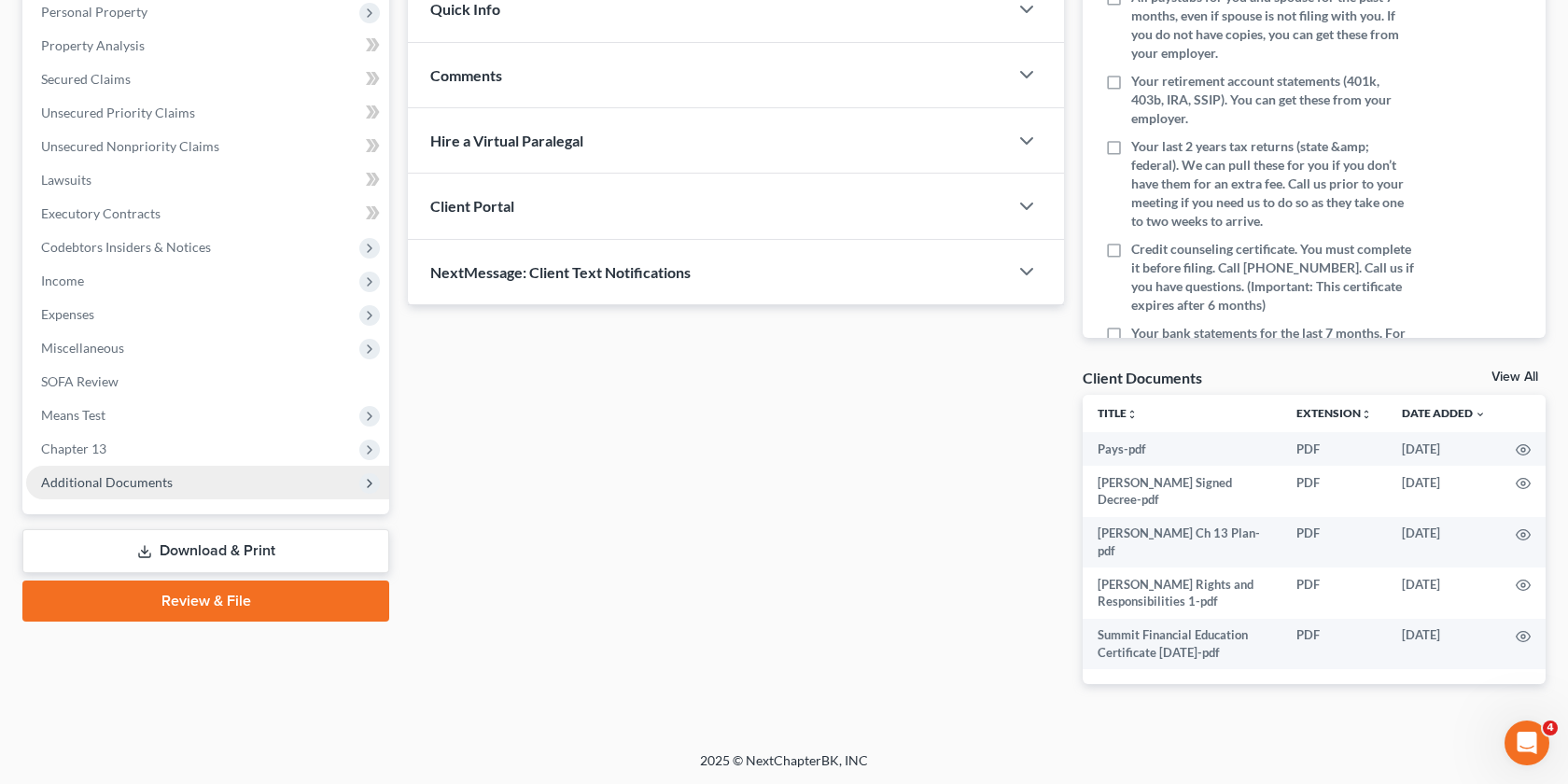
click at [199, 487] on span "Additional Documents" at bounding box center [207, 483] width 363 height 34
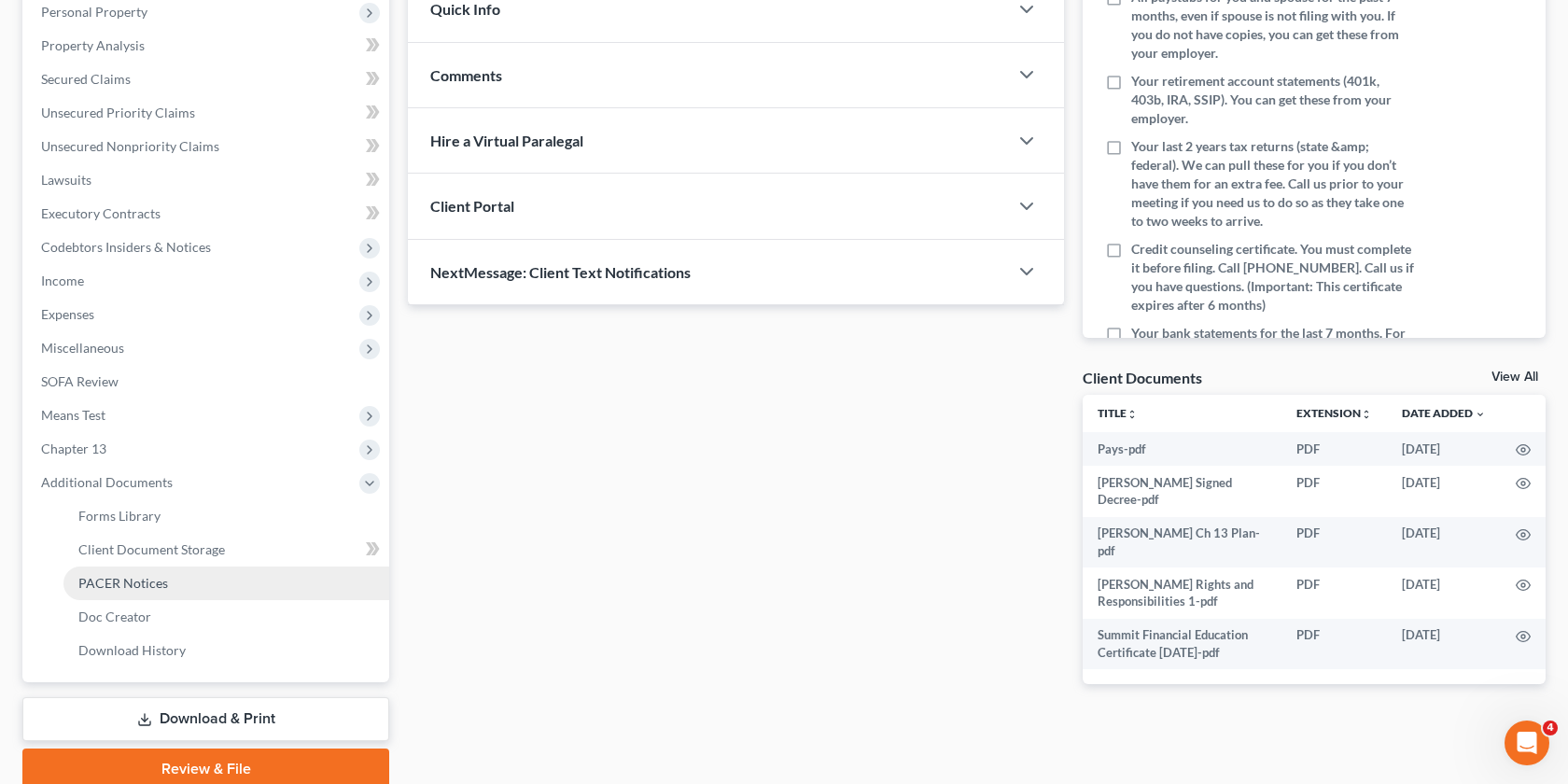
click at [181, 584] on link "PACER Notices" at bounding box center [226, 584] width 326 height 34
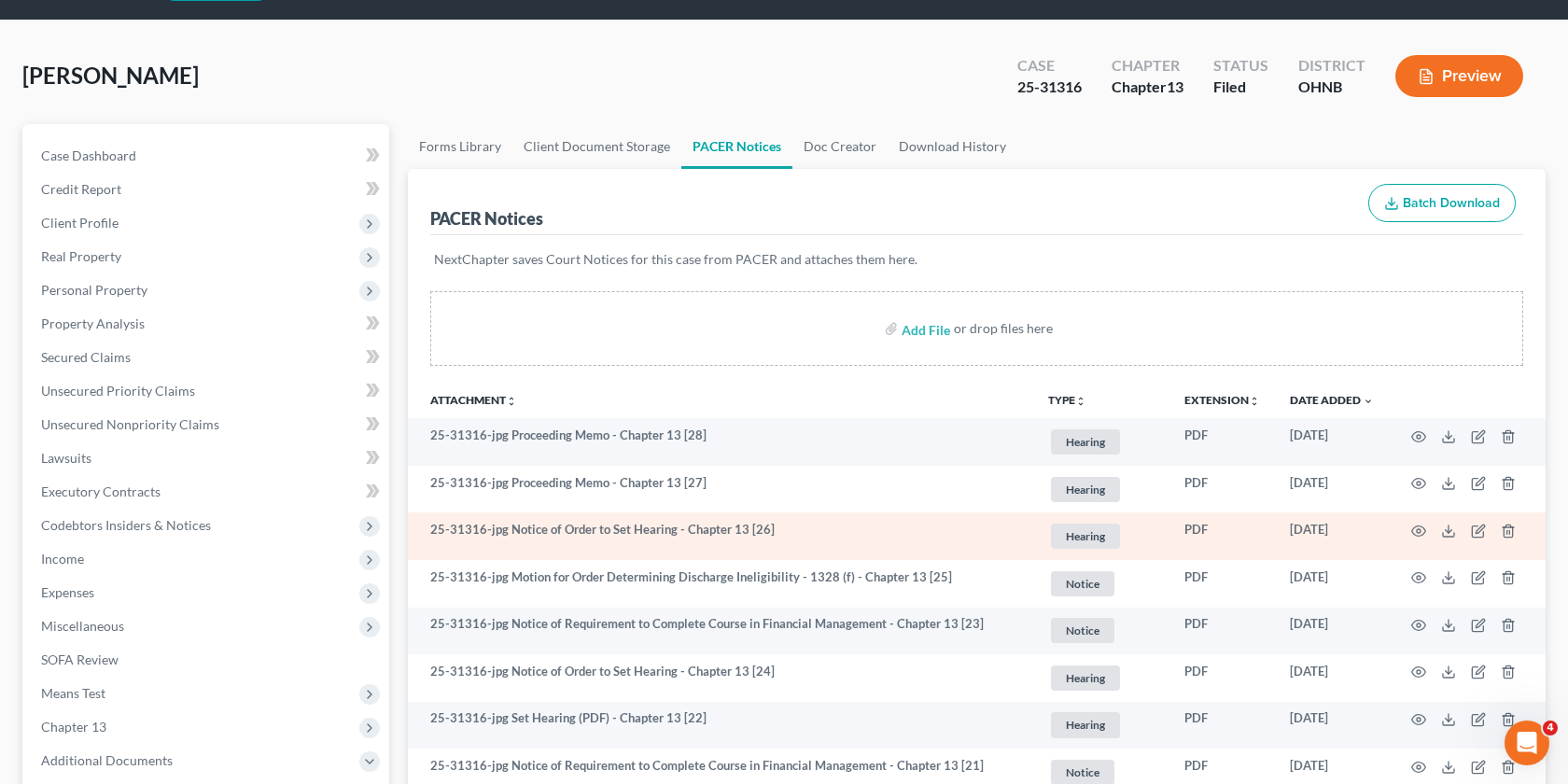
scroll to position [54, 0]
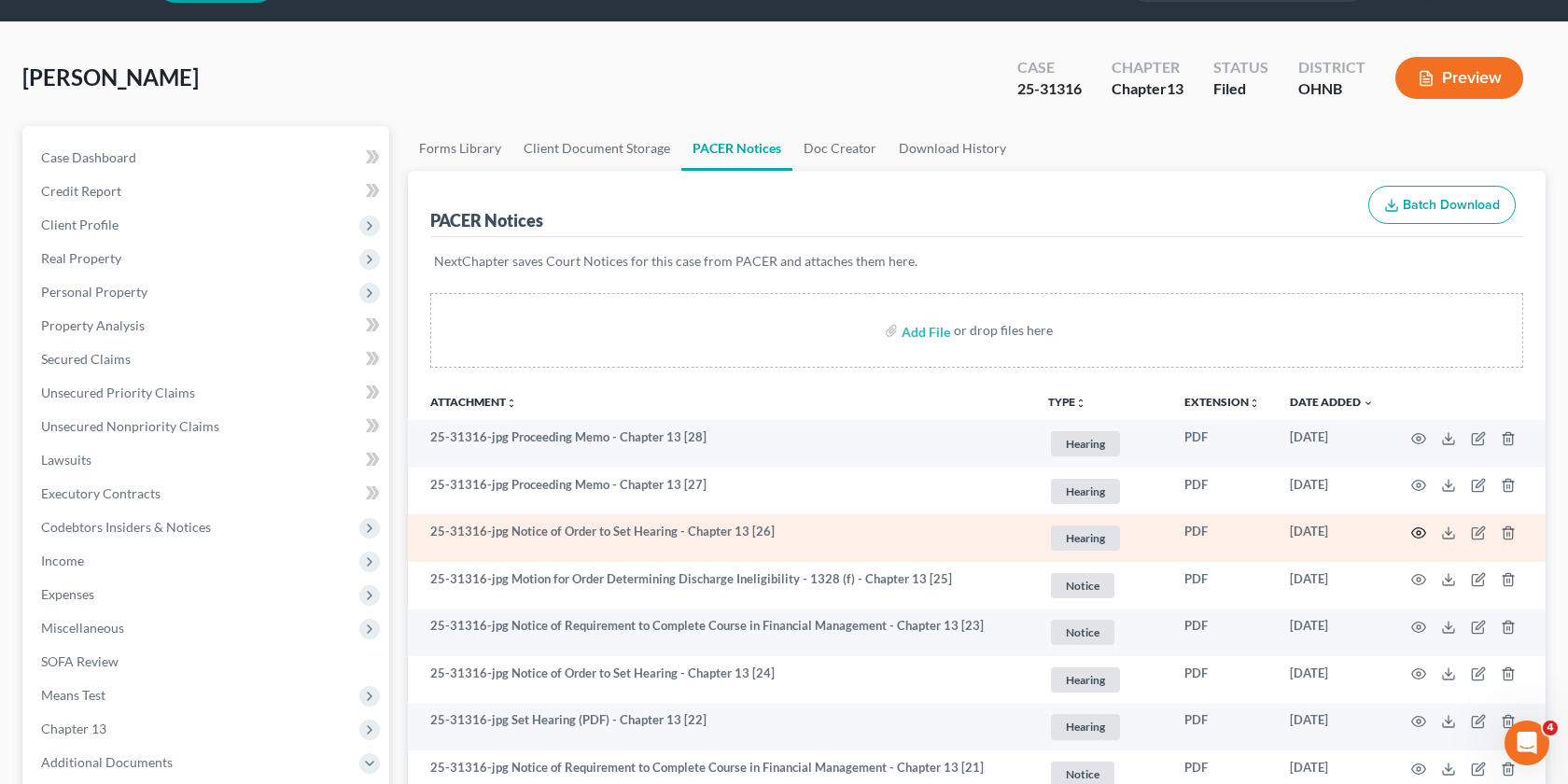
click at [1416, 530] on icon "button" at bounding box center [1419, 533] width 15 height 15
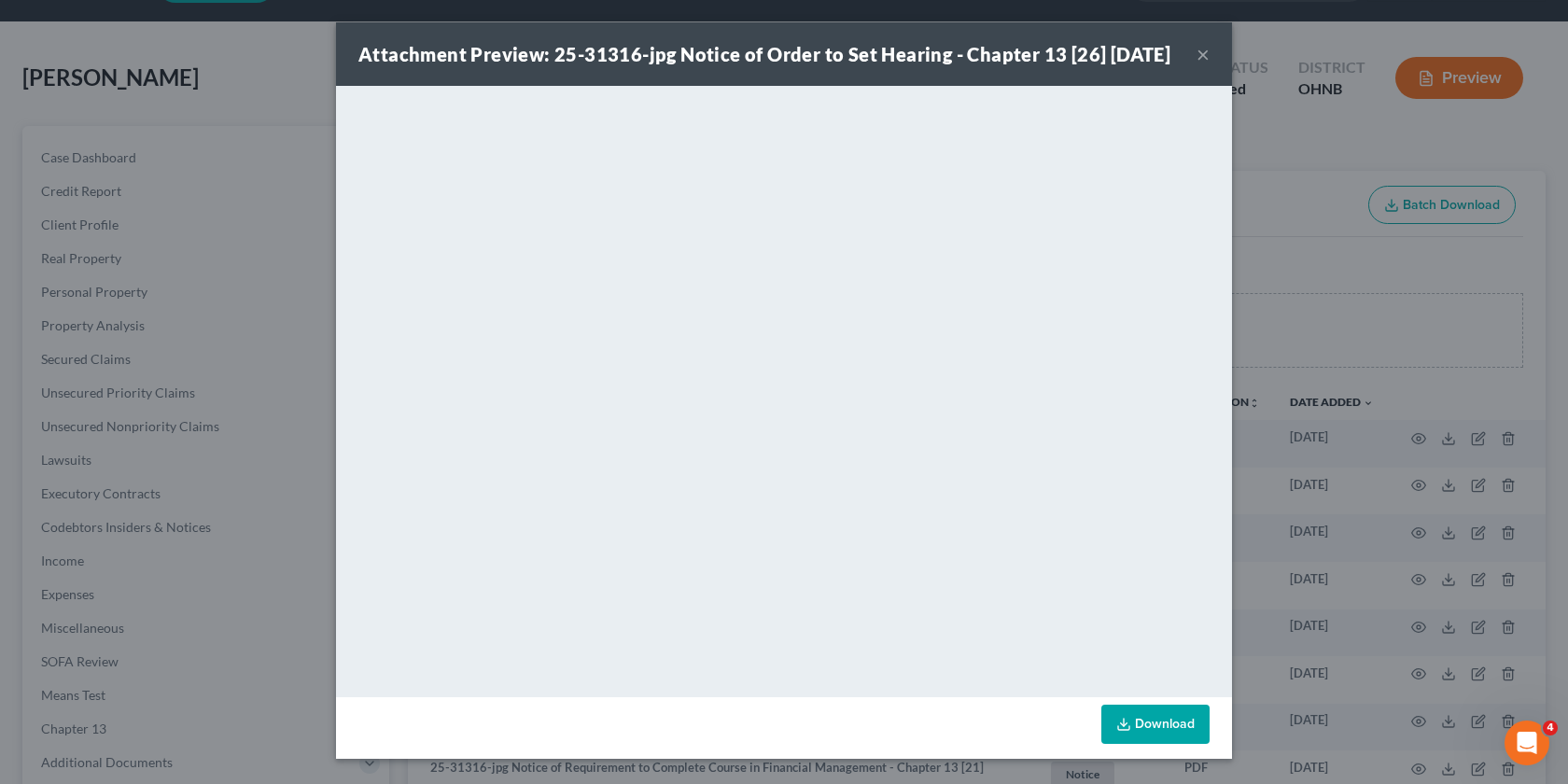
click at [1256, 494] on div "Attachment Preview: 25-31316-jpg Notice of Order to Set Hearing - Chapter 13 [2…" at bounding box center [784, 392] width 1568 height 784
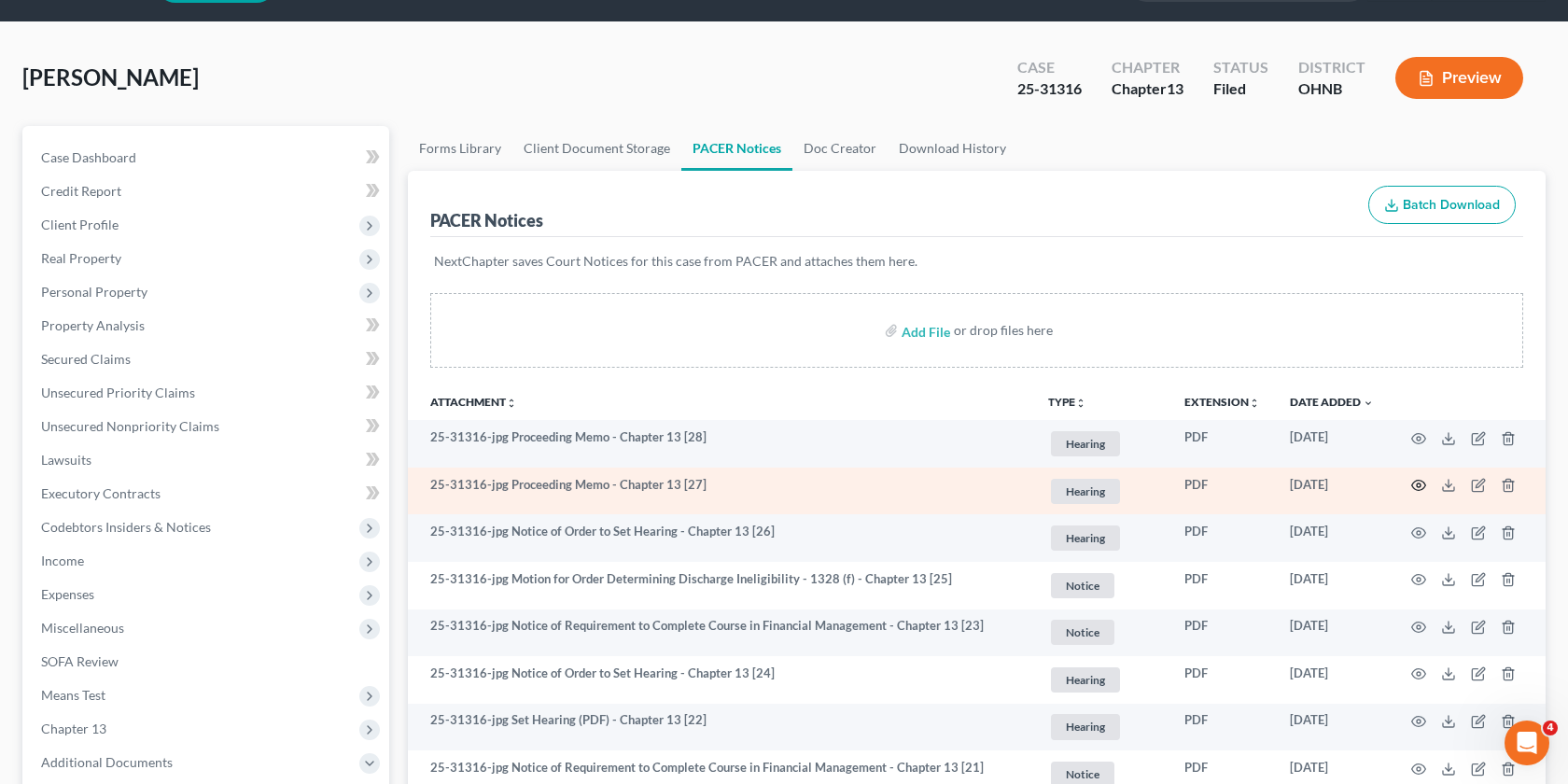
click at [1416, 483] on icon "button" at bounding box center [1419, 485] width 15 height 15
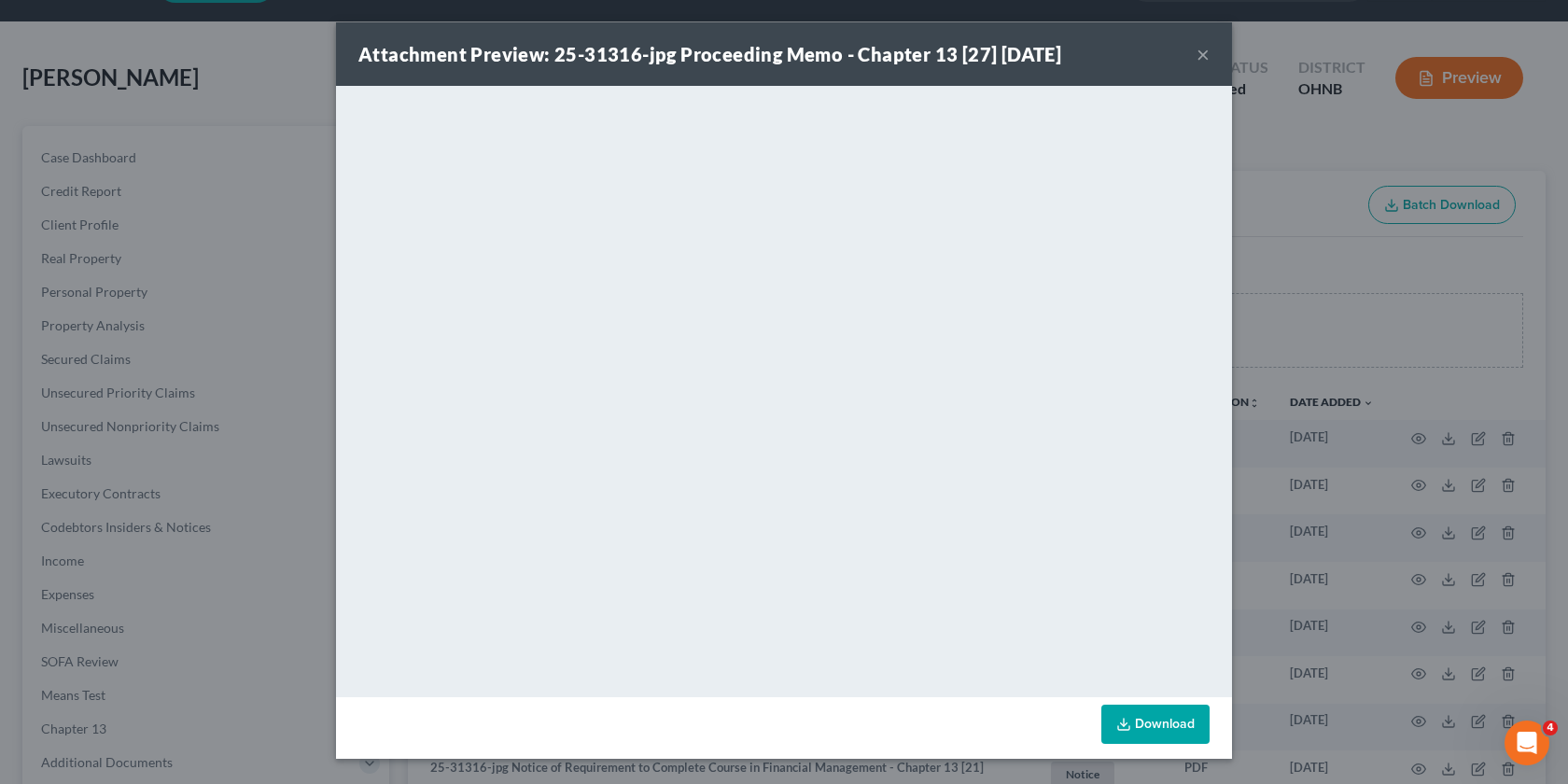
click at [1318, 315] on div "Attachment Preview: 25-31316-jpg Proceeding Memo - Chapter 13 [27] 10/09/2025 ×…" at bounding box center [784, 392] width 1568 height 784
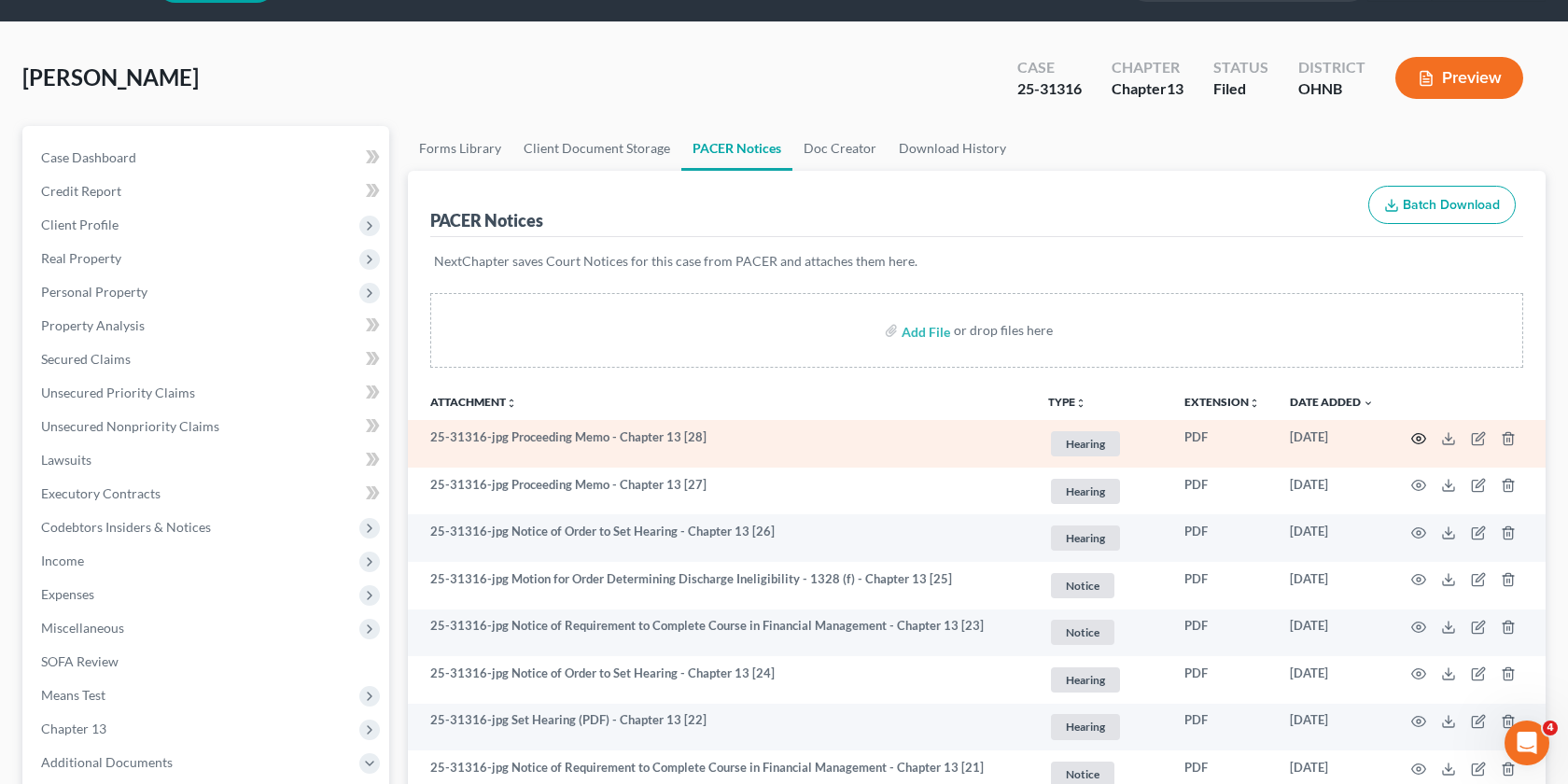
click at [1415, 438] on icon "button" at bounding box center [1419, 438] width 15 height 15
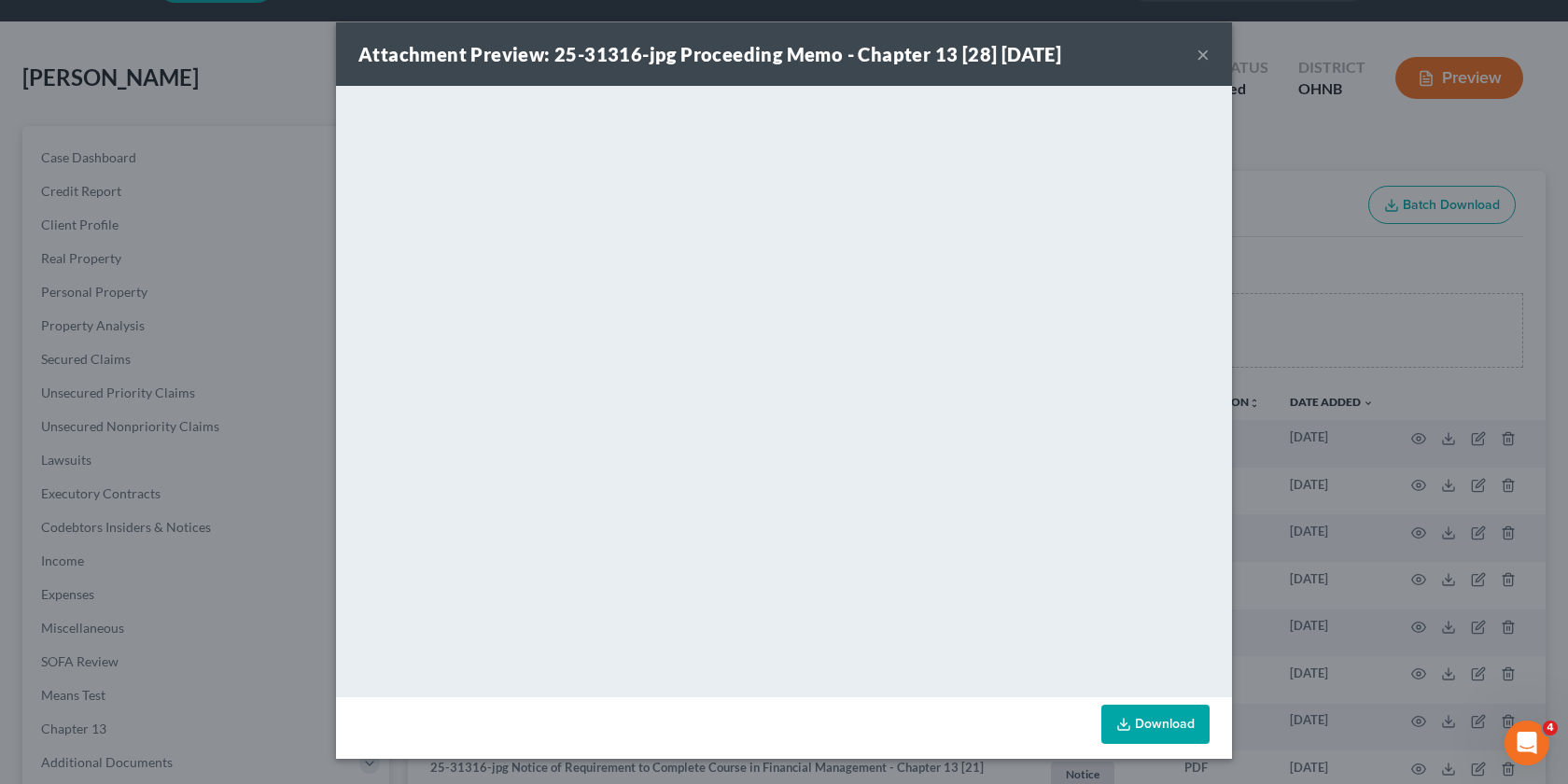
click at [1341, 331] on div "Attachment Preview: 25-31316-jpg Proceeding Memo - Chapter 13 [28] 10/09/2025 ×…" at bounding box center [784, 392] width 1568 height 784
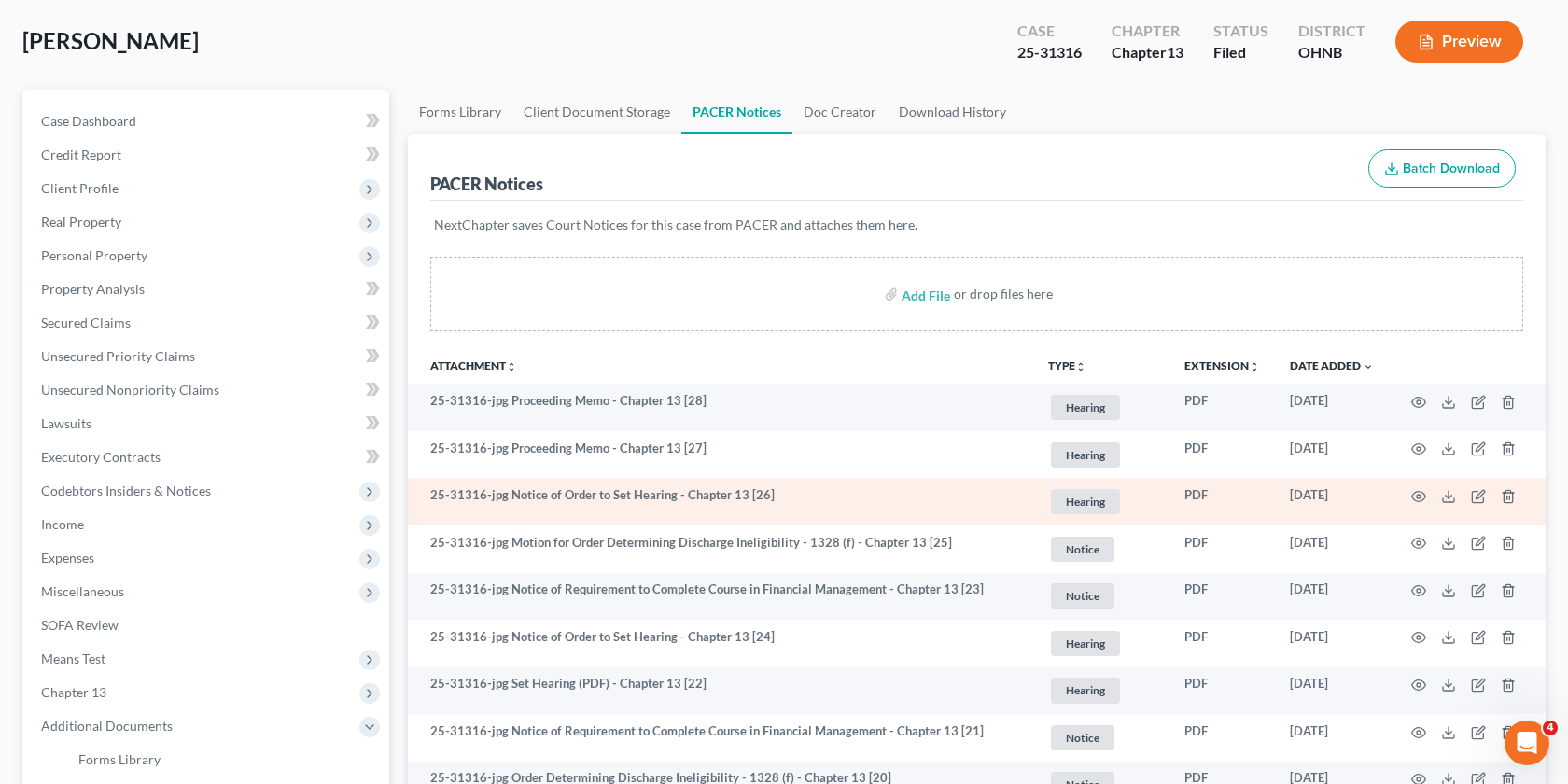
scroll to position [86, 0]
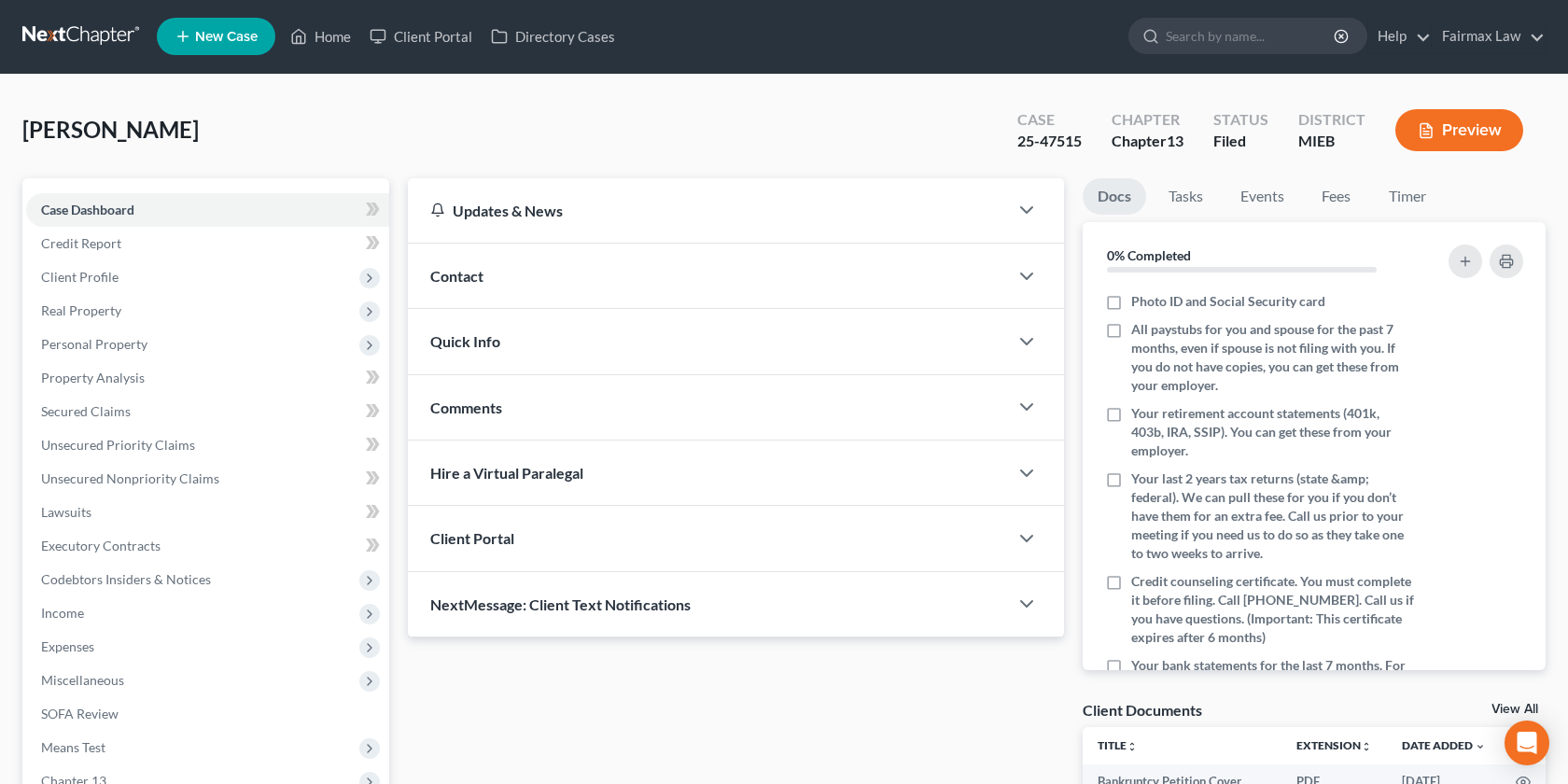
scroll to position [240, 0]
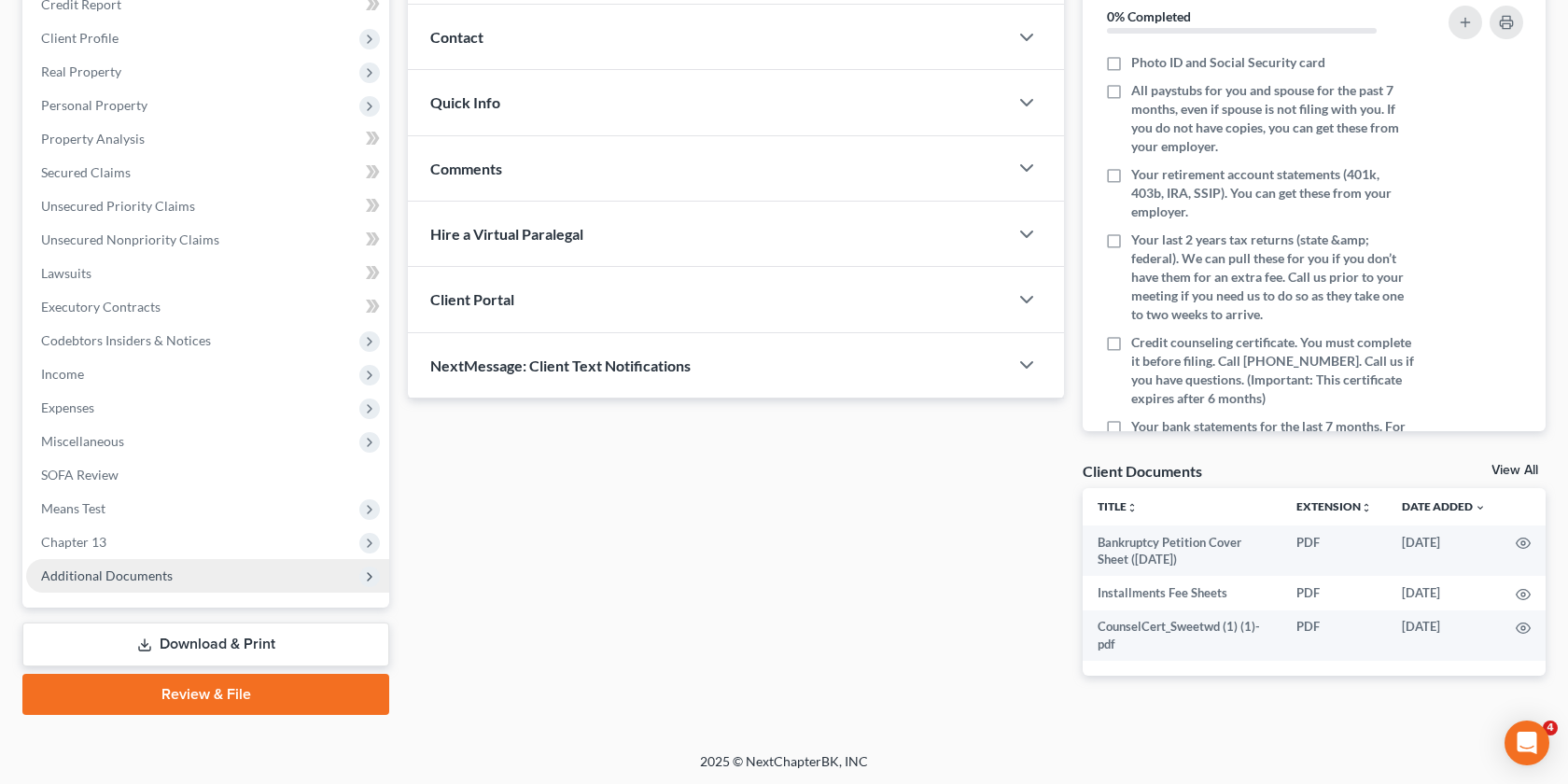
click at [129, 580] on span "Additional Documents" at bounding box center [107, 576] width 131 height 16
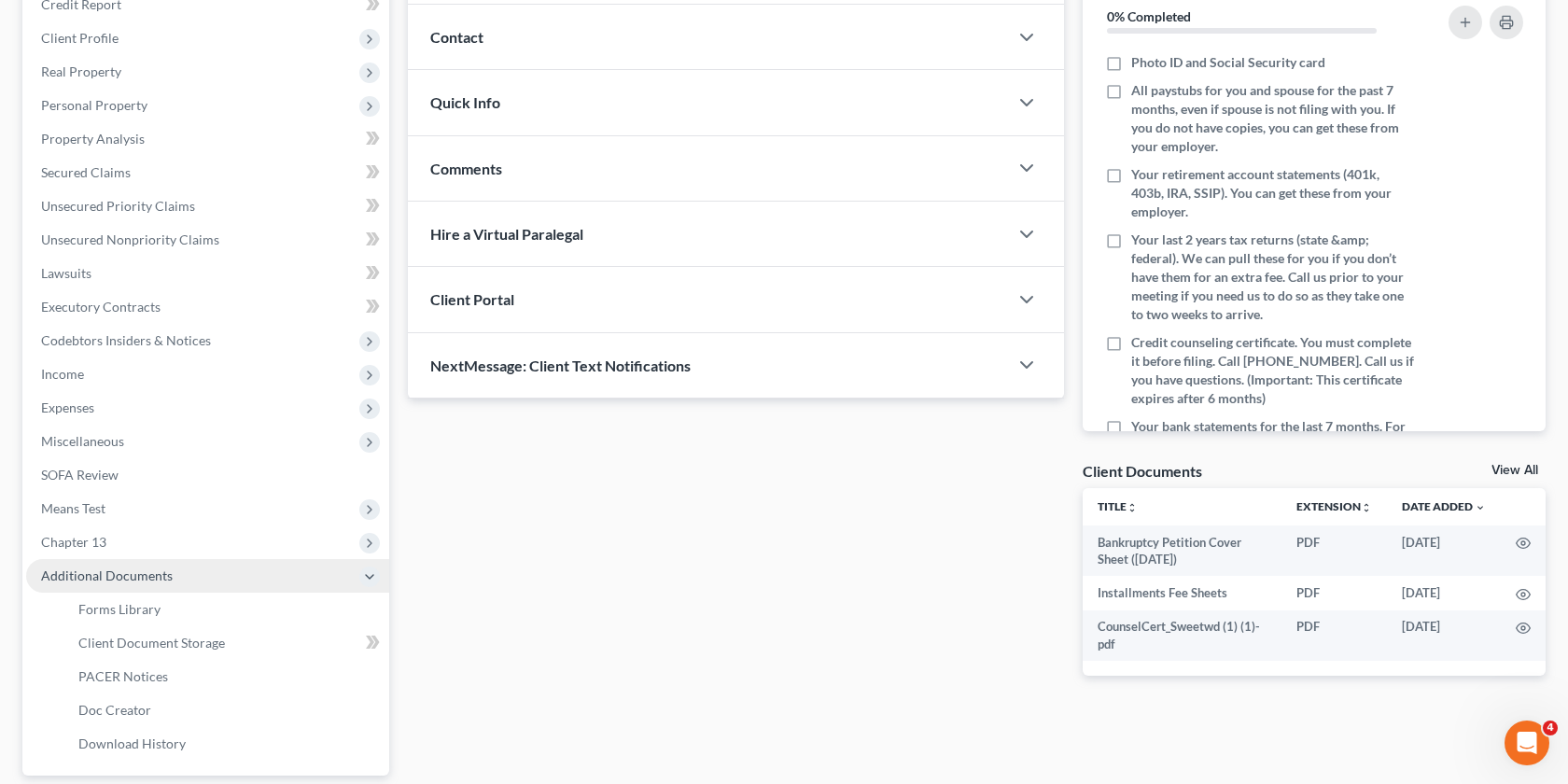
scroll to position [0, 0]
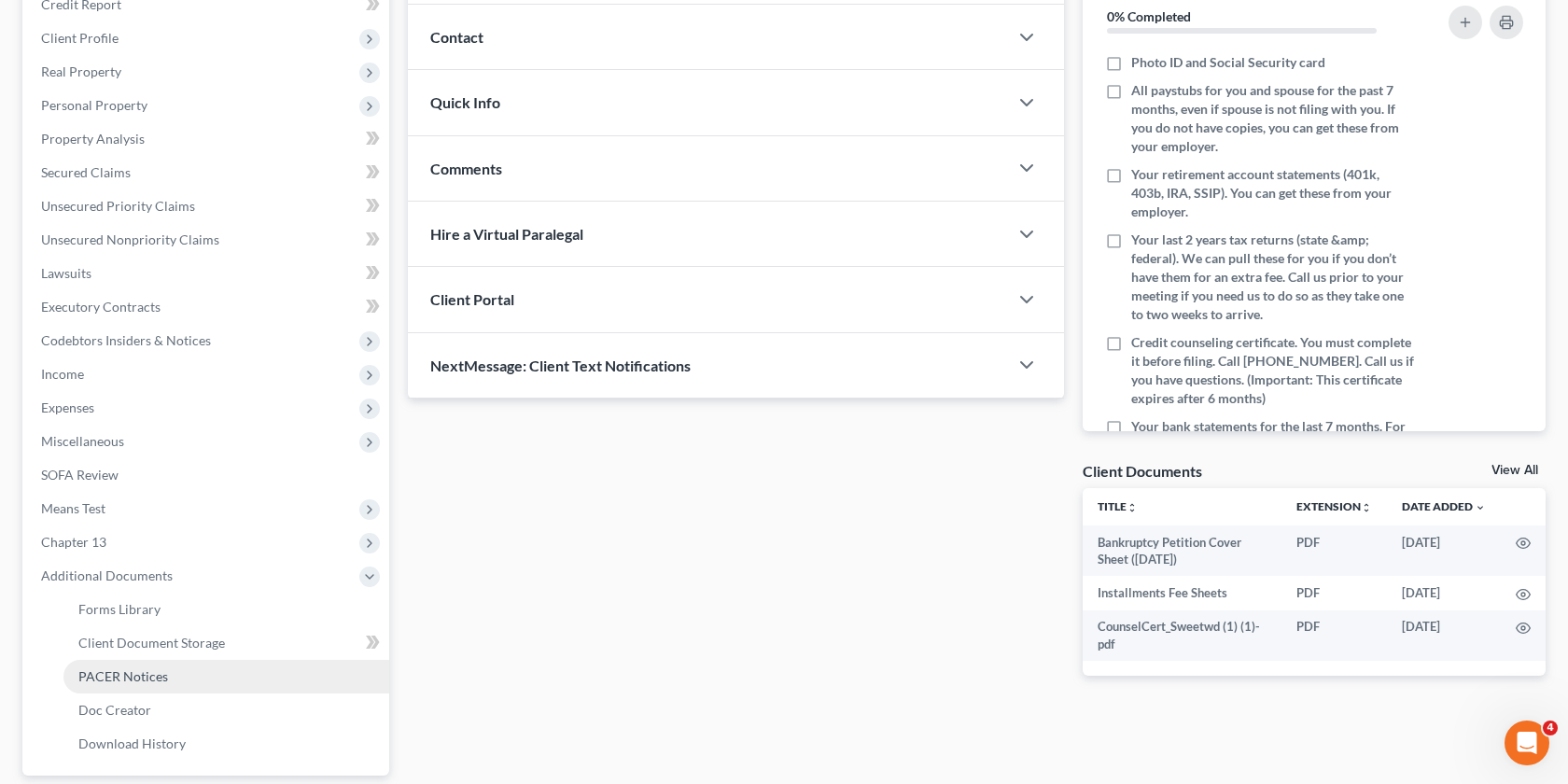
click at [224, 673] on link "PACER Notices" at bounding box center [226, 677] width 326 height 34
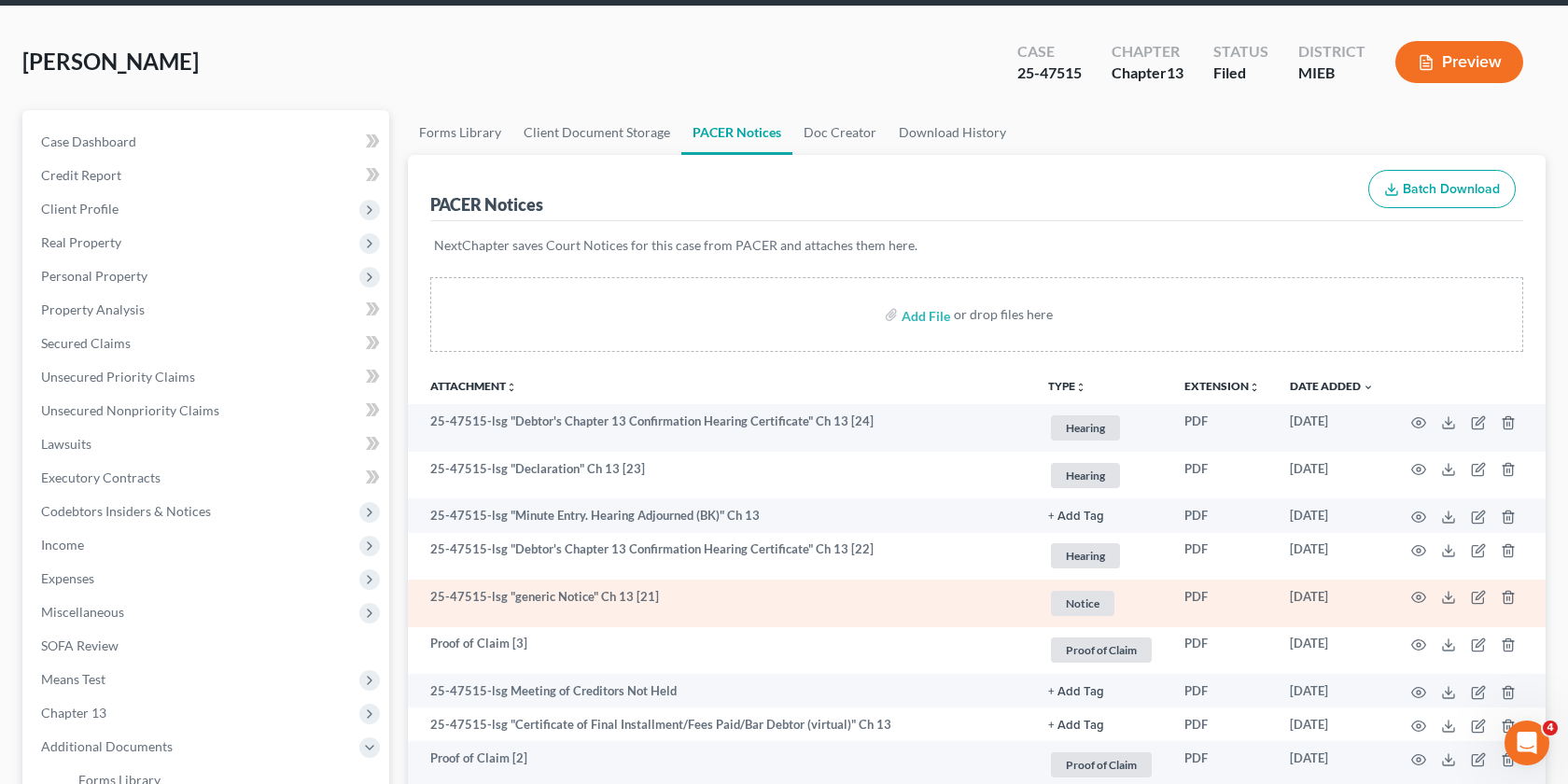
scroll to position [76, 0]
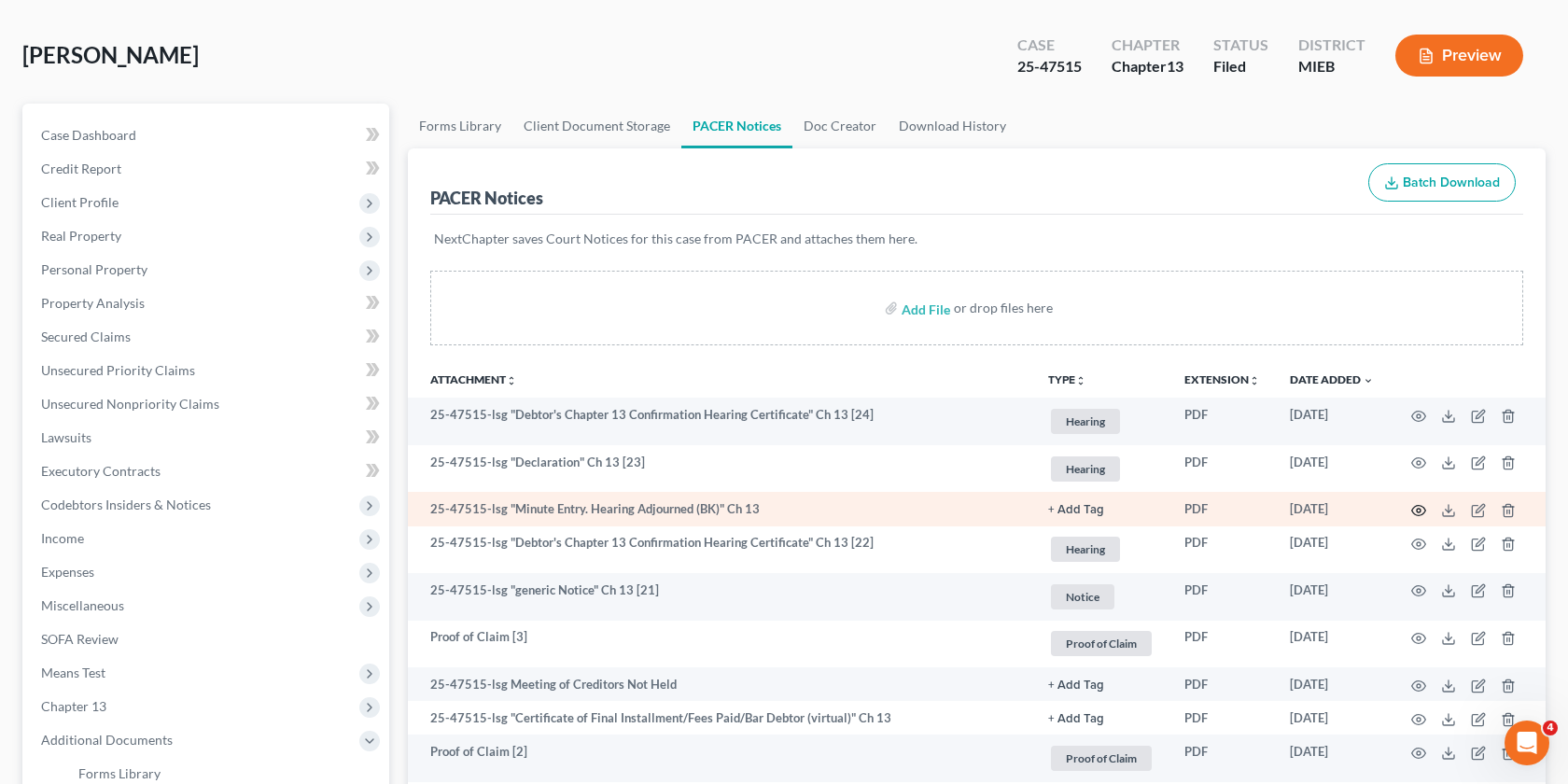
click at [1419, 505] on icon "button" at bounding box center [1419, 511] width 15 height 15
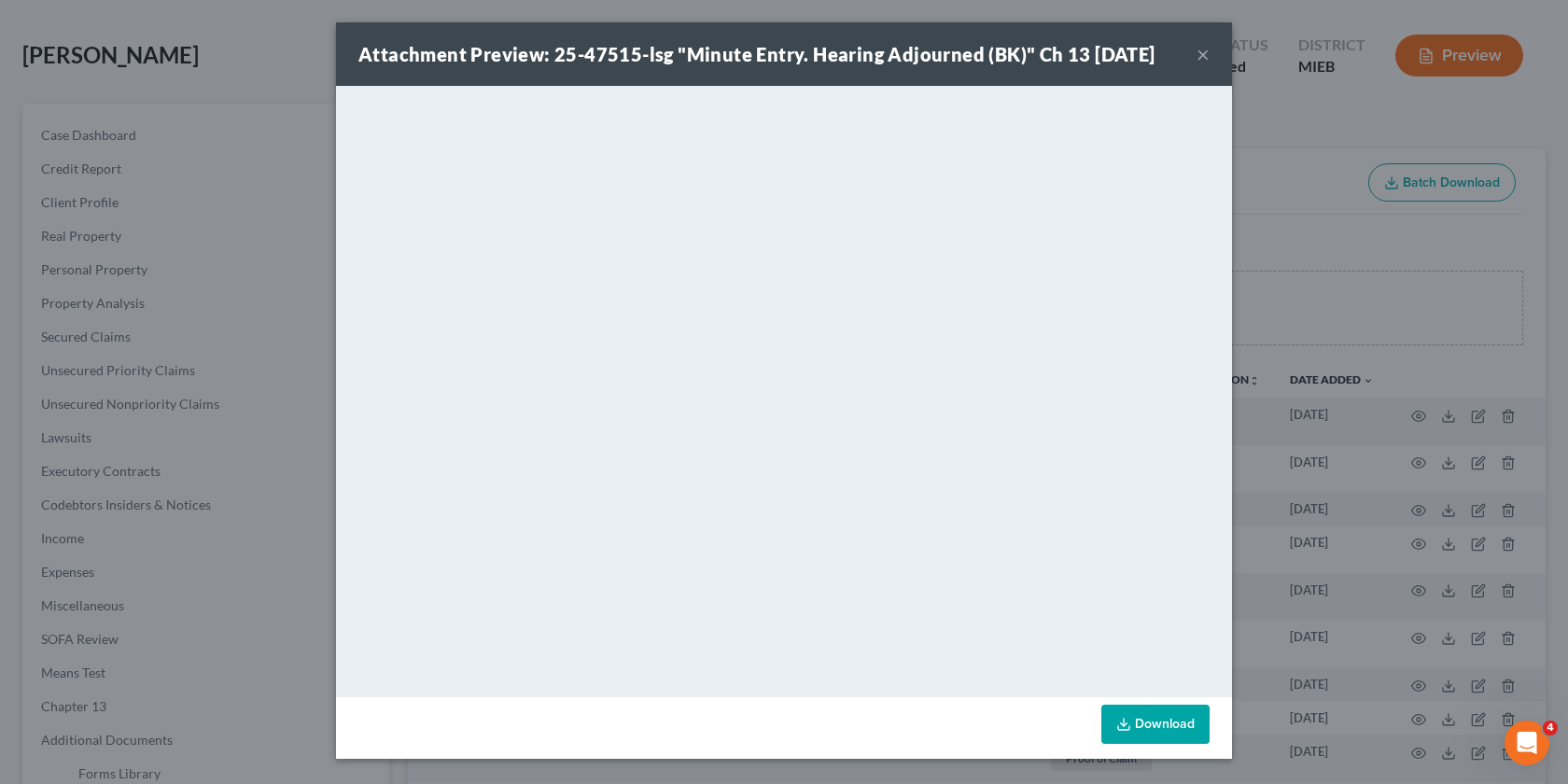
click at [1329, 259] on div "Attachment Preview: 25-47515-lsg "Minute Entry. Hearing Adjourned (BK)" Ch 13 […" at bounding box center [784, 392] width 1568 height 784
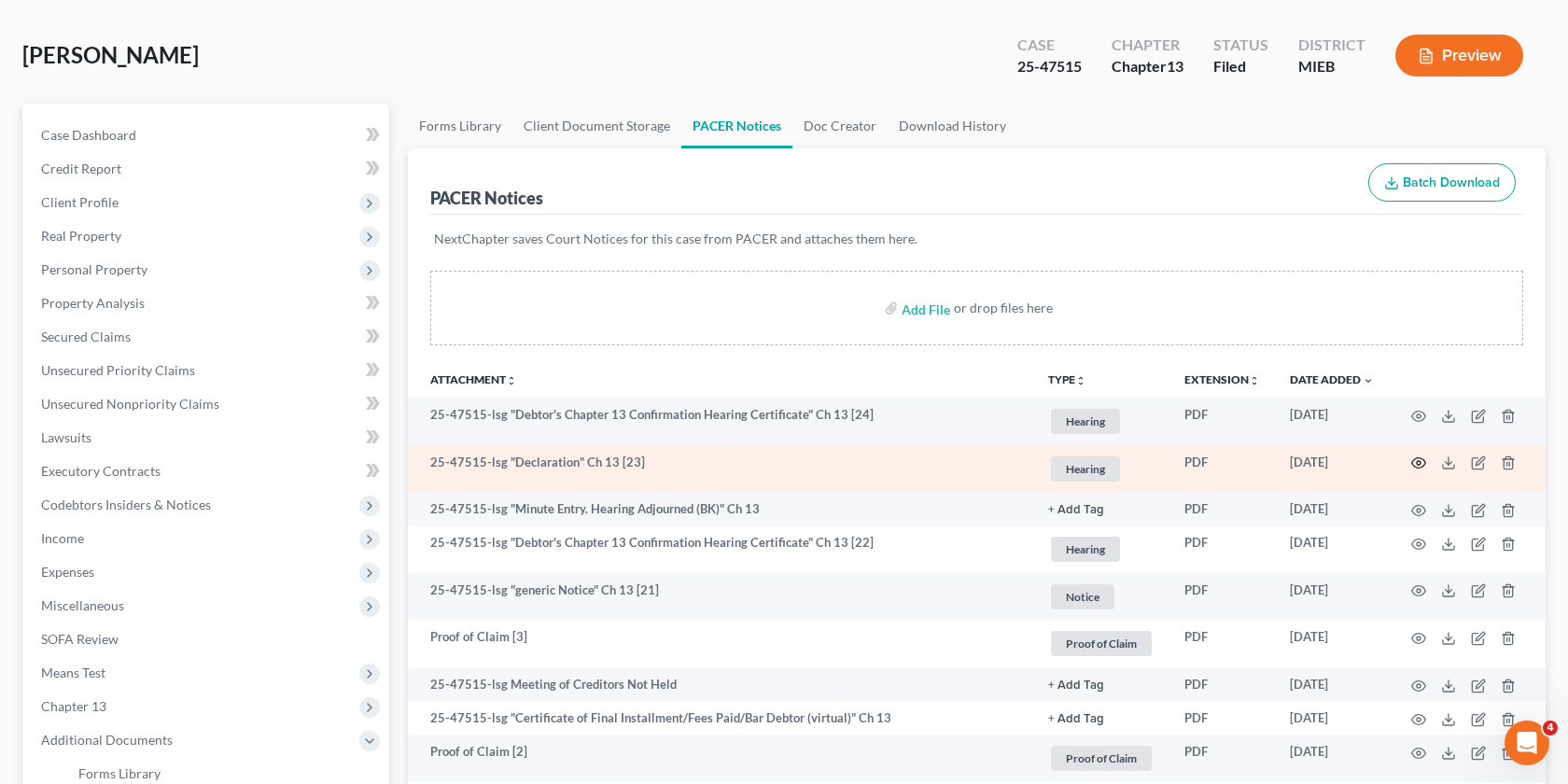
click at [1413, 464] on icon "button" at bounding box center [1419, 463] width 14 height 10
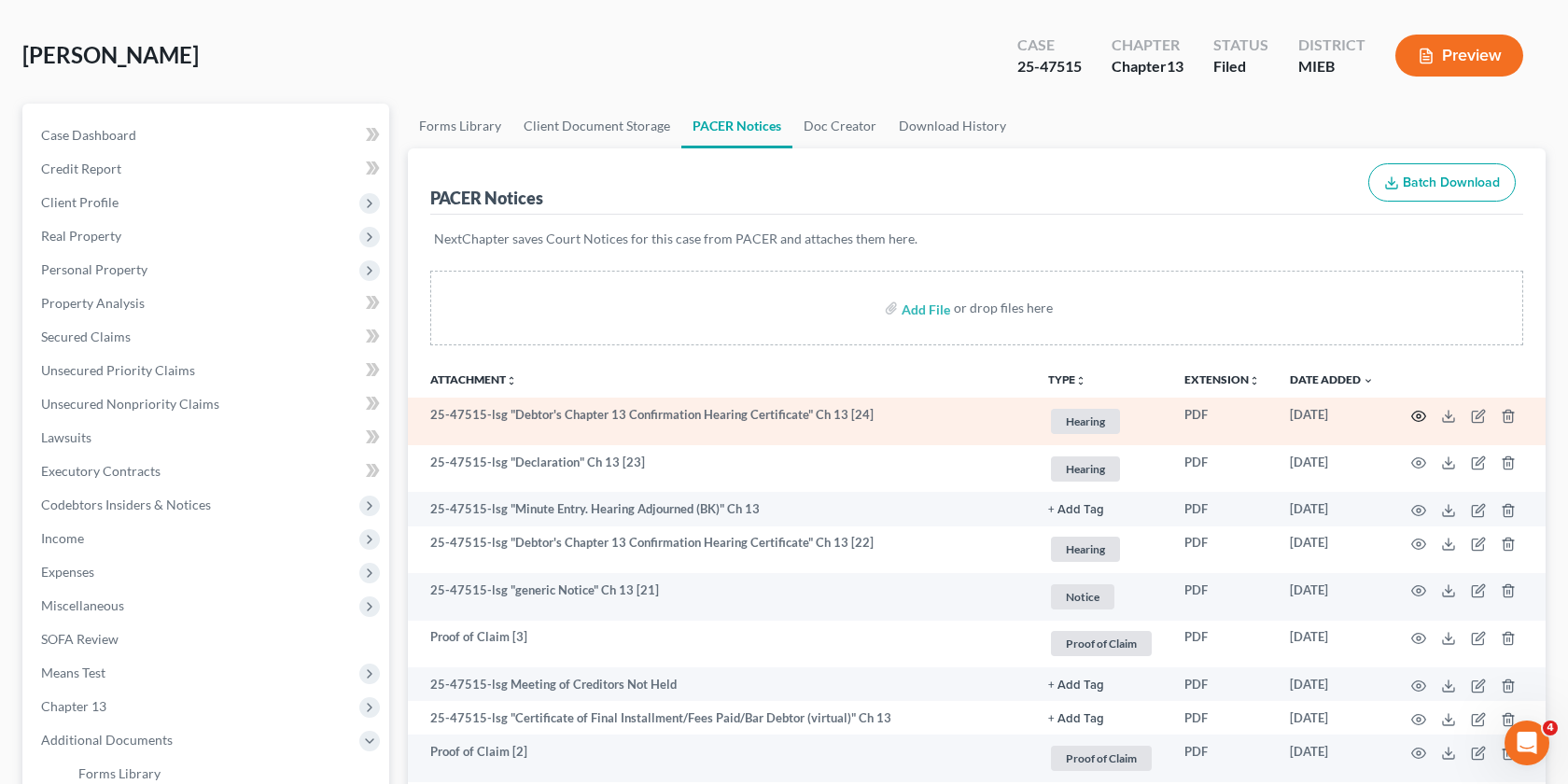
click at [1419, 413] on icon "button" at bounding box center [1419, 417] width 15 height 15
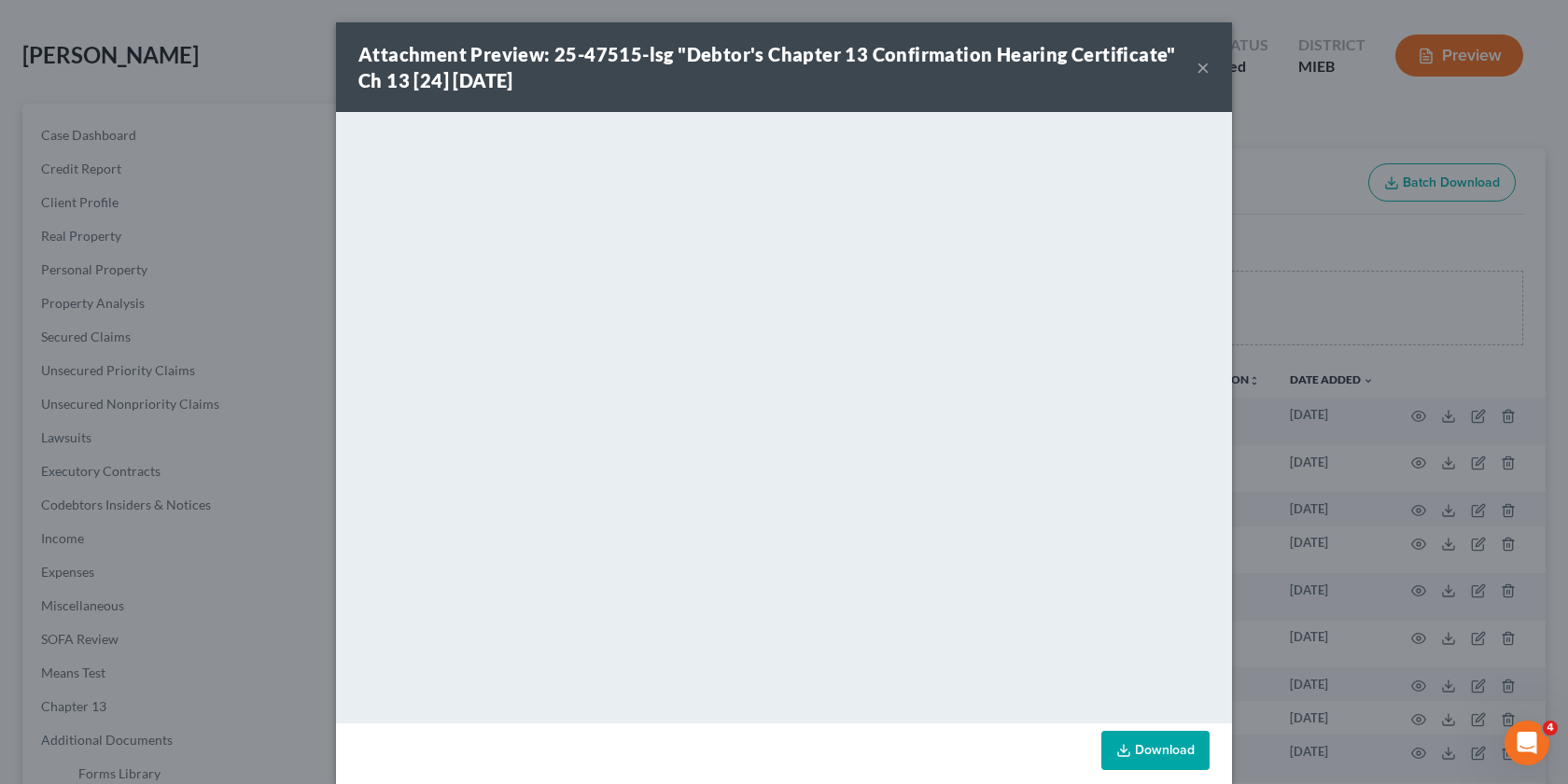
click at [1363, 455] on div "Attachment Preview: 25-47515-lsg "Debtor's Chapter 13 Confirmation Hearing Cert…" at bounding box center [784, 392] width 1568 height 784
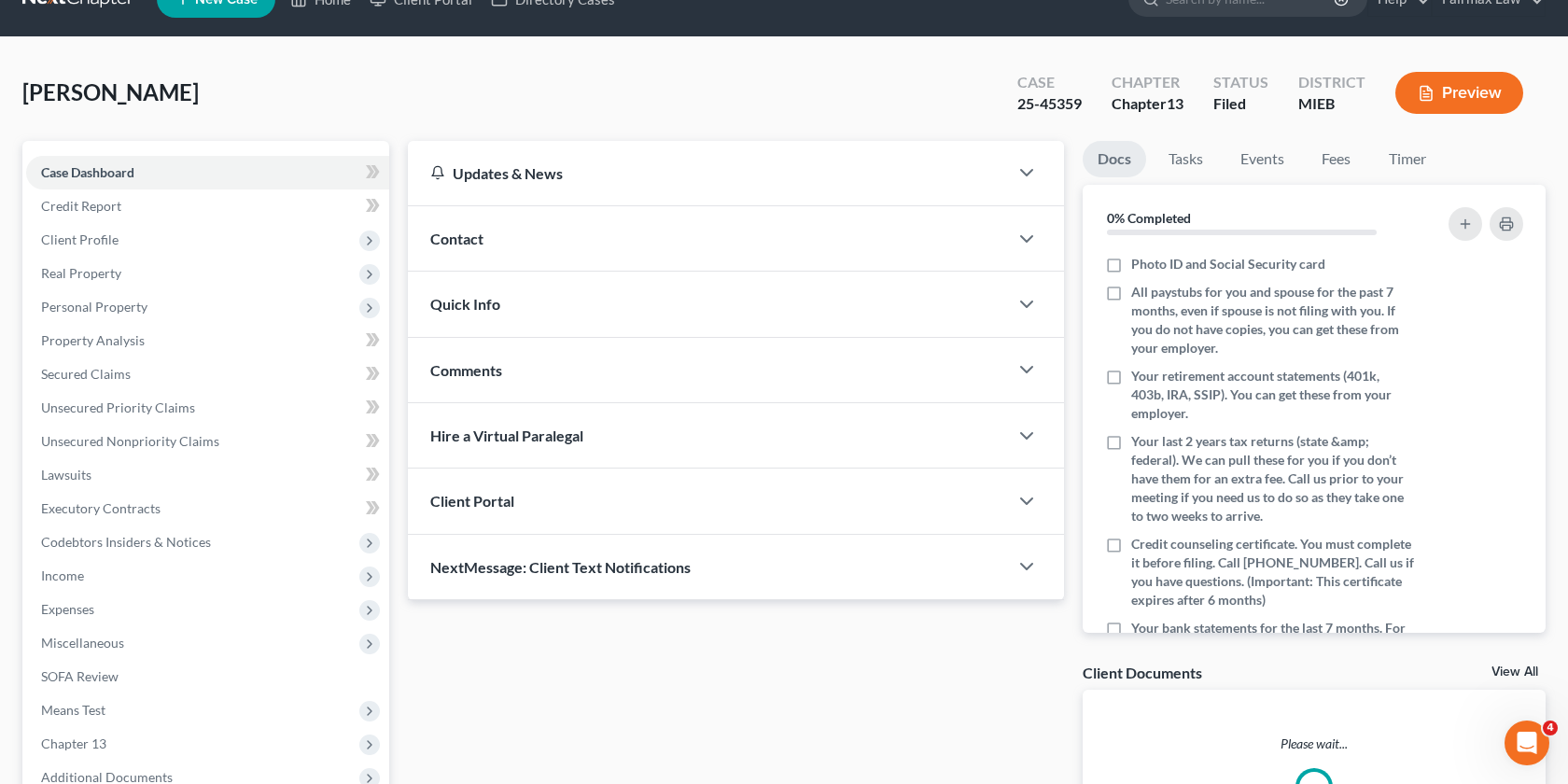
scroll to position [240, 0]
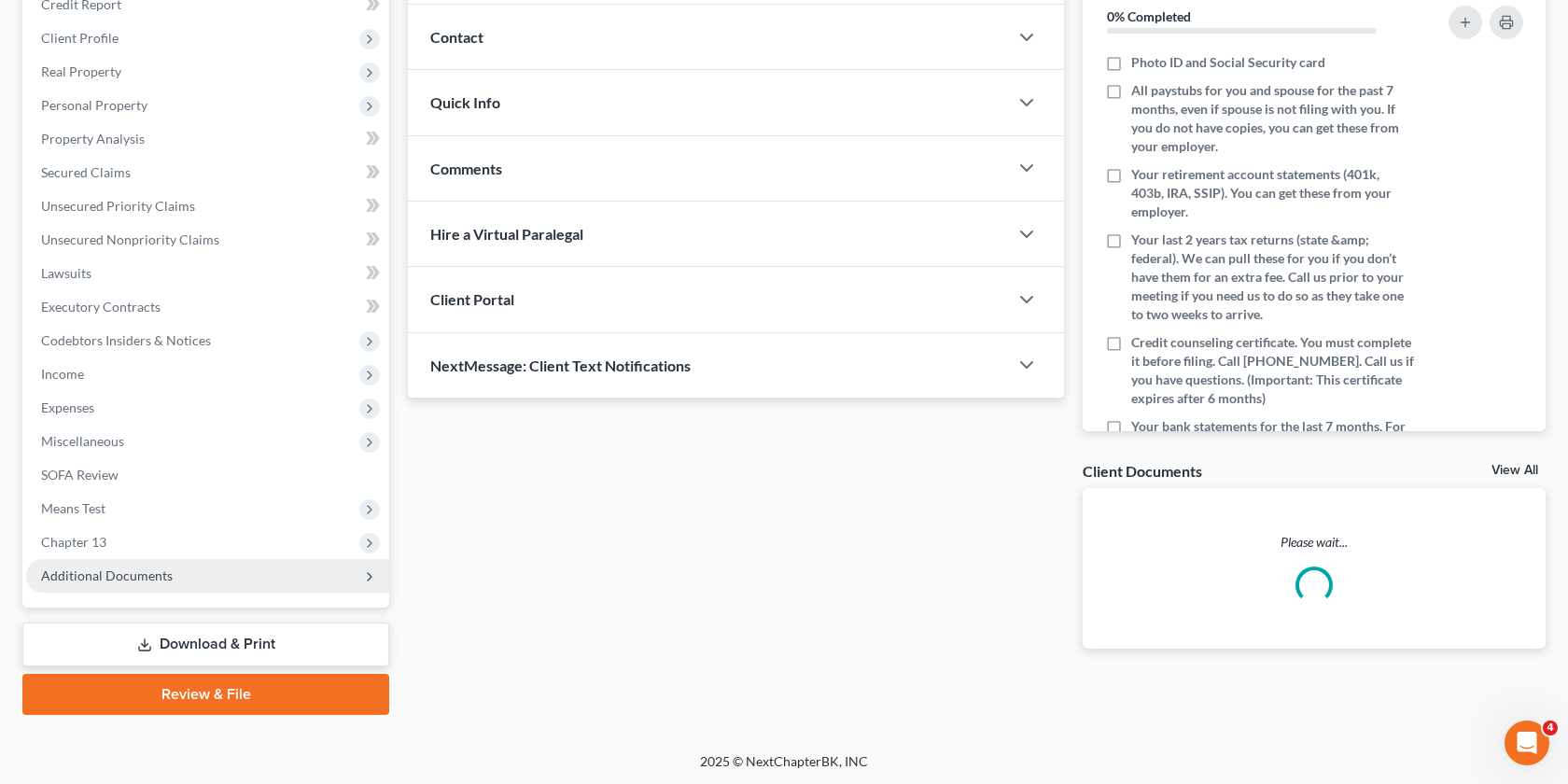
click at [160, 583] on span "Additional Documents" at bounding box center [207, 576] width 363 height 34
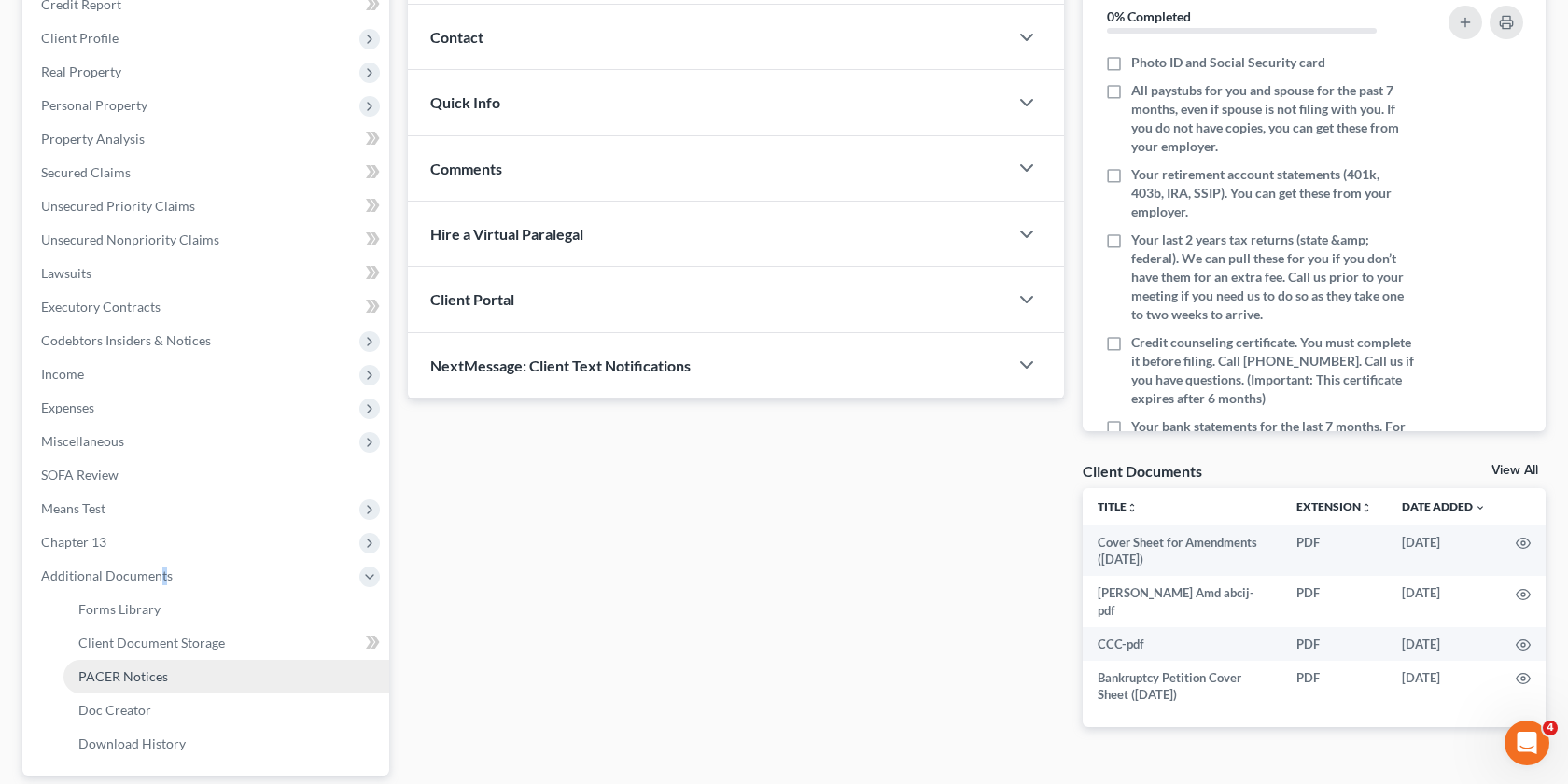
click at [121, 678] on span "PACER Notices" at bounding box center [123, 676] width 89 height 16
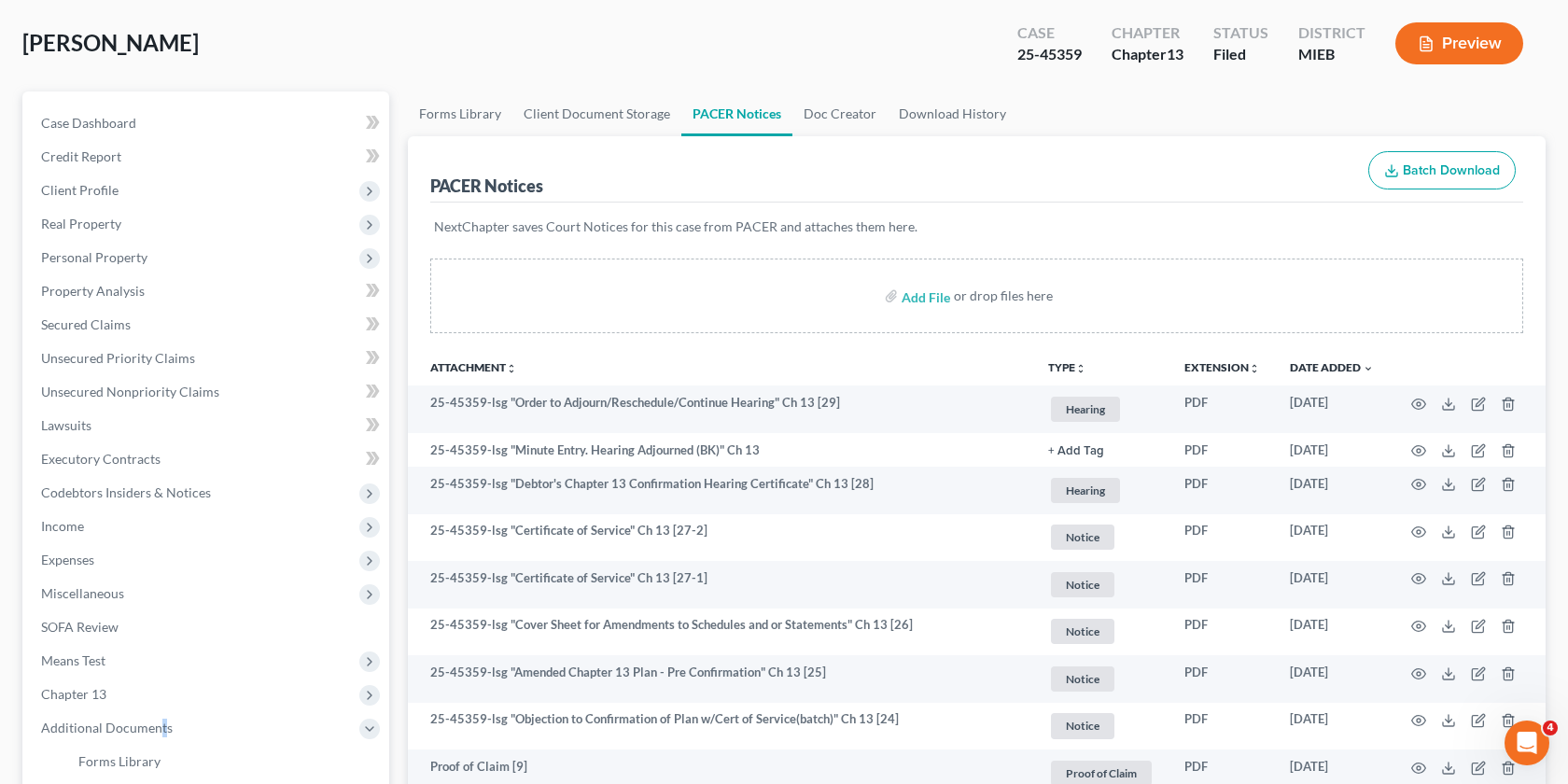
scroll to position [85, 0]
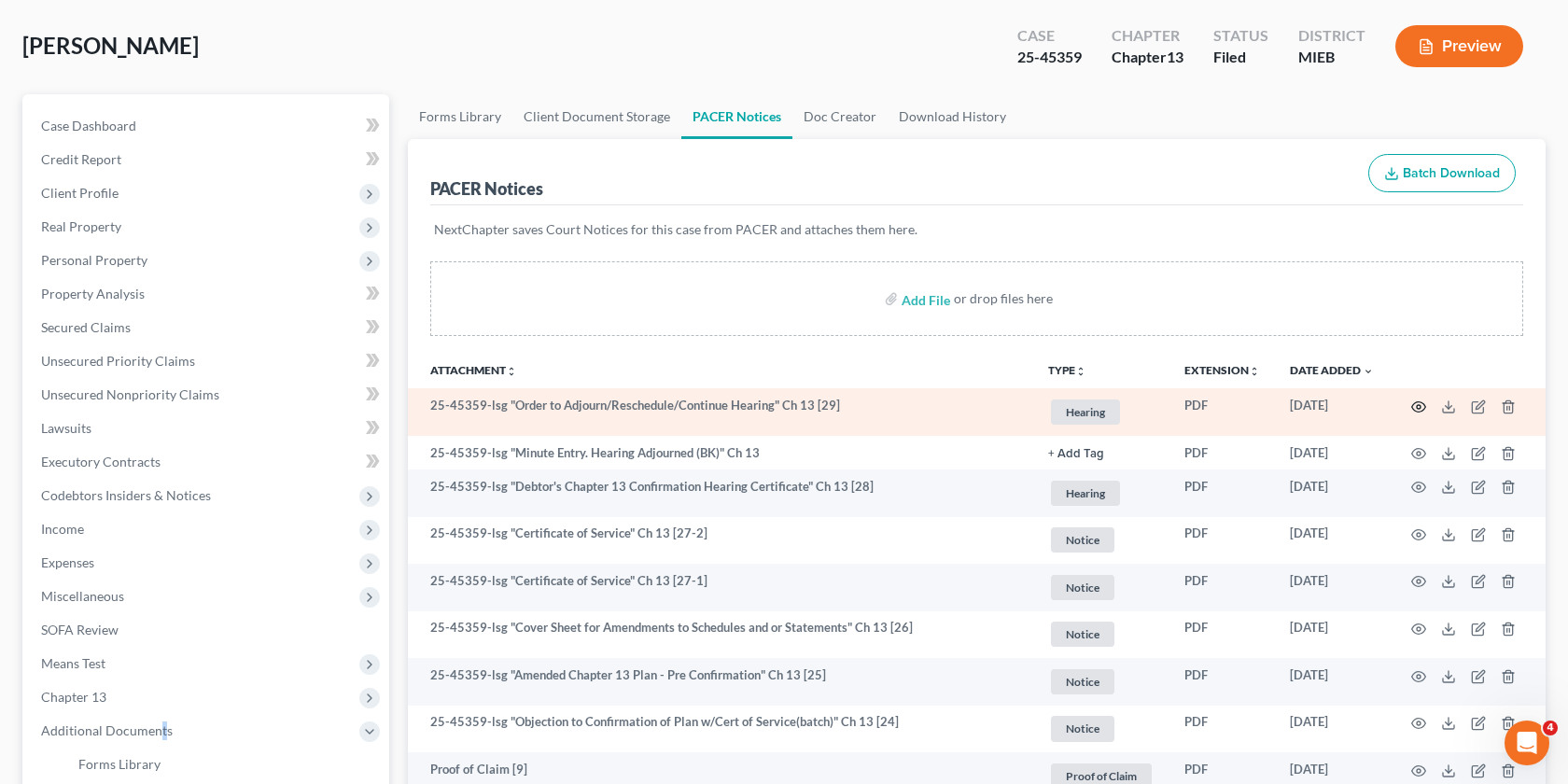
click at [1418, 406] on circle "button" at bounding box center [1419, 407] width 4 height 4
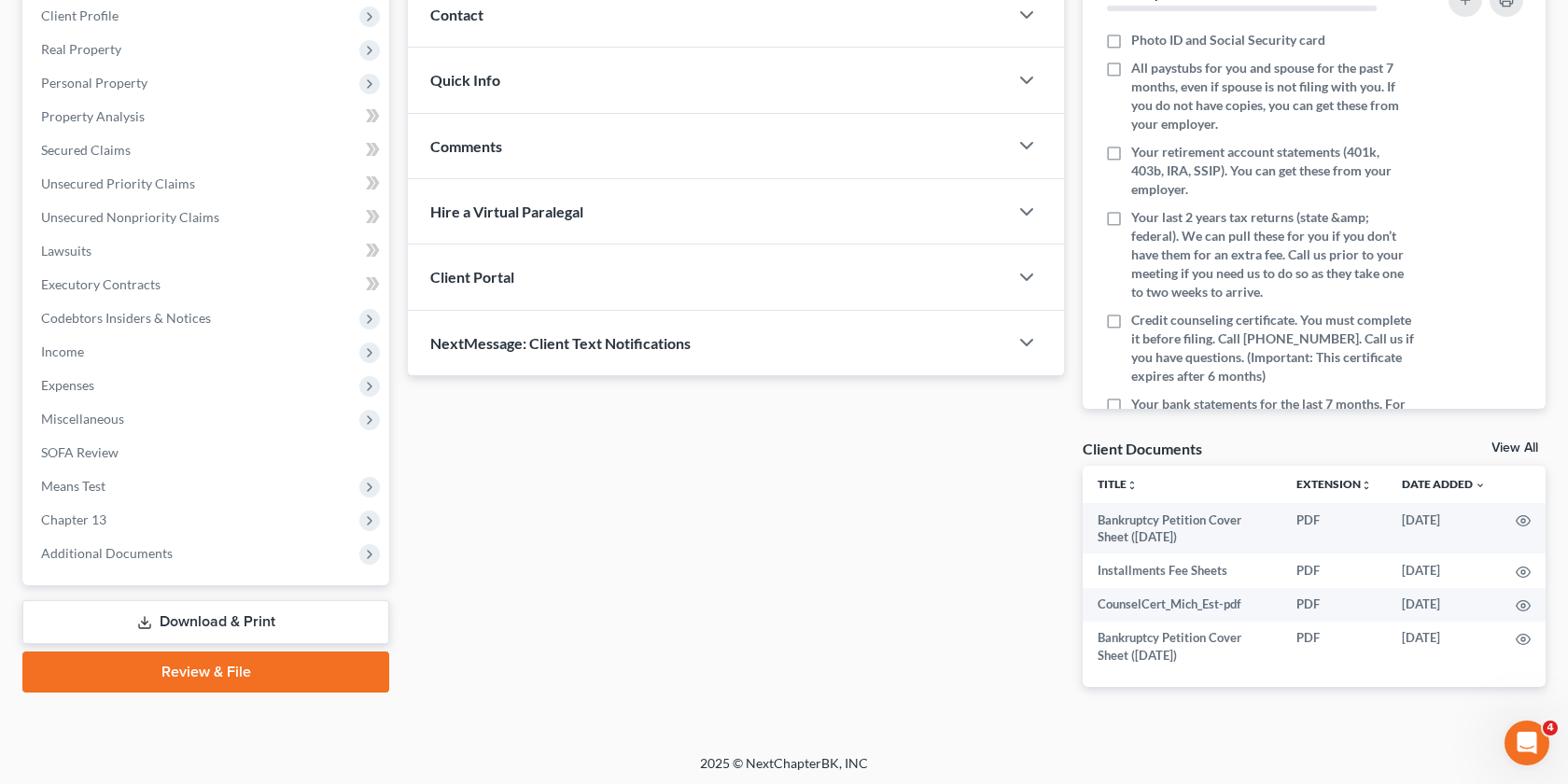
scroll to position [265, 0]
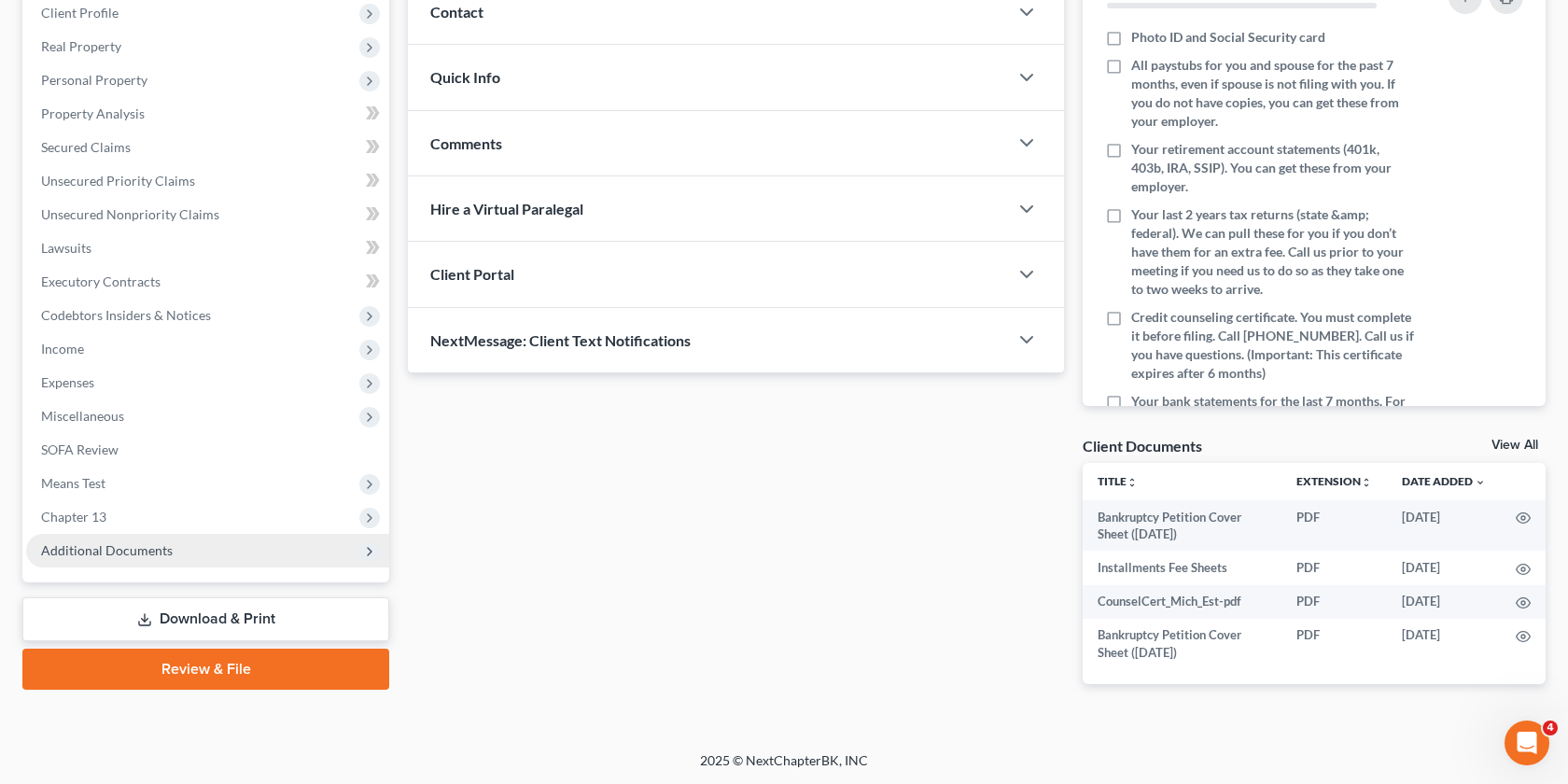
click at [187, 554] on span "Additional Documents" at bounding box center [207, 551] width 363 height 34
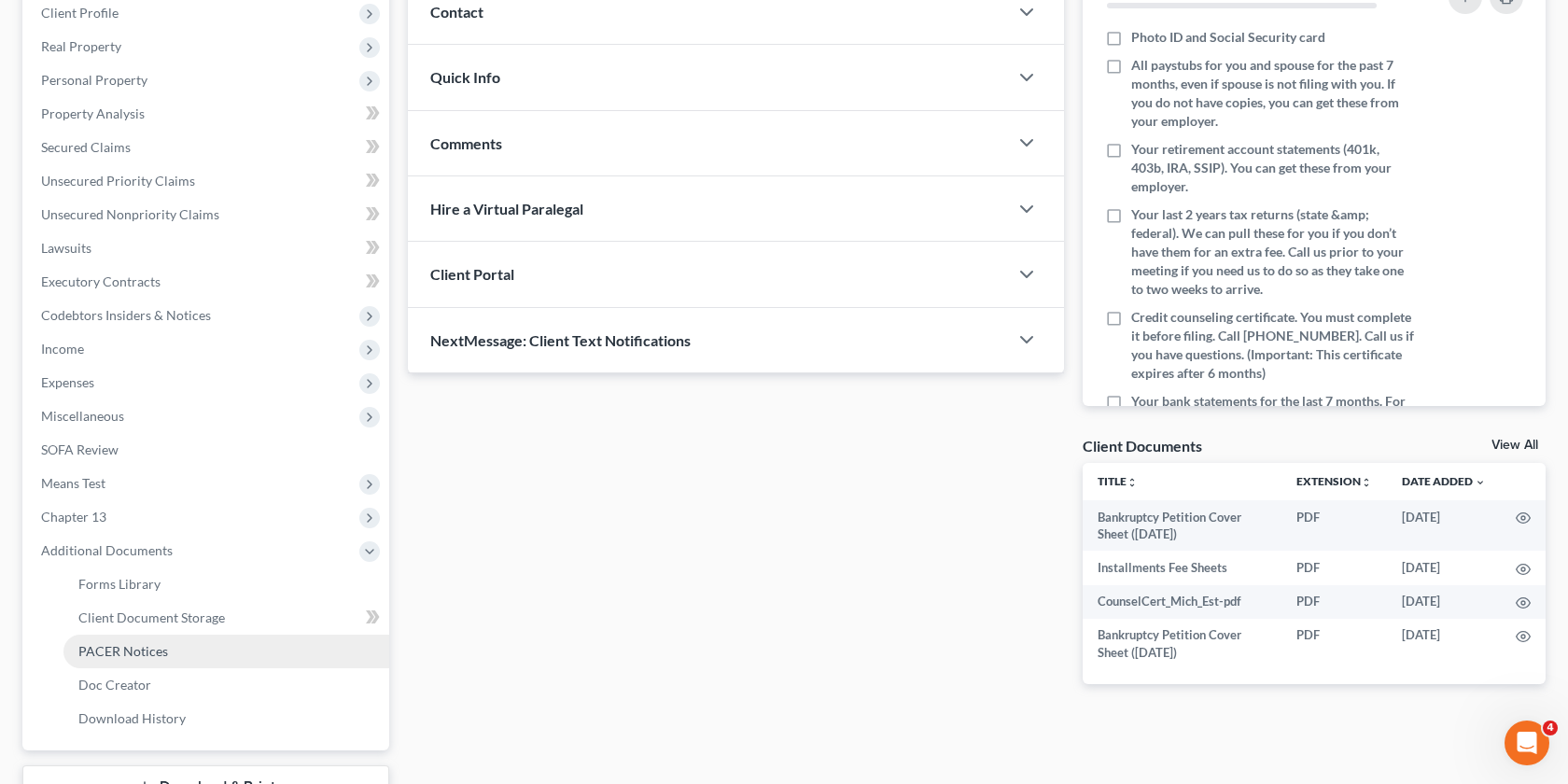
click at [121, 643] on span "PACER Notices" at bounding box center [123, 651] width 89 height 16
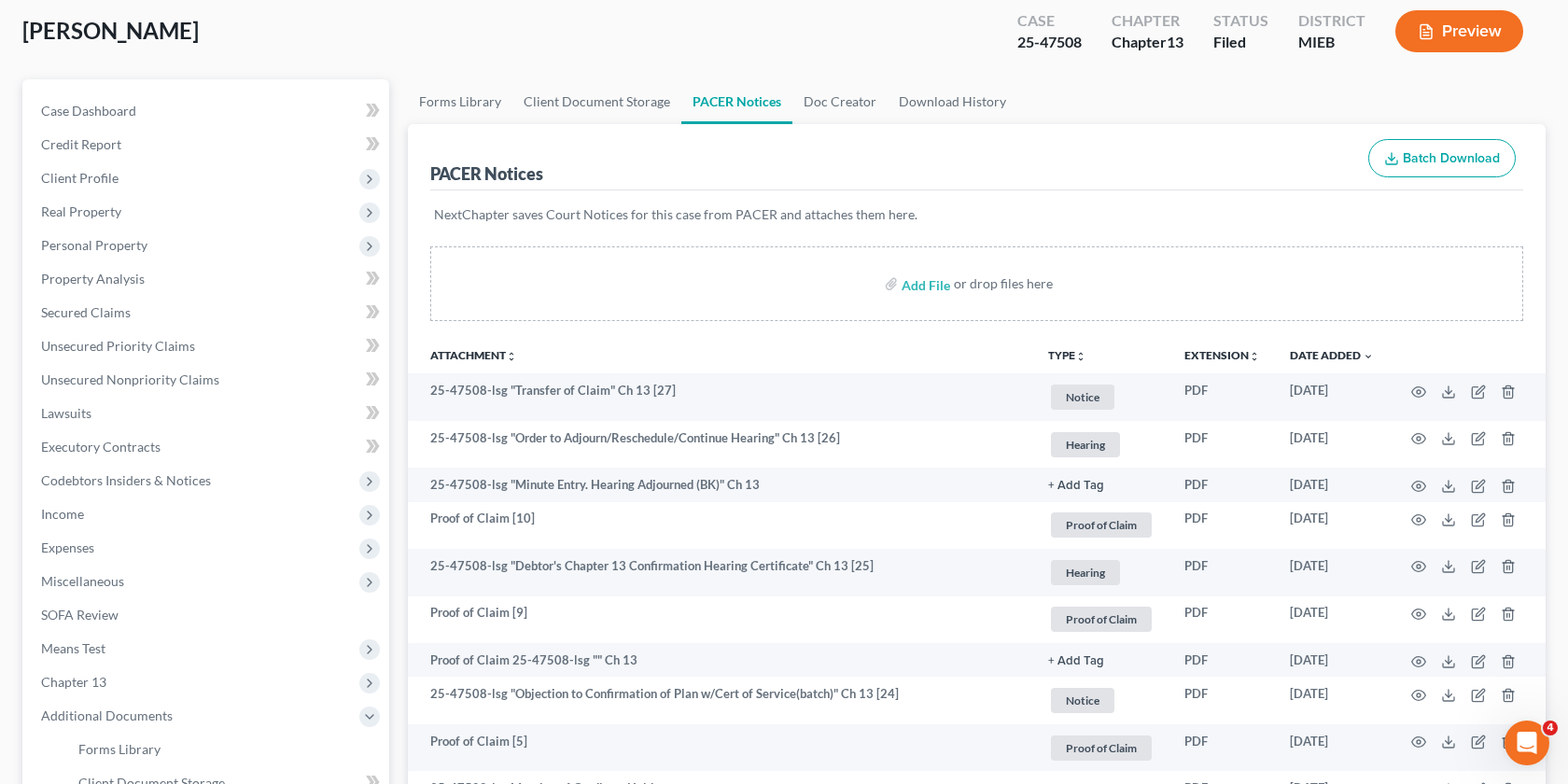
scroll to position [99, 0]
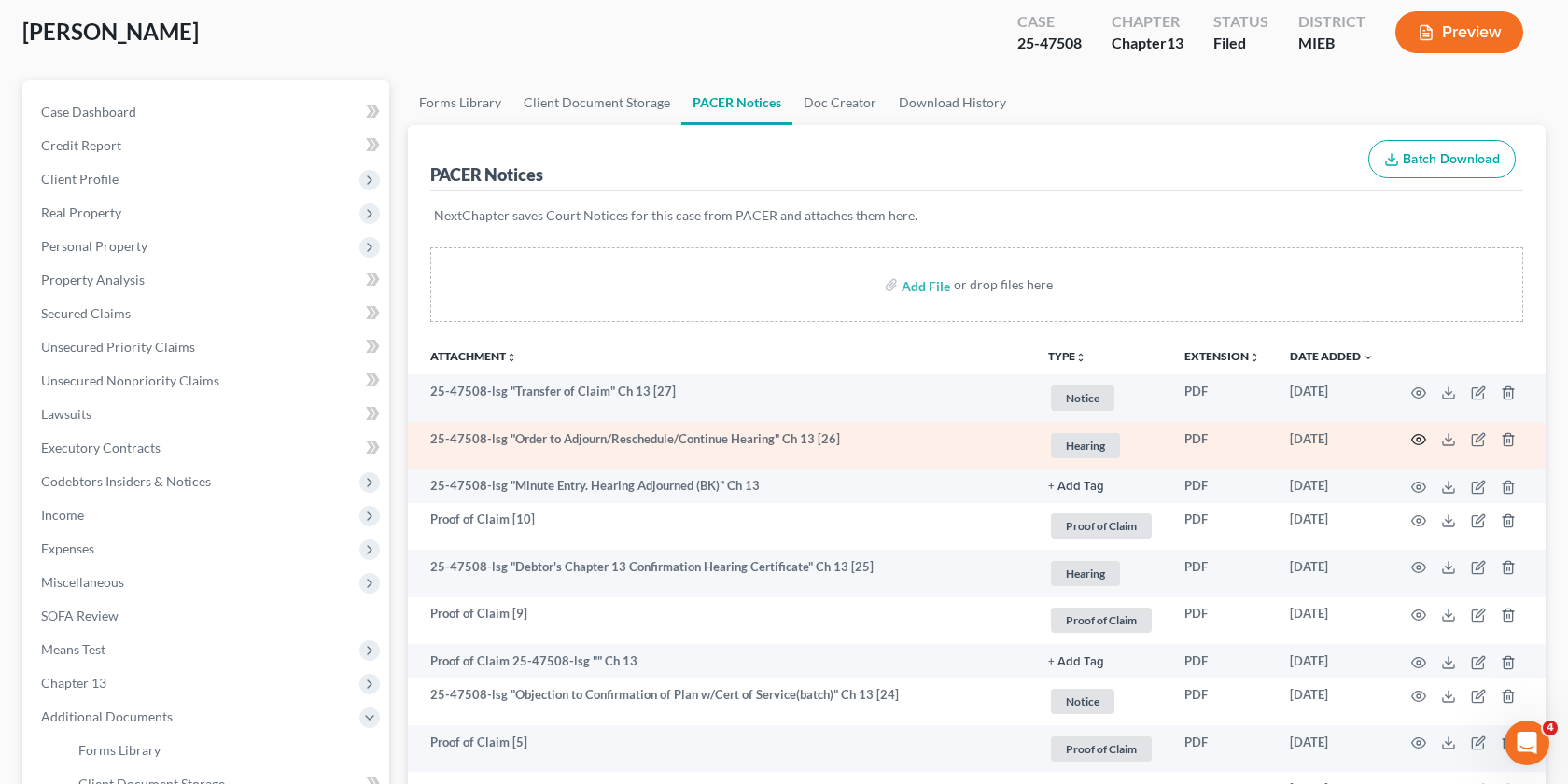
click at [1414, 437] on icon "button" at bounding box center [1419, 439] width 15 height 15
